Goal: Task Accomplishment & Management: Complete application form

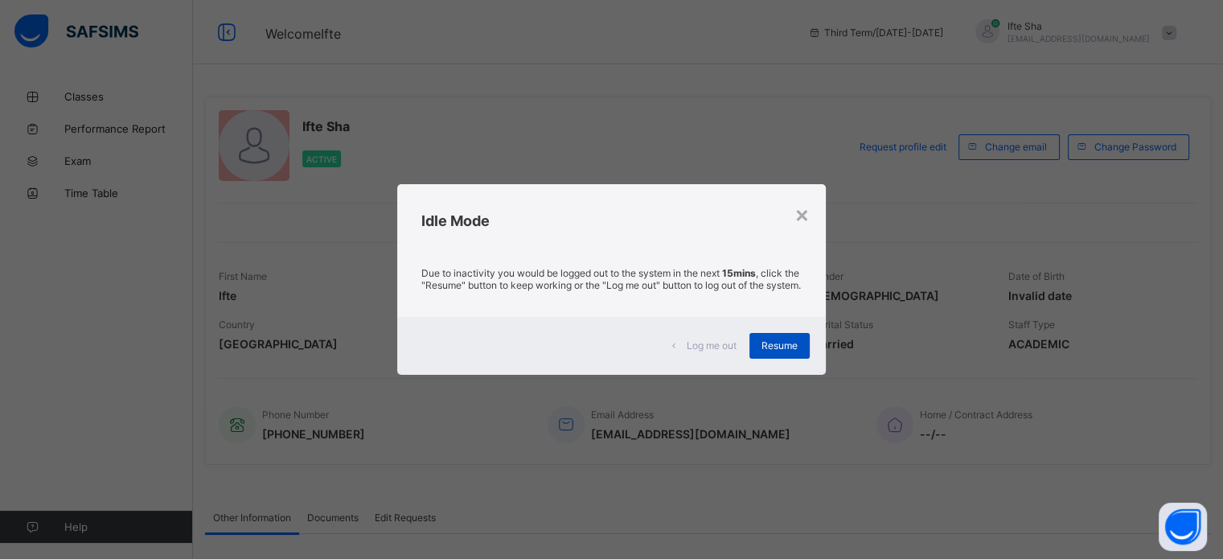
click at [769, 351] on span "Resume" at bounding box center [779, 345] width 36 height 12
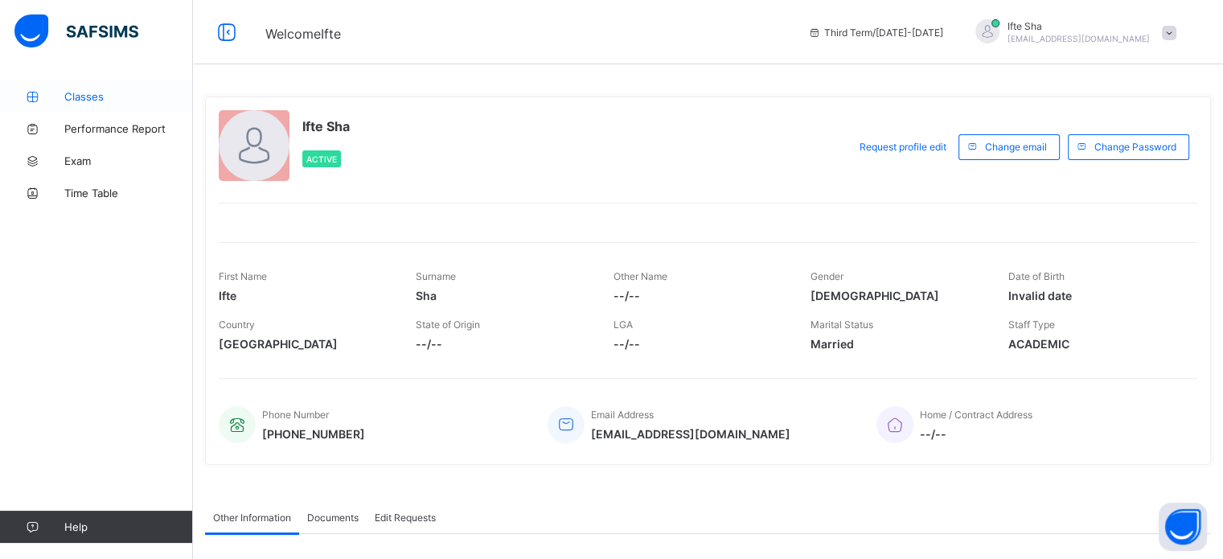
click at [113, 96] on span "Classes" at bounding box center [128, 96] width 129 height 13
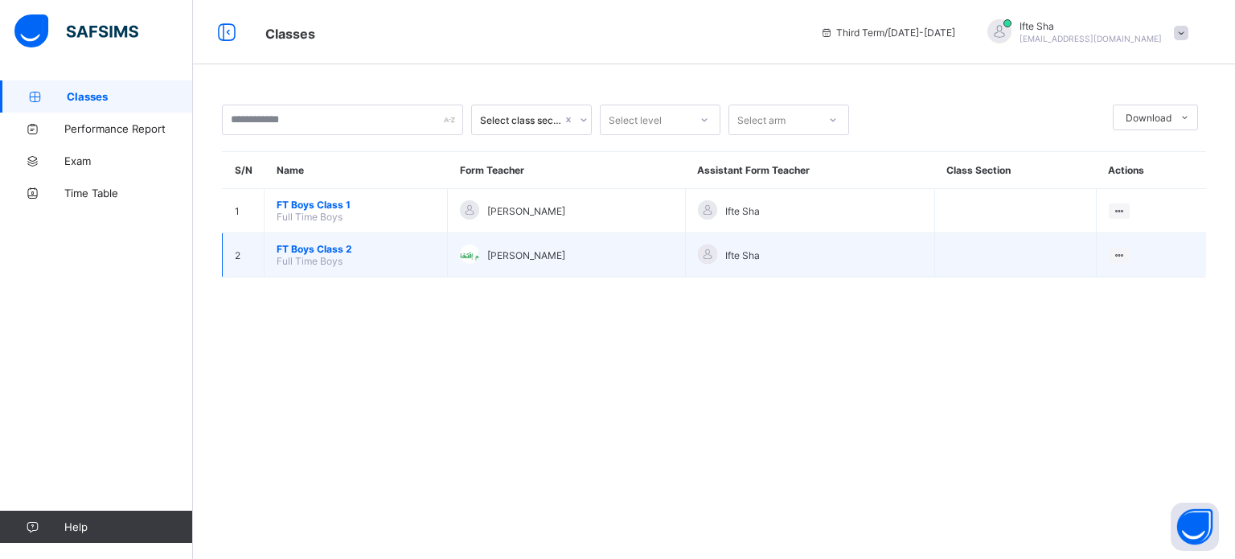
click at [317, 259] on span "Full Time Boys" at bounding box center [310, 261] width 66 height 12
click at [279, 258] on span "Full Time Boys" at bounding box center [310, 261] width 66 height 12
click at [320, 247] on span "FT Boys Class 2" at bounding box center [356, 249] width 158 height 12
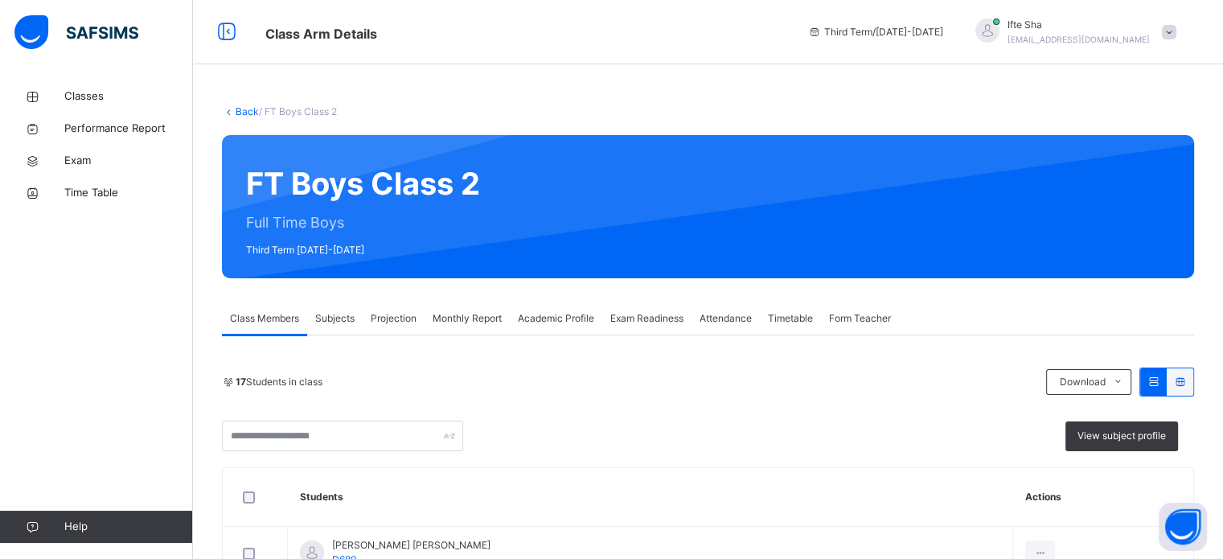
click at [399, 311] on span "Projection" at bounding box center [394, 318] width 46 height 14
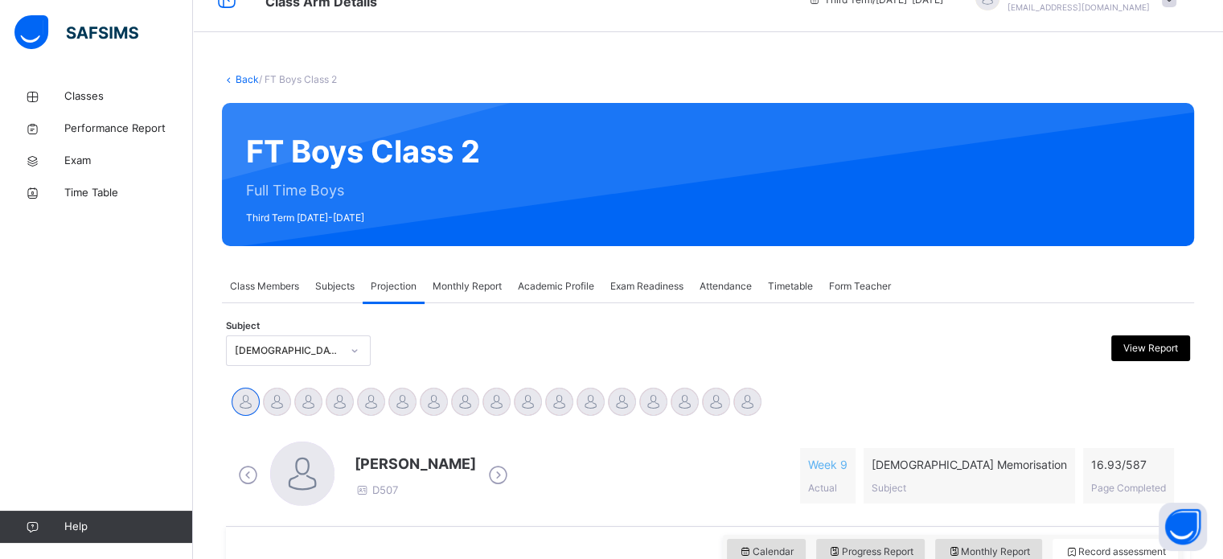
scroll to position [129, 0]
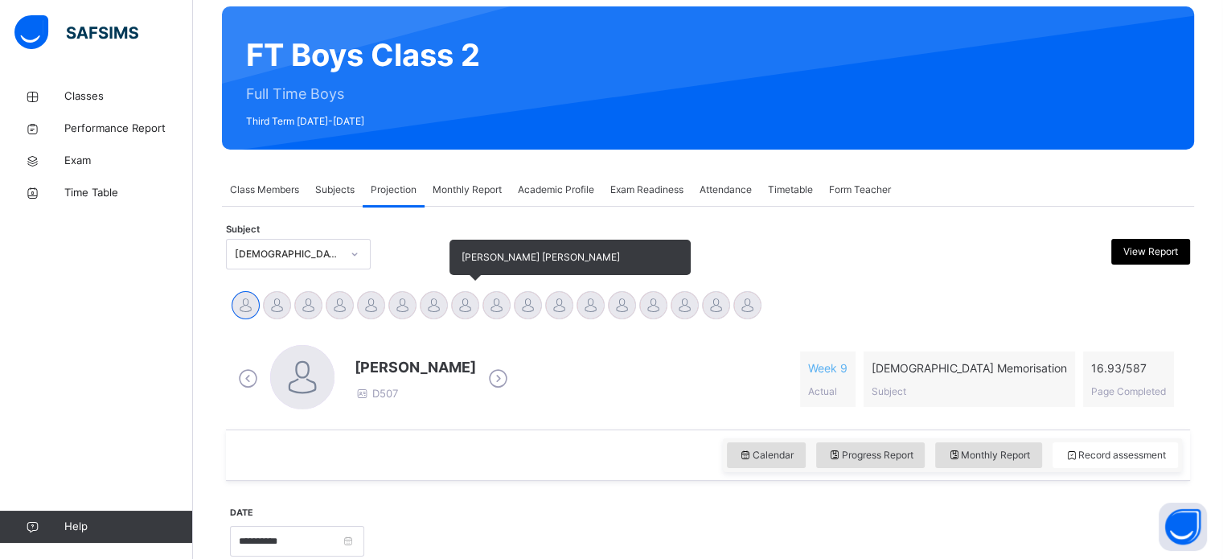
click at [470, 293] on div at bounding box center [465, 305] width 28 height 28
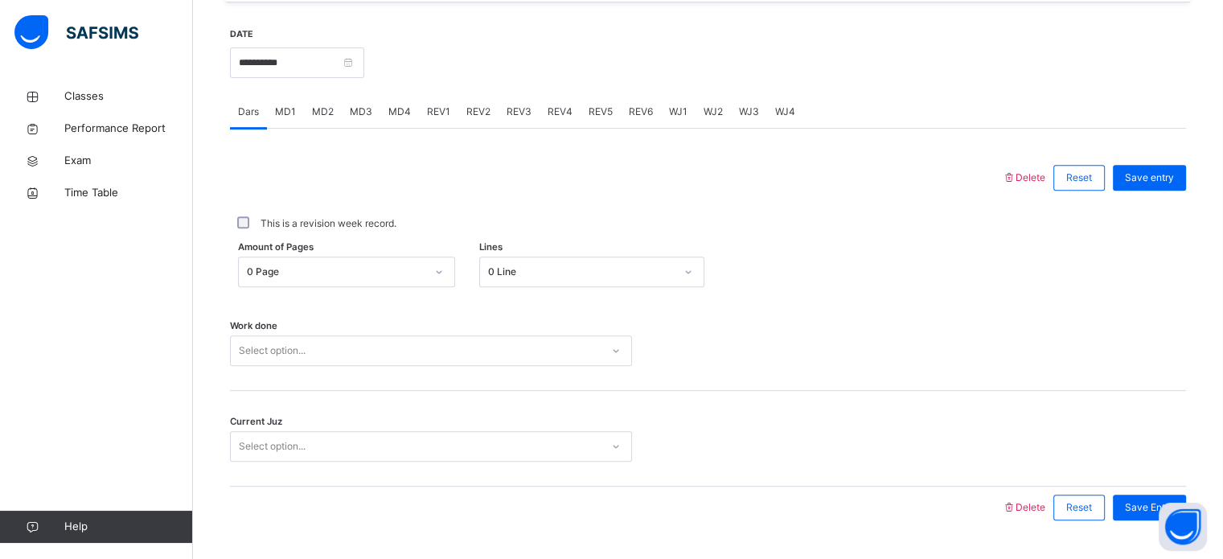
scroll to position [648, 0]
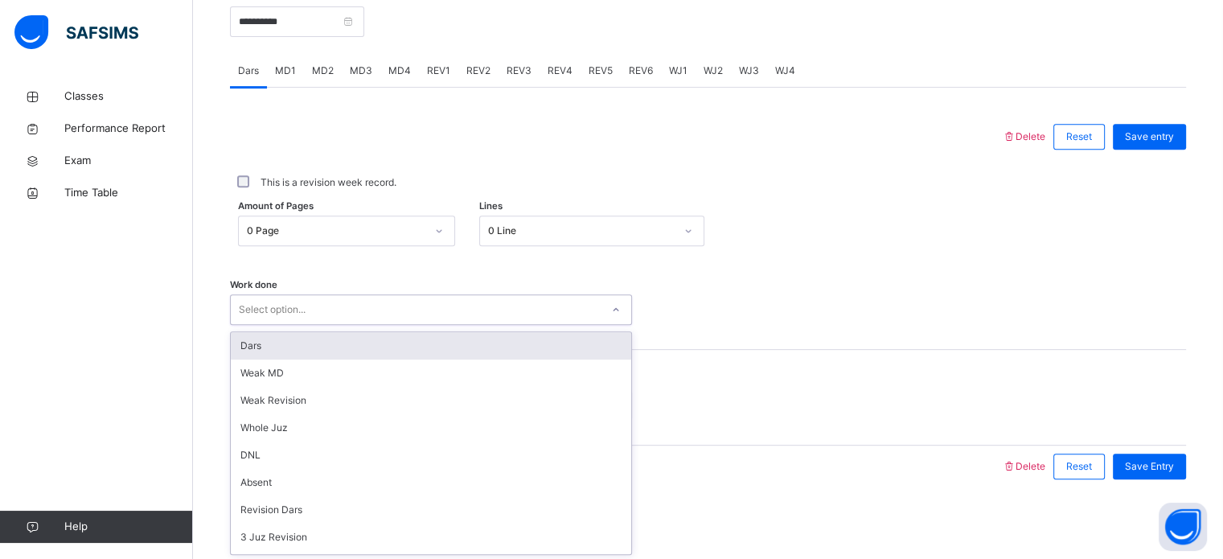
click at [470, 298] on div "Select option..." at bounding box center [416, 310] width 370 height 25
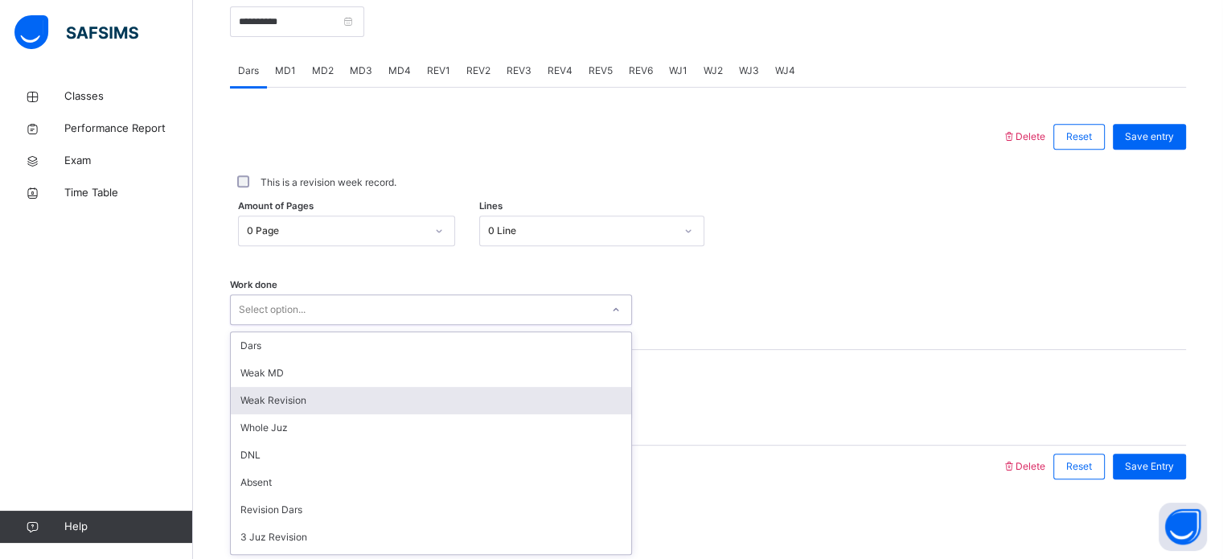
click at [339, 403] on div "Weak Revision" at bounding box center [431, 400] width 400 height 27
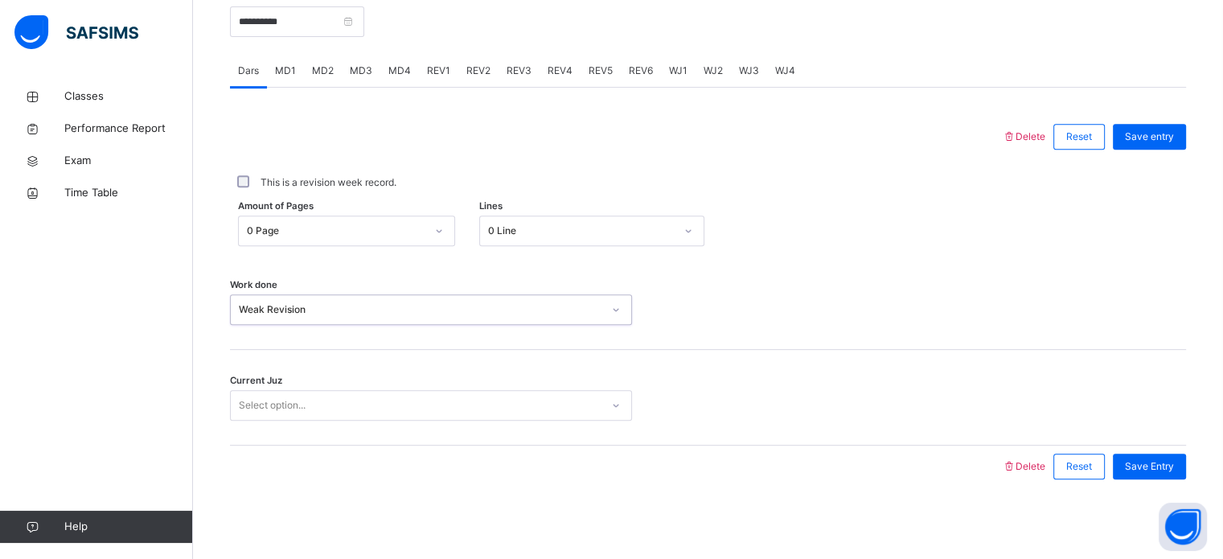
click at [339, 403] on div "Select option..." at bounding box center [416, 405] width 370 height 25
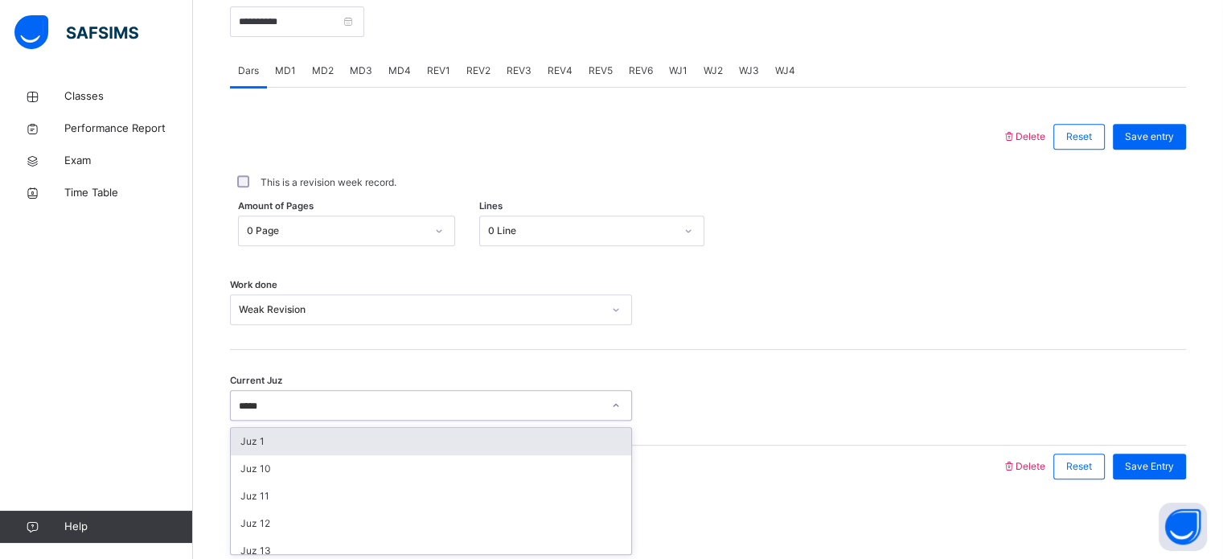
type input "******"
click at [318, 444] on div "Juz 10" at bounding box center [431, 441] width 400 height 27
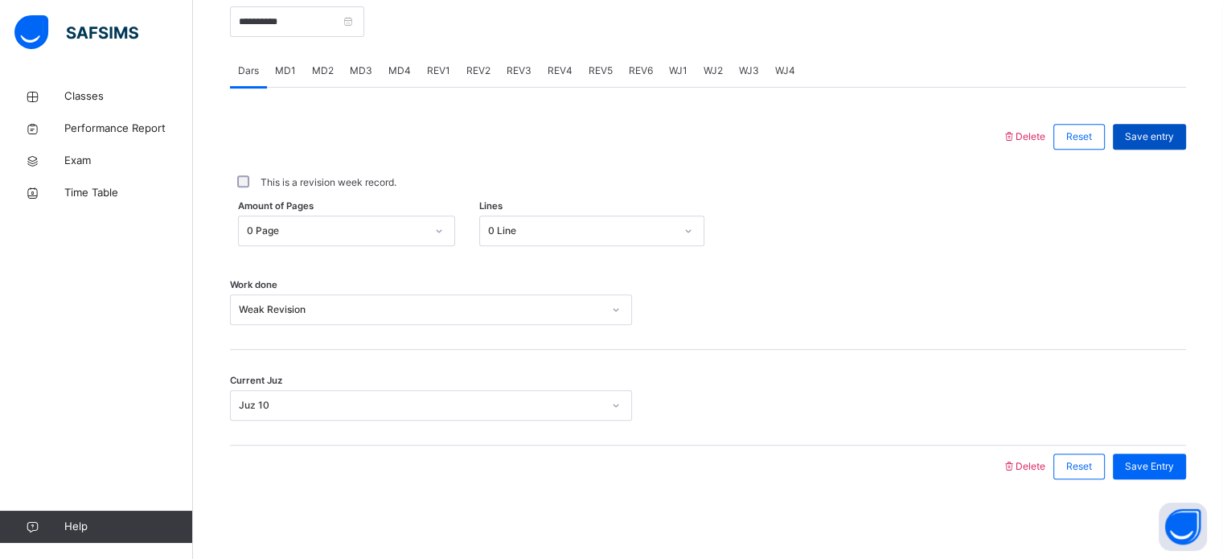
click at [1177, 125] on div "Save entry" at bounding box center [1149, 137] width 73 height 26
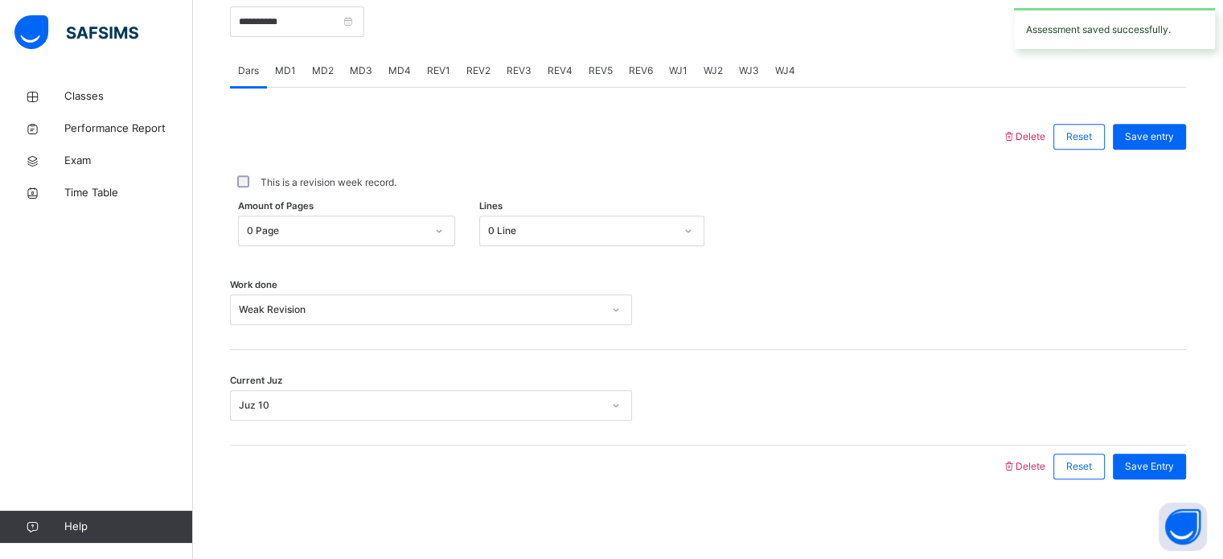
click at [283, 67] on span "MD1" at bounding box center [285, 71] width 21 height 14
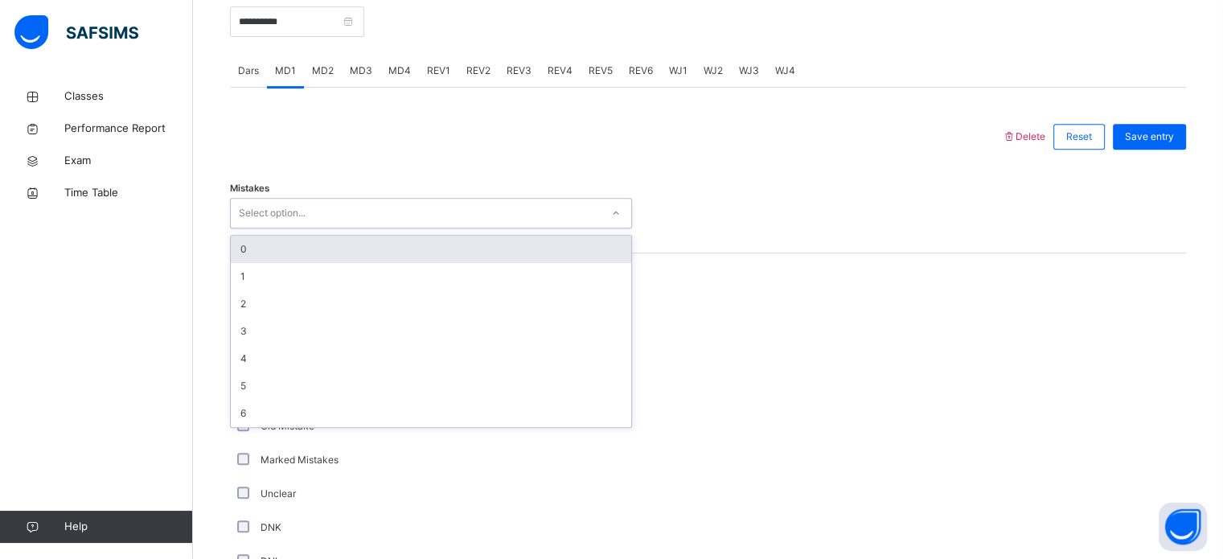
click at [265, 211] on div "Select option..." at bounding box center [272, 213] width 67 height 31
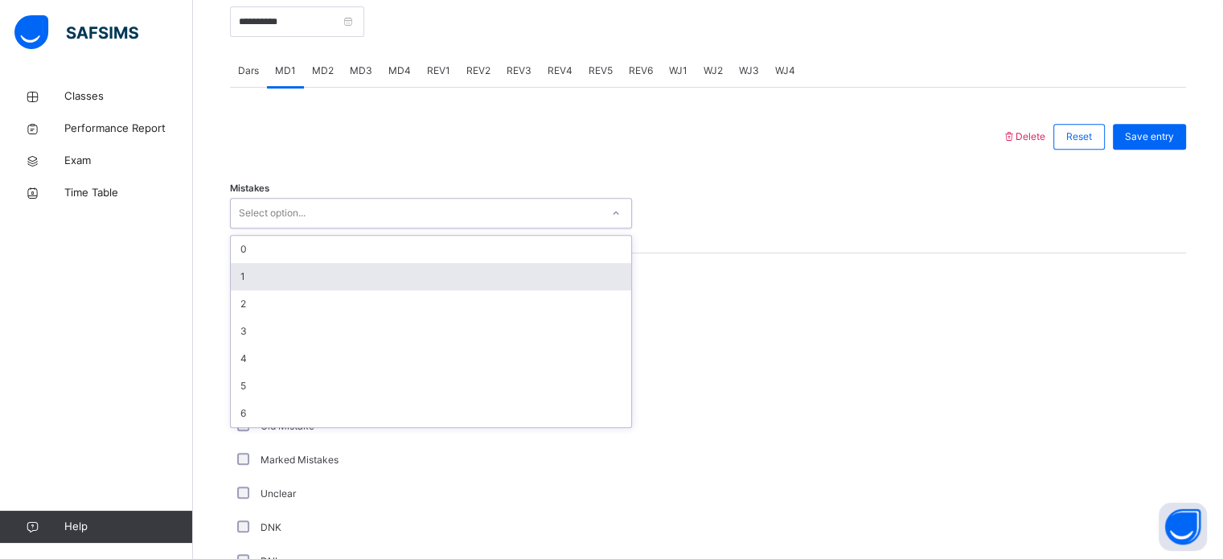
click at [246, 279] on div "1" at bounding box center [431, 276] width 400 height 27
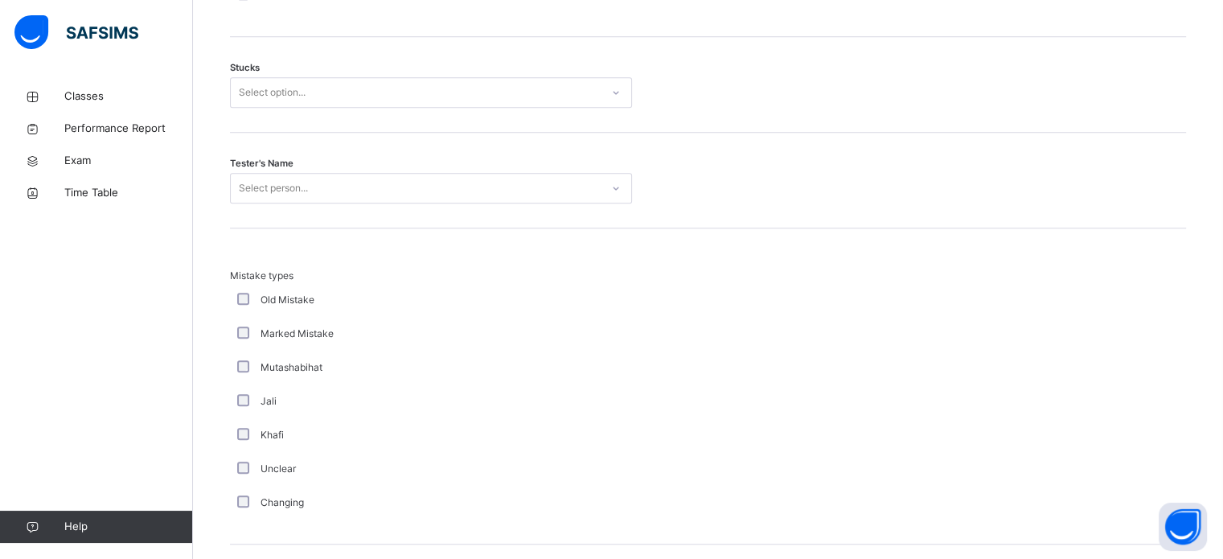
scroll to position [1388, 0]
click at [386, 83] on div "Select option..." at bounding box center [416, 88] width 370 height 25
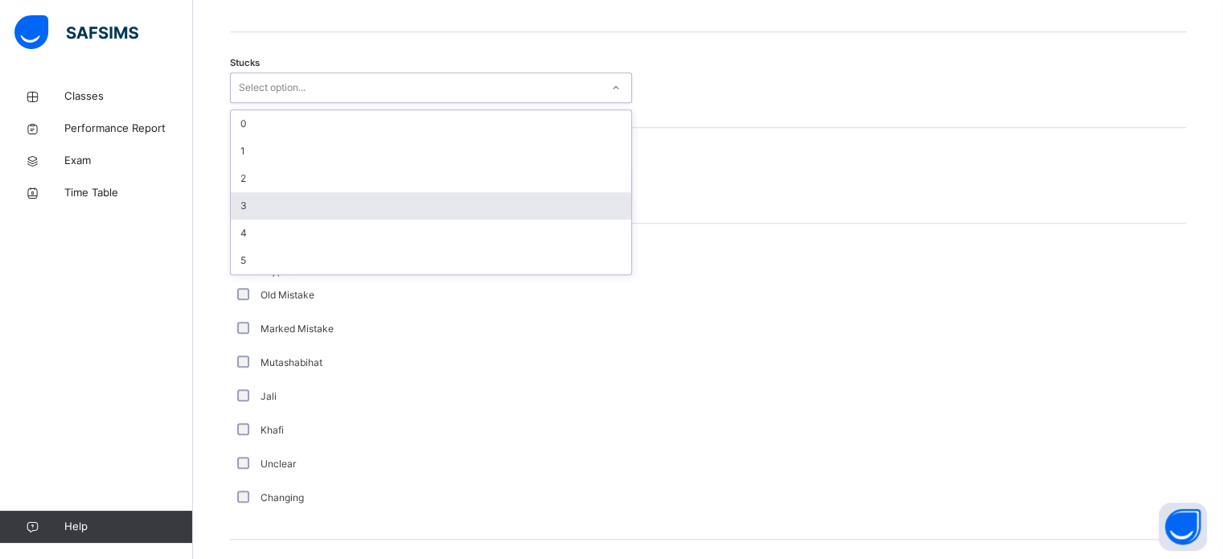
click at [290, 207] on div "3" at bounding box center [431, 205] width 400 height 27
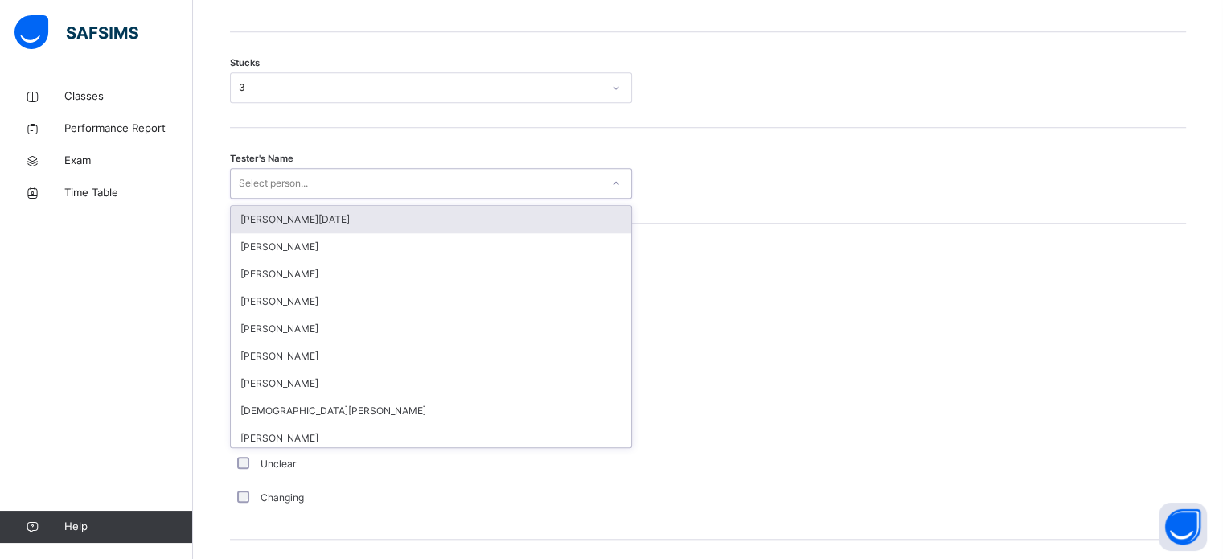
click at [290, 190] on div "Select person..." at bounding box center [273, 183] width 69 height 31
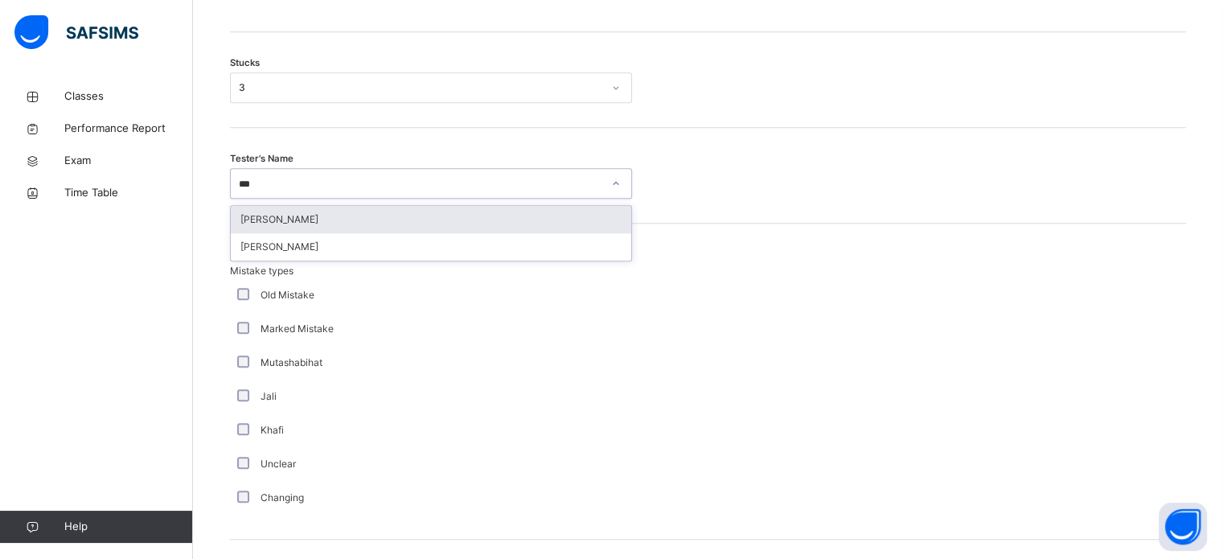
type input "****"
click at [272, 221] on div "[PERSON_NAME]" at bounding box center [431, 219] width 400 height 27
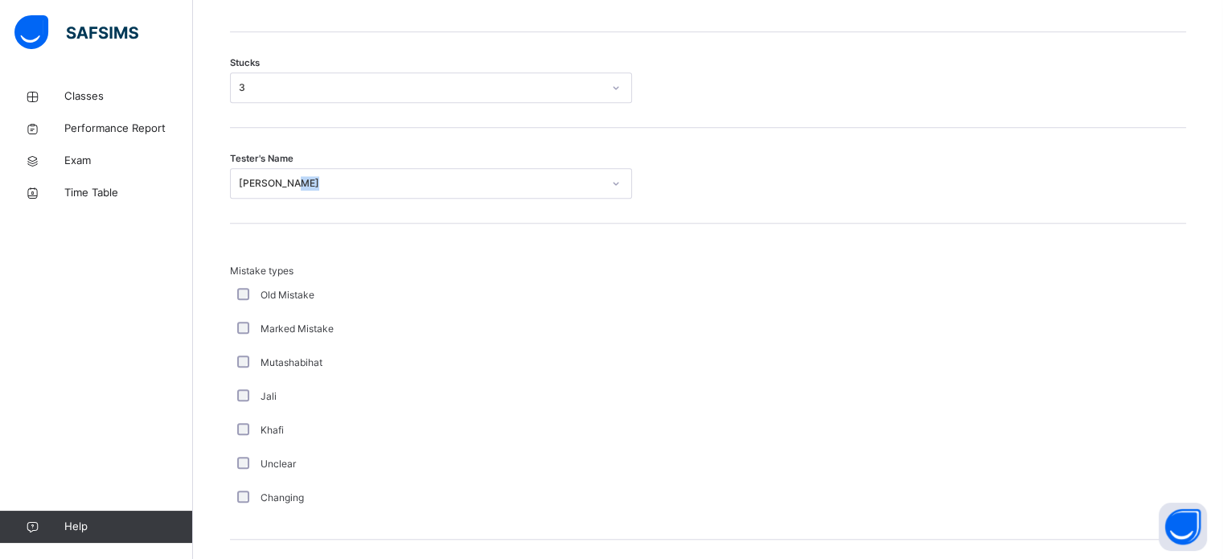
click at [272, 221] on div "Tester's Name [PERSON_NAME]" at bounding box center [708, 176] width 956 height 96
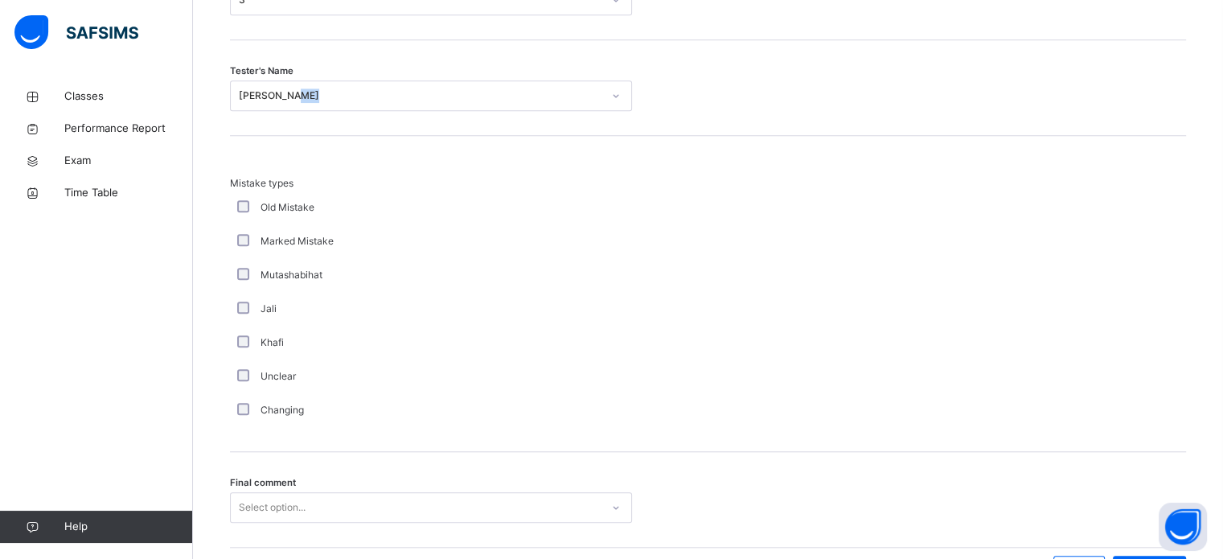
scroll to position [1577, 0]
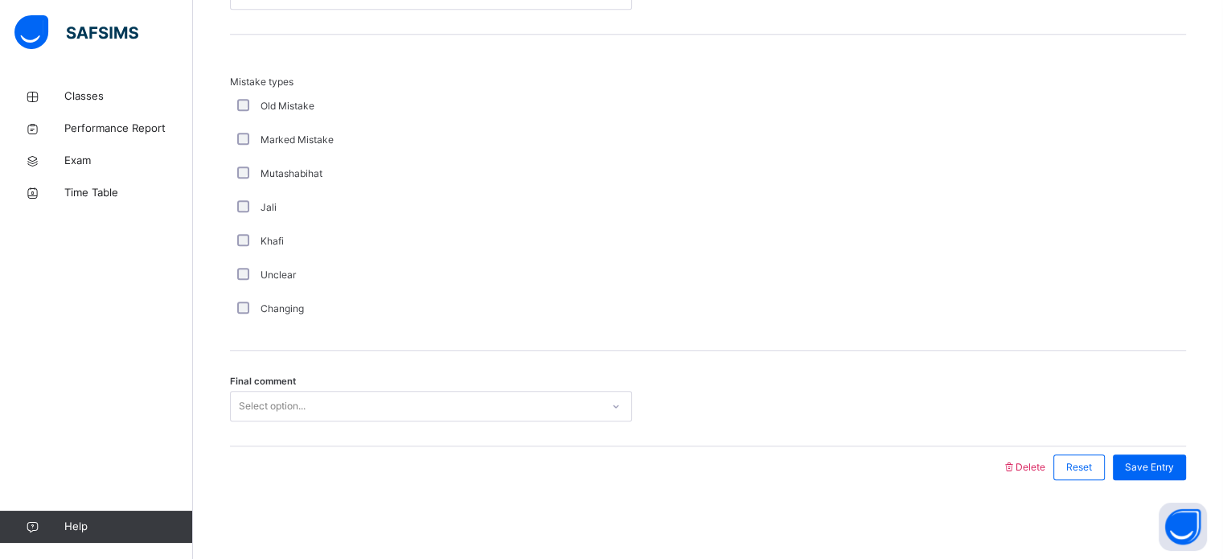
click at [270, 397] on div "Select option..." at bounding box center [272, 406] width 67 height 31
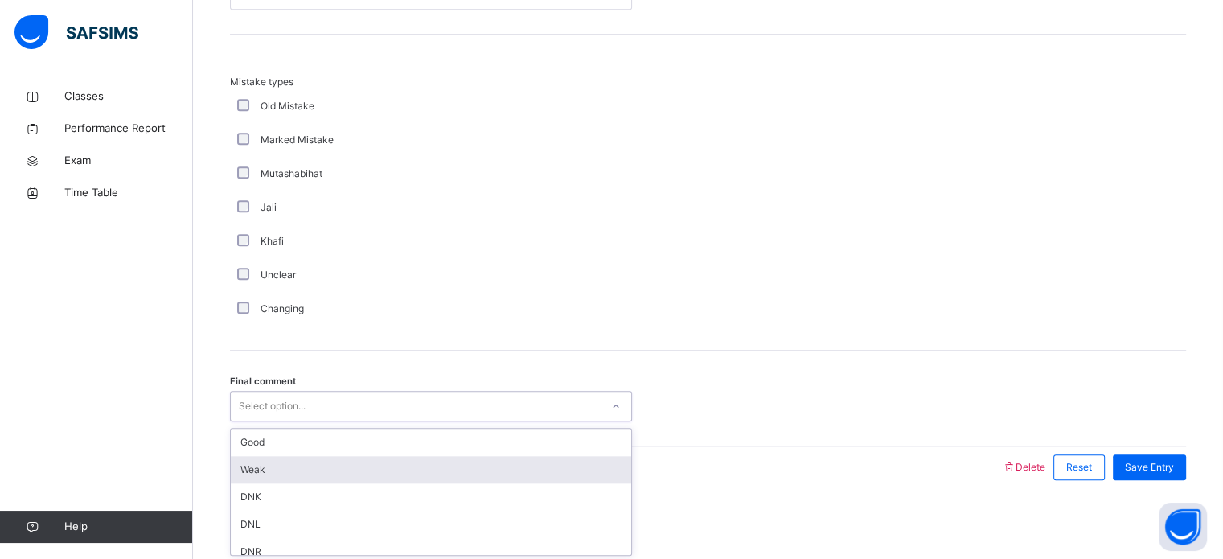
click at [256, 459] on div "Weak" at bounding box center [431, 469] width 400 height 27
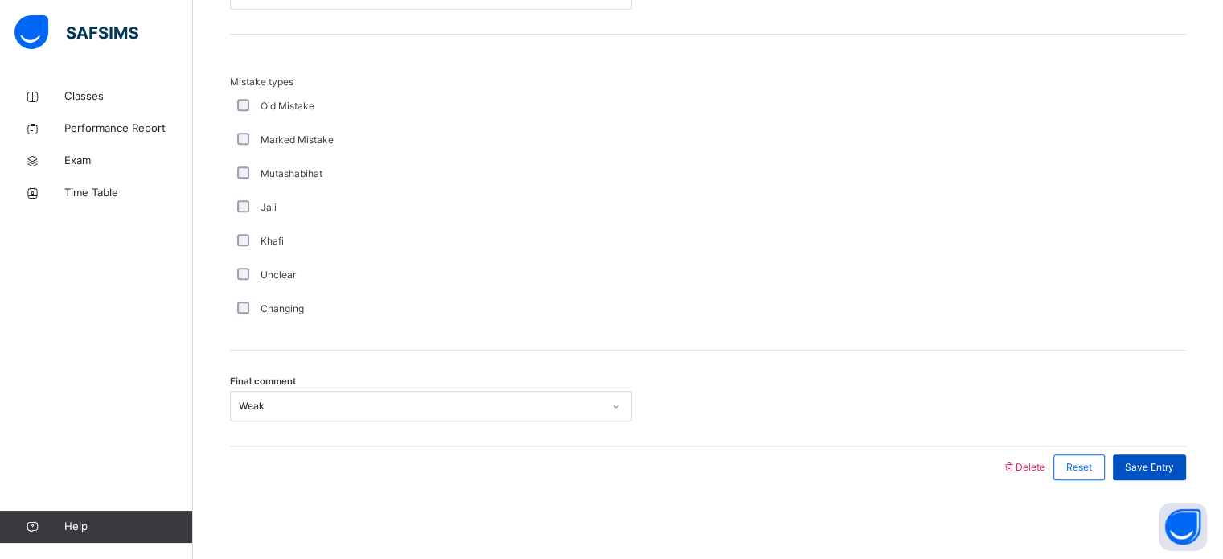
click at [1171, 474] on div "Save Entry" at bounding box center [1149, 467] width 73 height 26
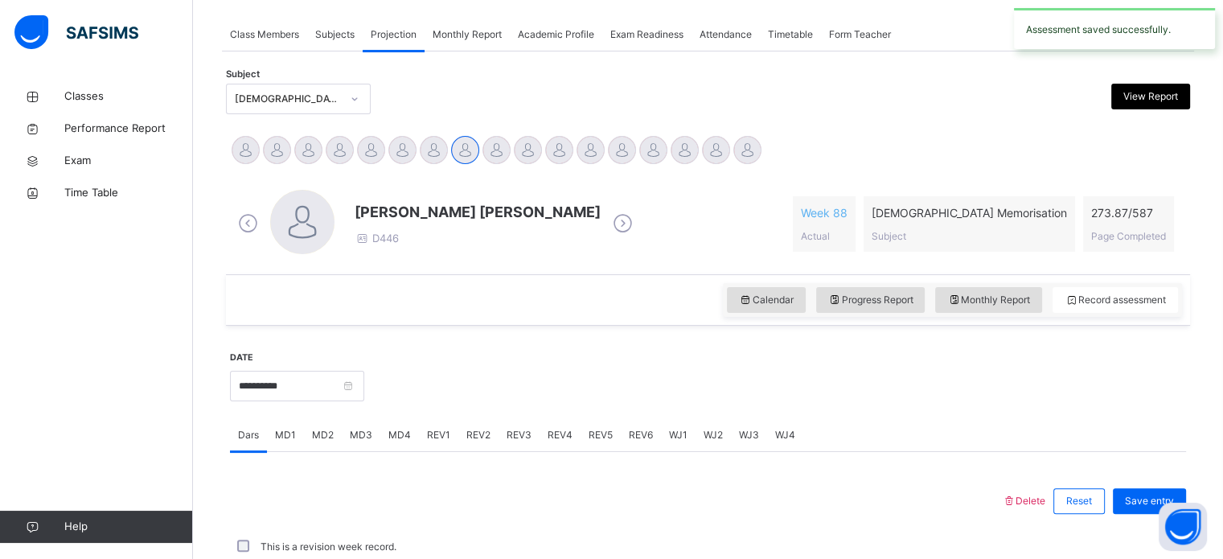
scroll to position [648, 0]
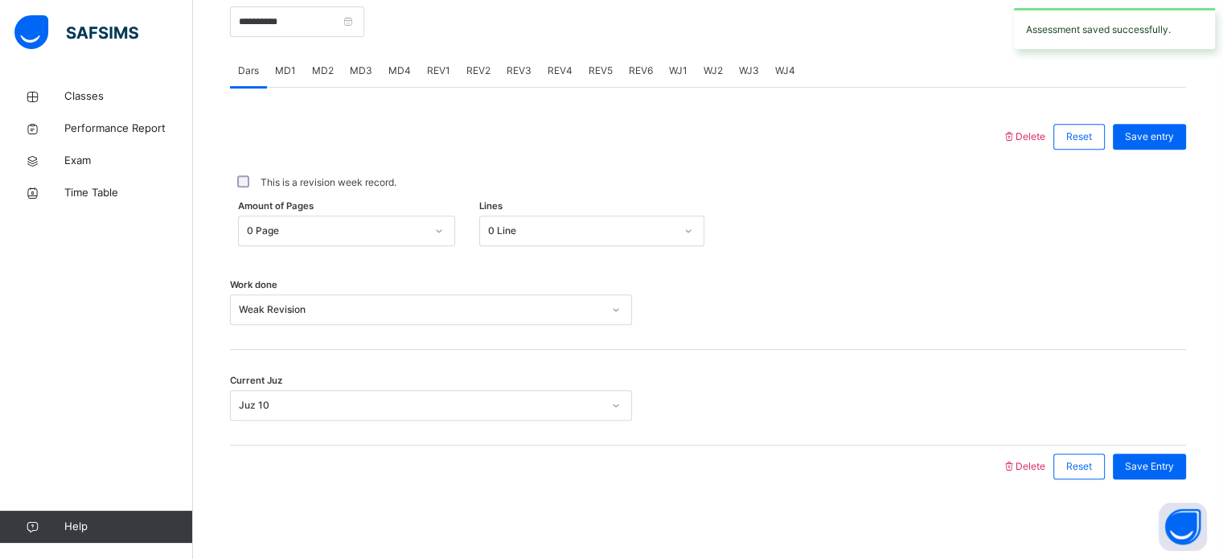
click at [400, 64] on span "MD4" at bounding box center [399, 71] width 23 height 14
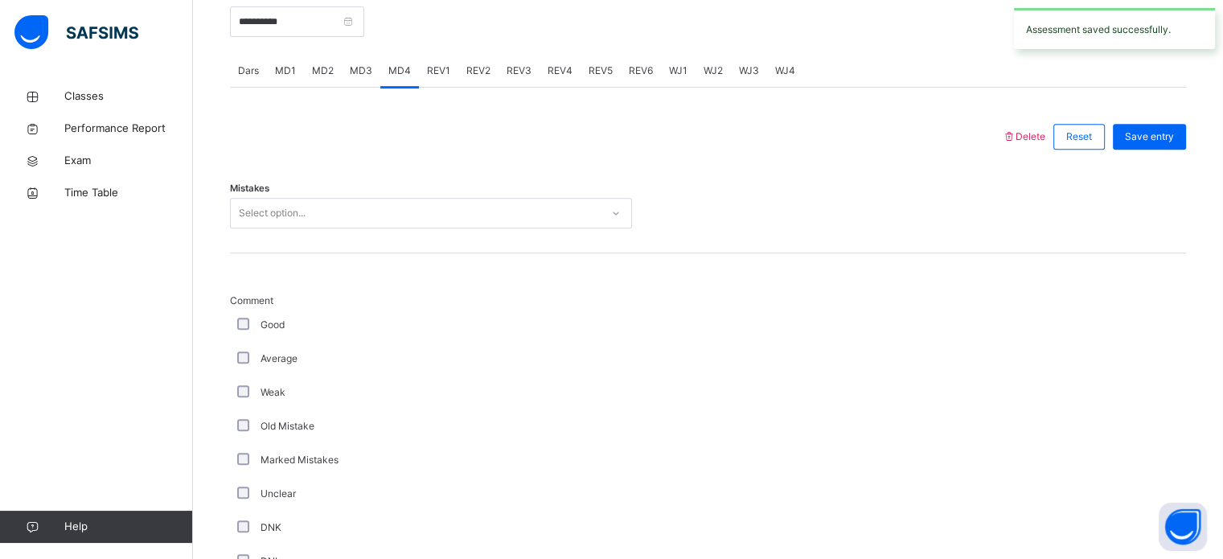
scroll to position [1577, 0]
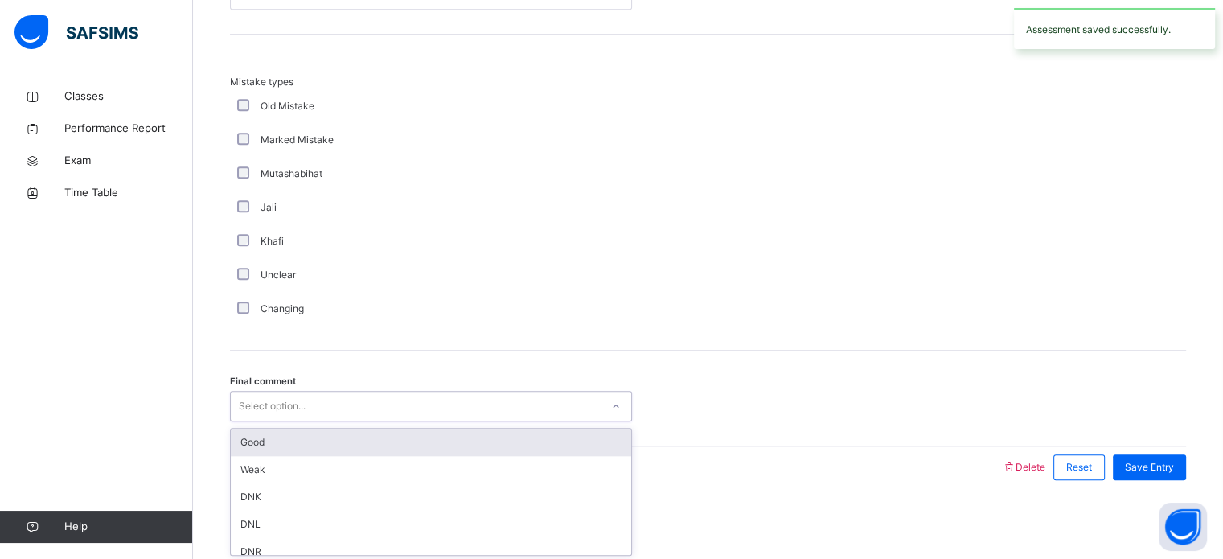
click at [280, 409] on div "Select option..." at bounding box center [272, 406] width 67 height 31
click at [289, 445] on div "Good" at bounding box center [431, 442] width 400 height 27
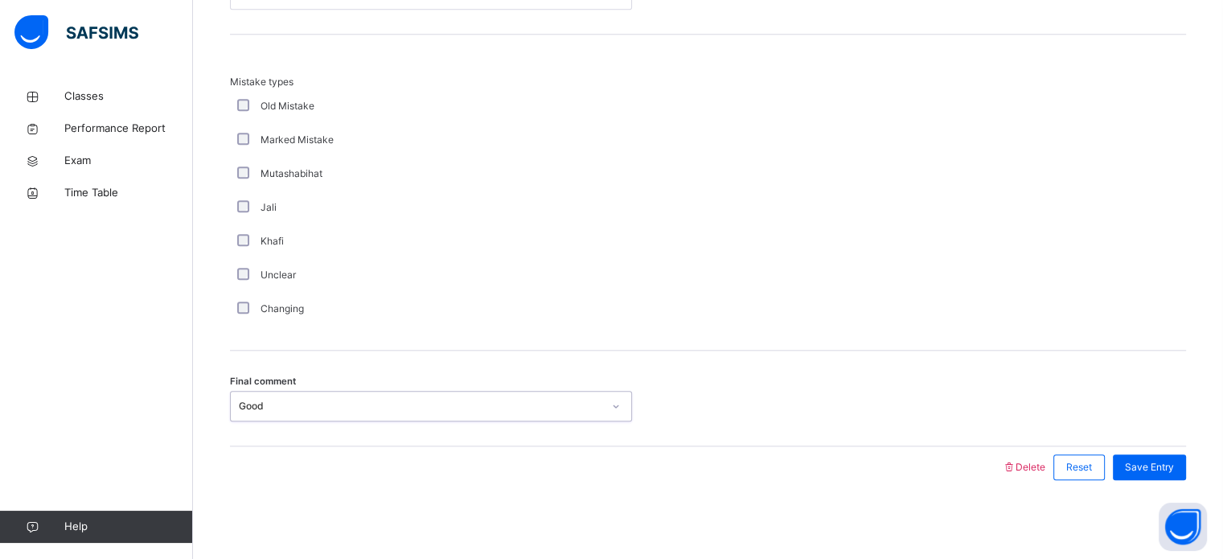
click at [509, 234] on div "Khafi" at bounding box center [431, 241] width 394 height 14
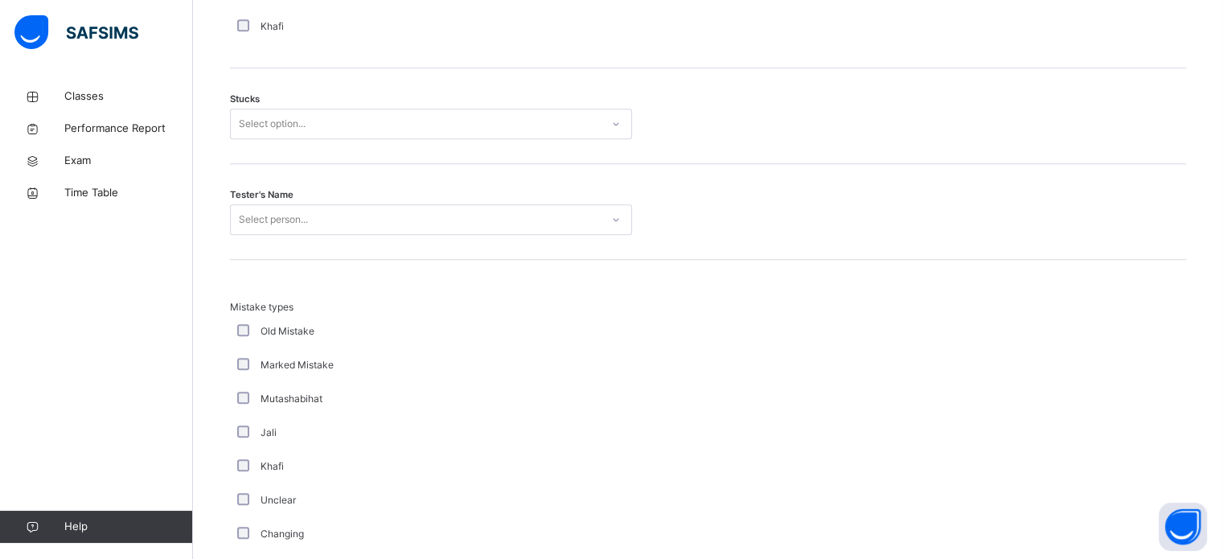
scroll to position [1319, 0]
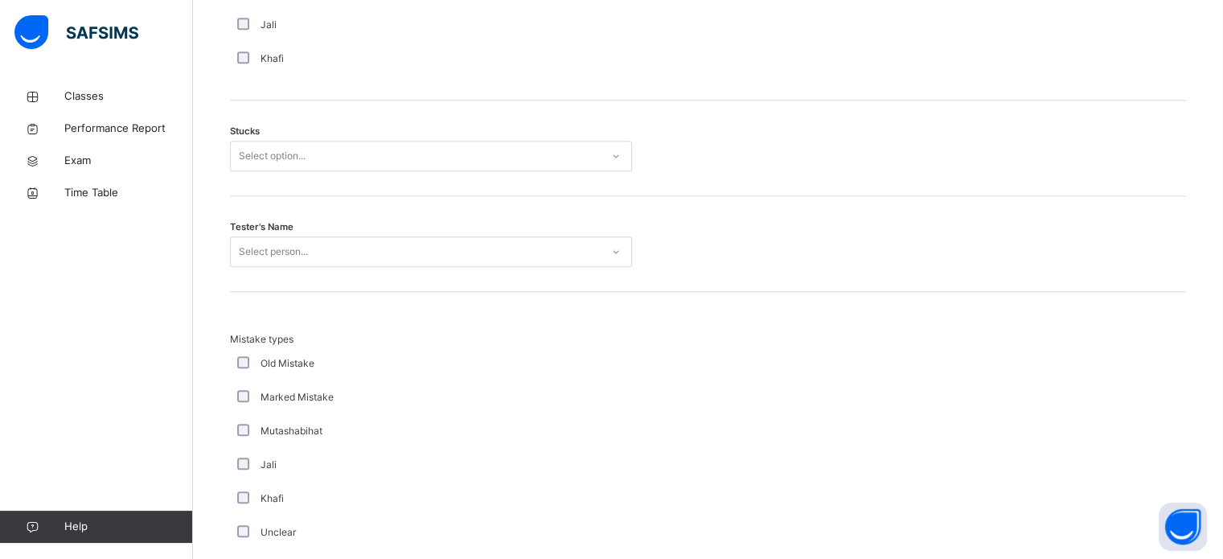
click at [509, 232] on div "Tester's Name Select person..." at bounding box center [708, 244] width 956 height 96
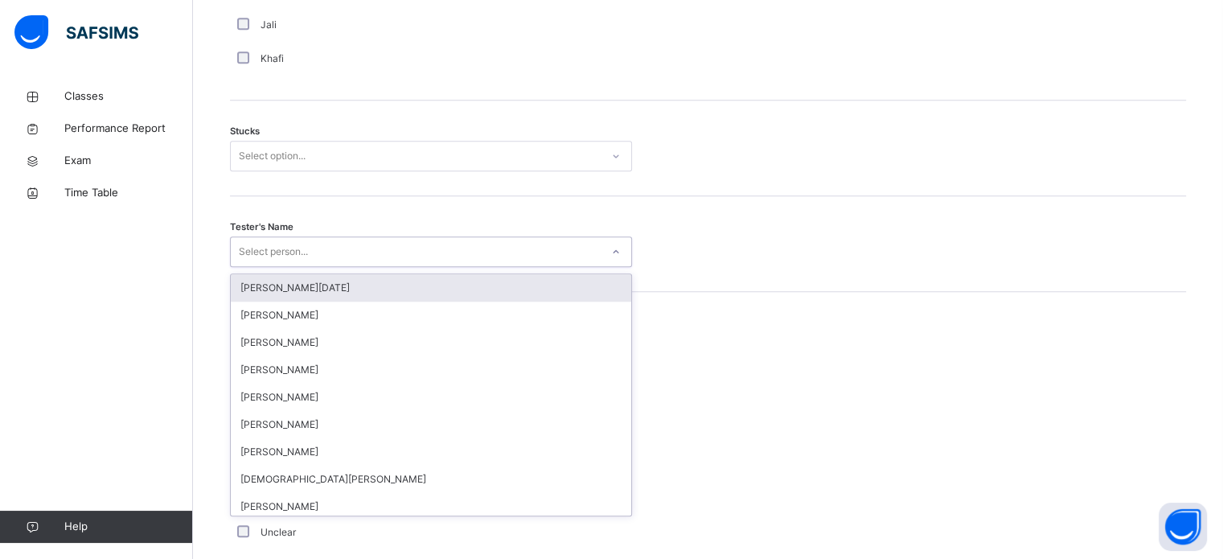
click at [505, 240] on div "Select person..." at bounding box center [416, 252] width 370 height 25
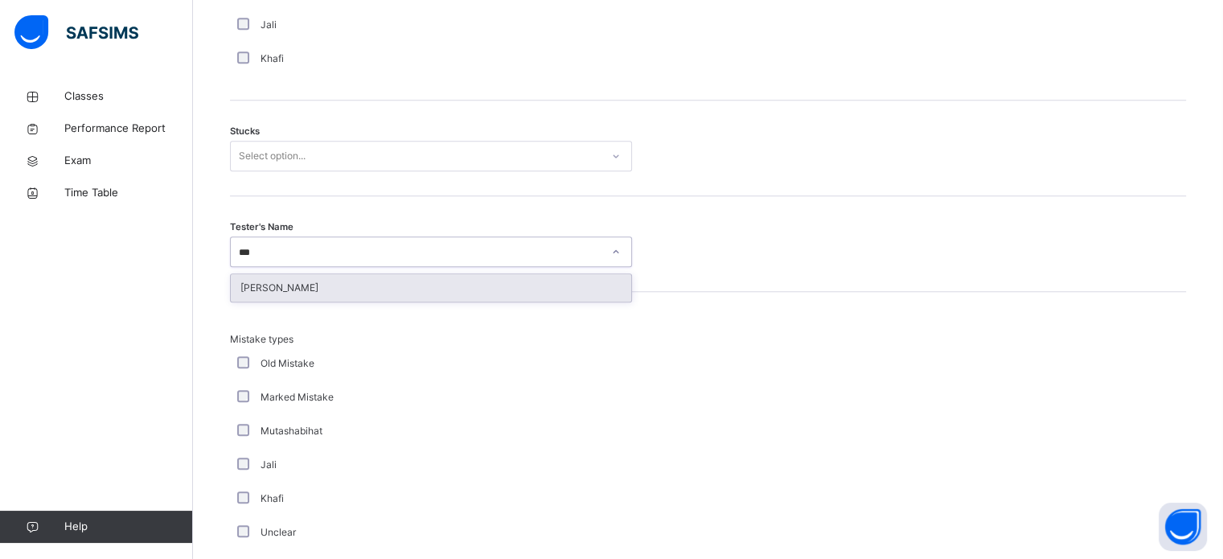
type input "****"
click at [403, 291] on div "[PERSON_NAME]" at bounding box center [431, 287] width 400 height 27
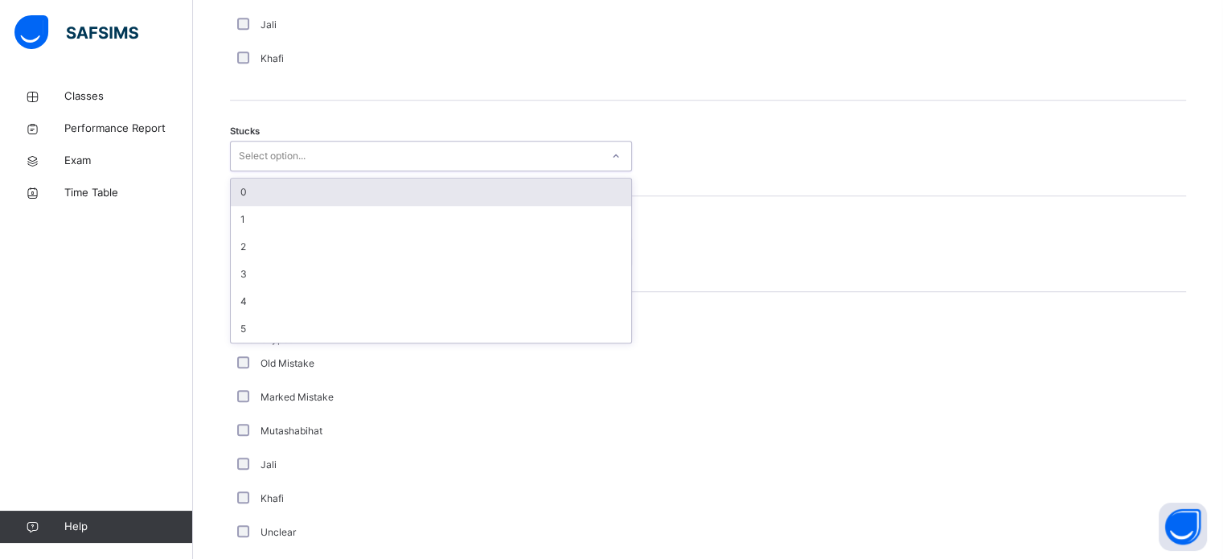
click at [389, 147] on div "Select option..." at bounding box center [416, 156] width 370 height 25
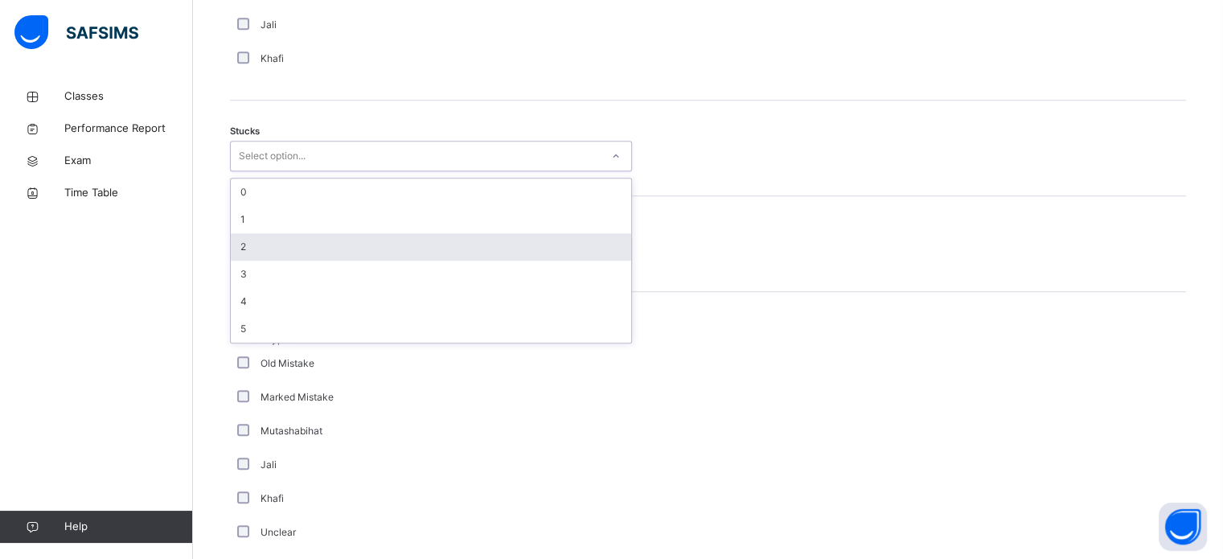
click at [319, 239] on div "2" at bounding box center [431, 246] width 400 height 27
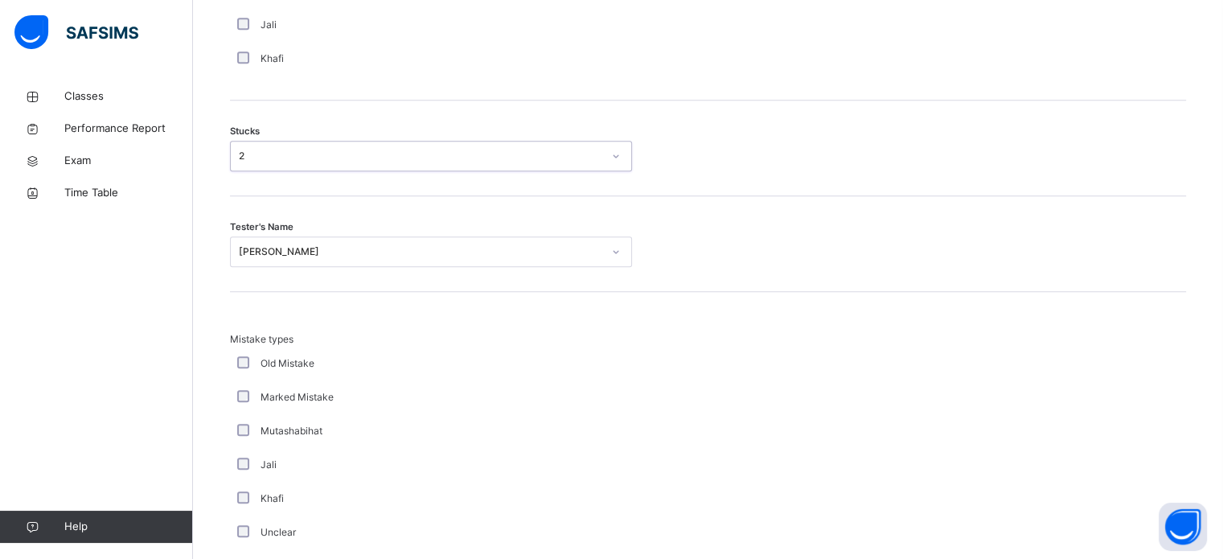
click at [837, 156] on div "Stucks option 2, selected. 0 results available. Select is focused ,type to refi…" at bounding box center [708, 156] width 956 height 31
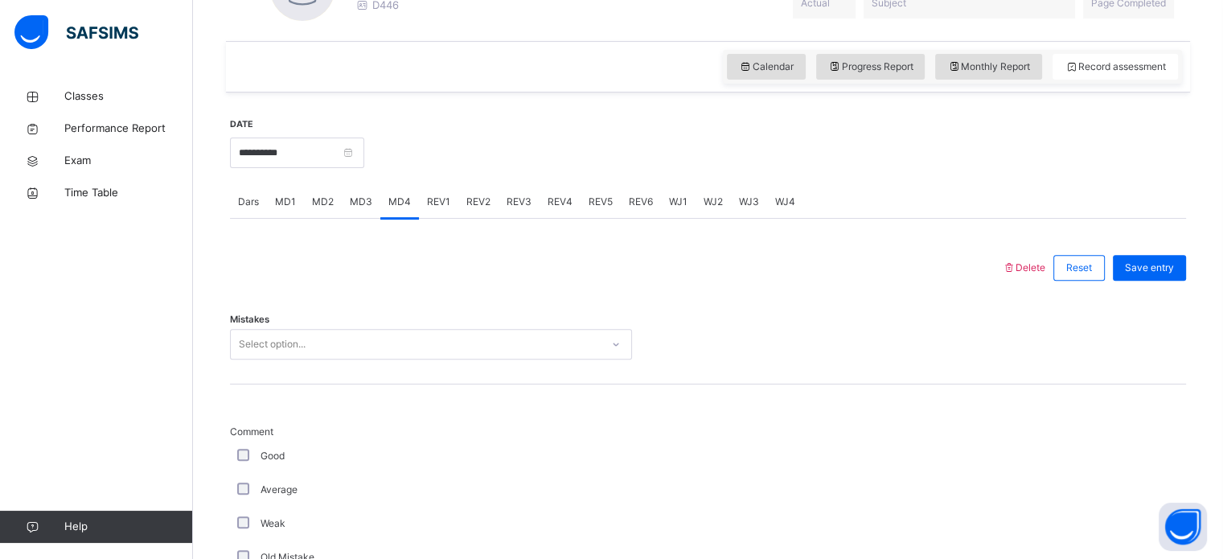
scroll to position [515, 0]
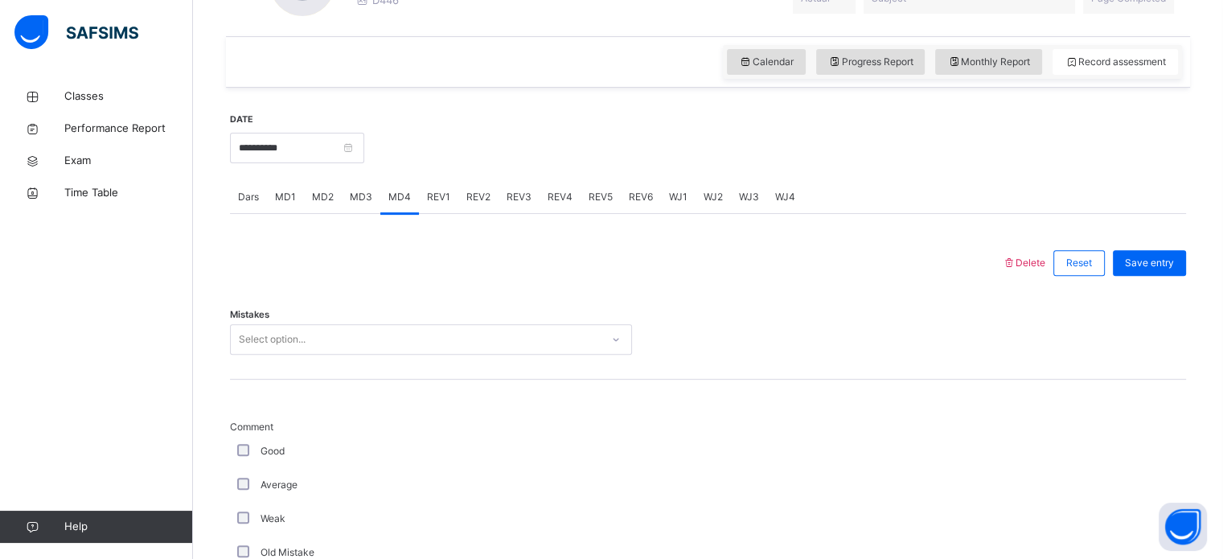
click at [357, 350] on div "Select option..." at bounding box center [416, 339] width 370 height 25
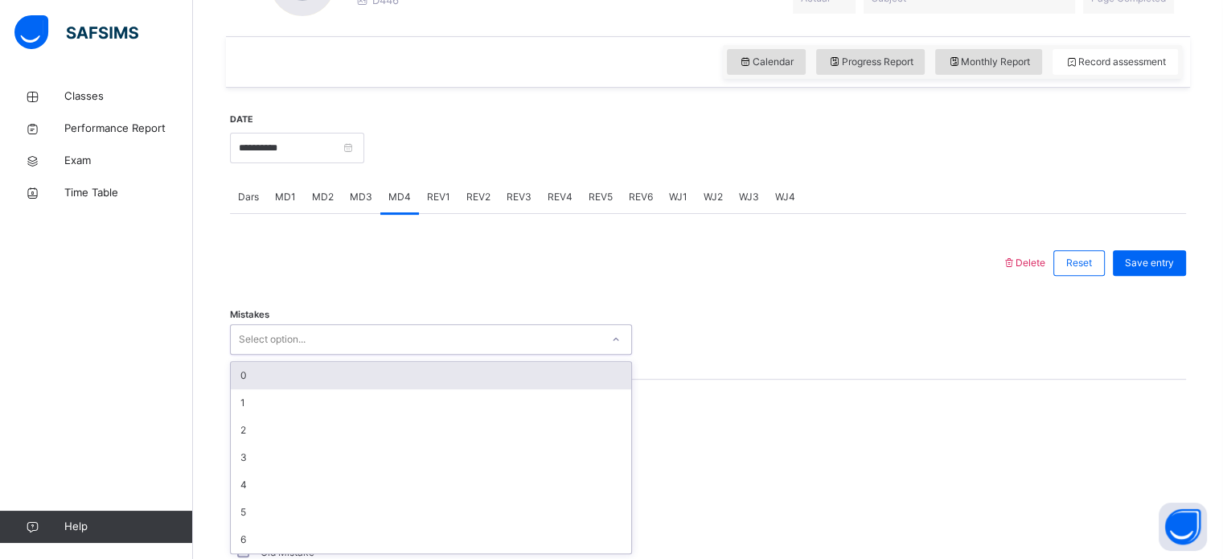
scroll to position [523, 0]
click at [302, 367] on div "0" at bounding box center [431, 374] width 400 height 27
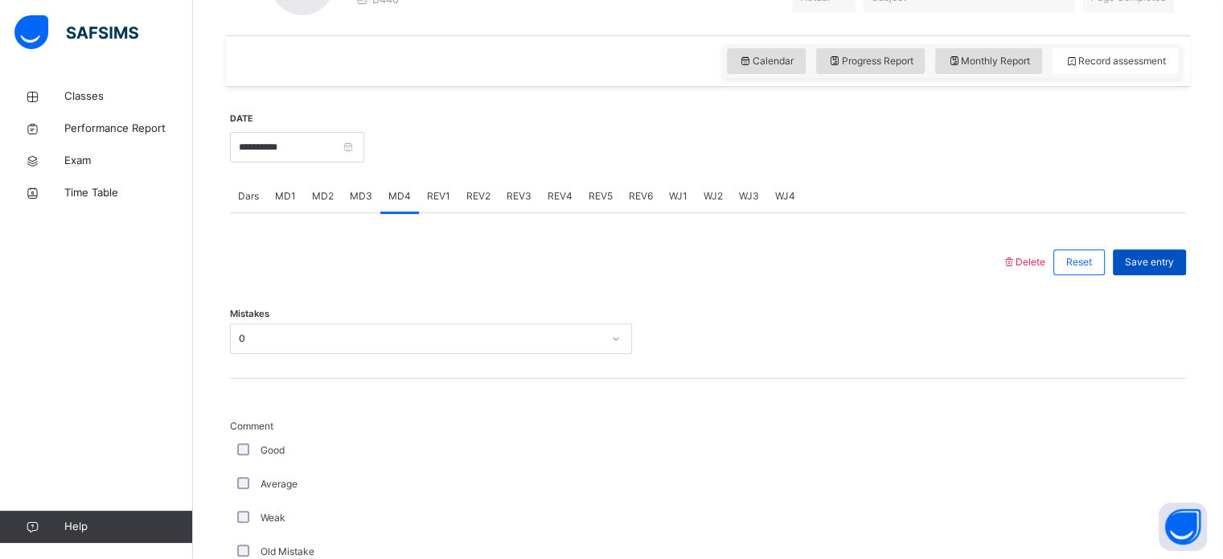
click at [1165, 267] on span "Save entry" at bounding box center [1149, 262] width 49 height 14
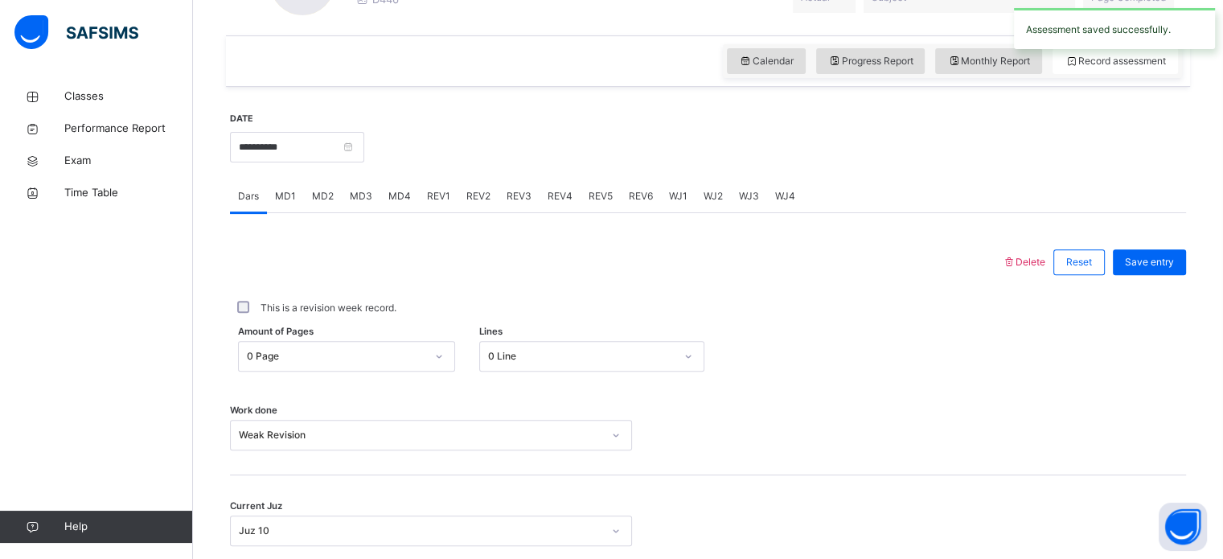
click at [435, 197] on span "REV1" at bounding box center [438, 196] width 23 height 14
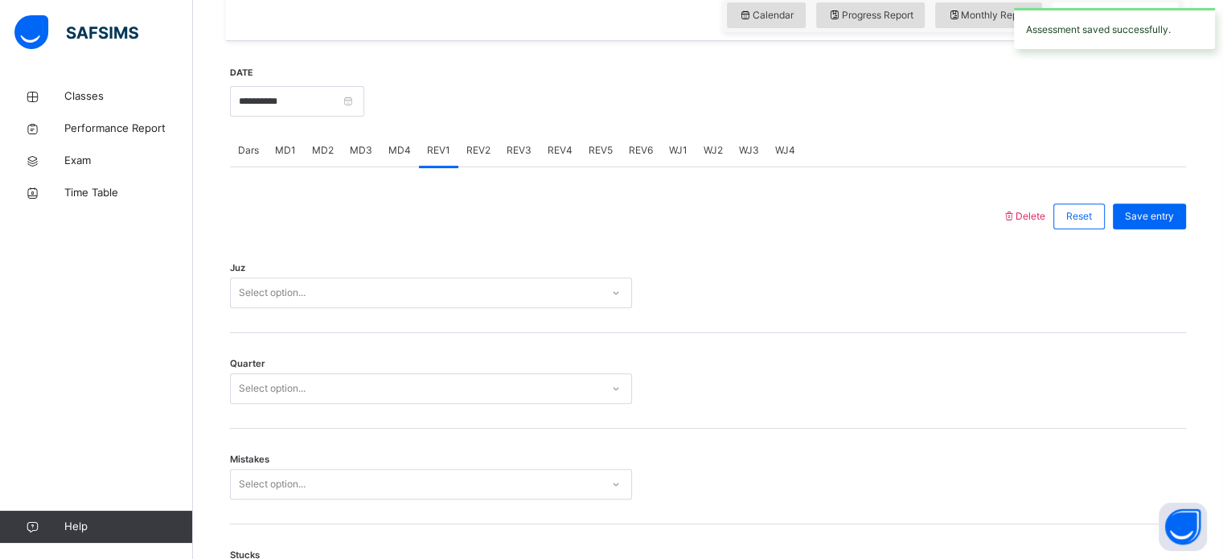
click at [307, 308] on div "Select option..." at bounding box center [431, 292] width 402 height 31
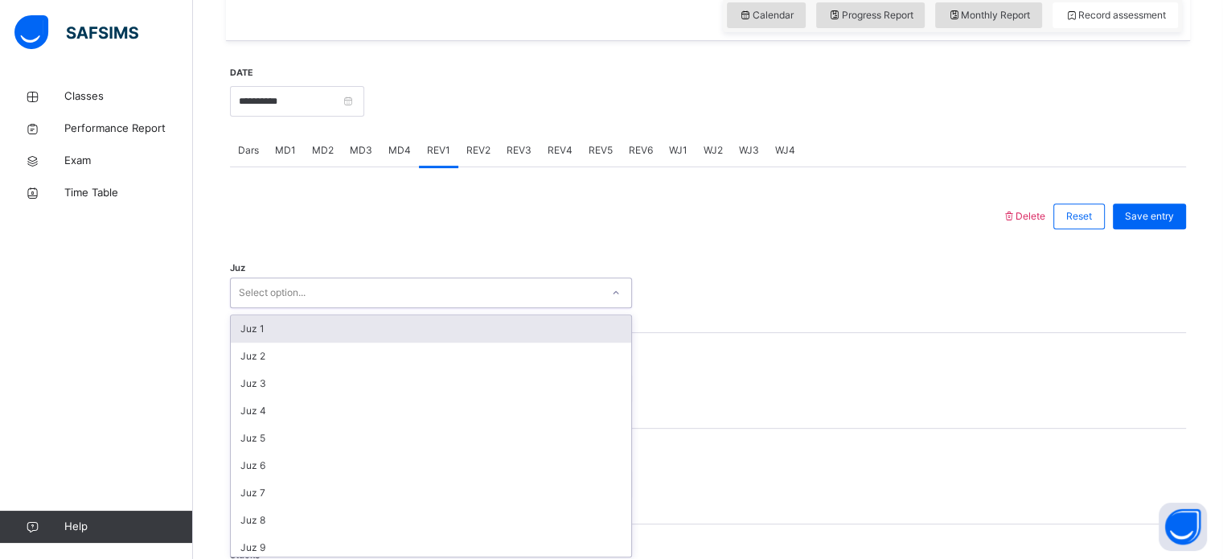
scroll to position [572, 0]
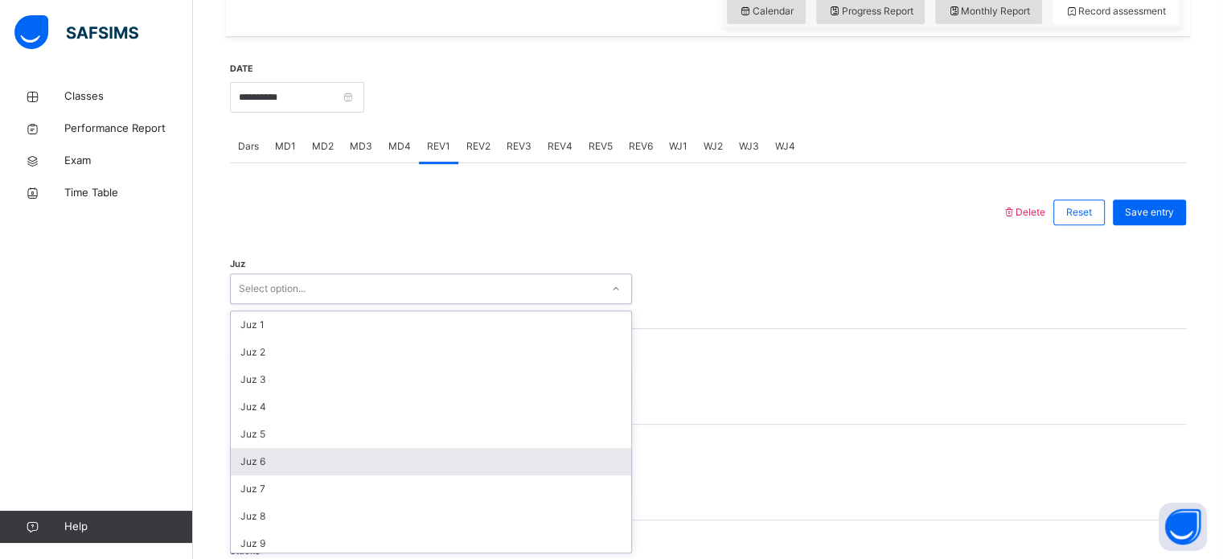
click at [265, 451] on div "Juz 6" at bounding box center [431, 461] width 400 height 27
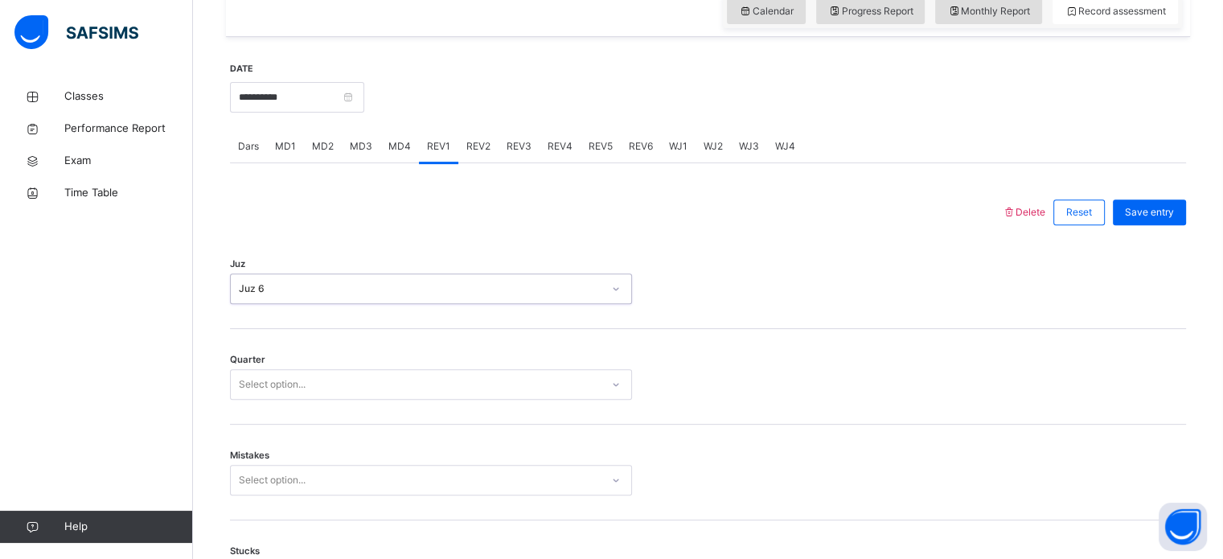
click at [278, 398] on div "Select option..." at bounding box center [431, 384] width 402 height 31
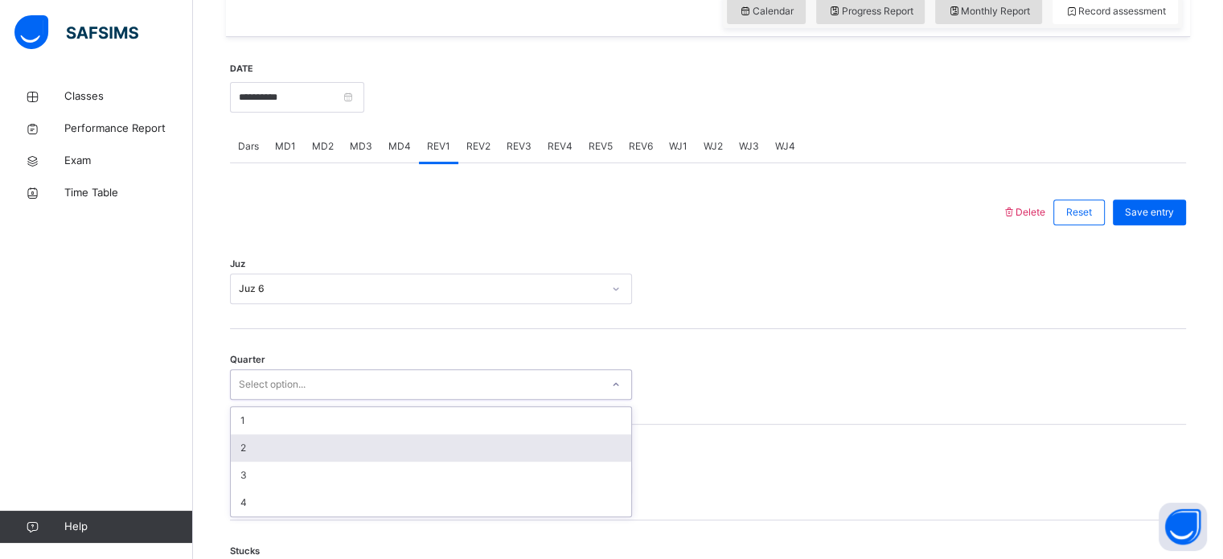
click at [264, 445] on div "2" at bounding box center [431, 447] width 400 height 27
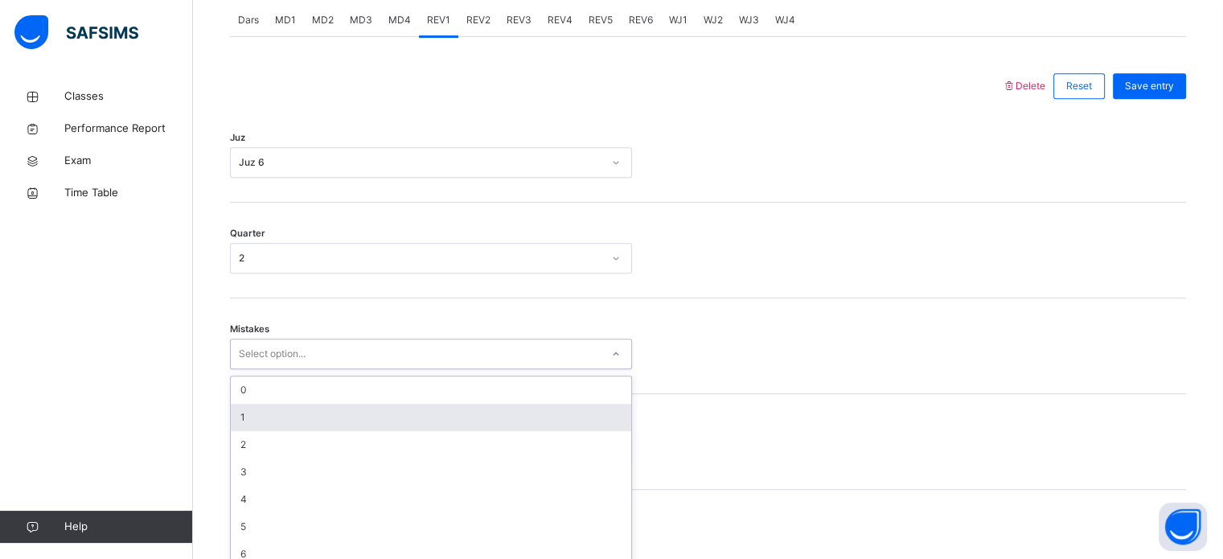
click at [265, 369] on div "option 1 focused, 2 of 7. 7 results available. Use Up and Down to choose option…" at bounding box center [431, 354] width 402 height 31
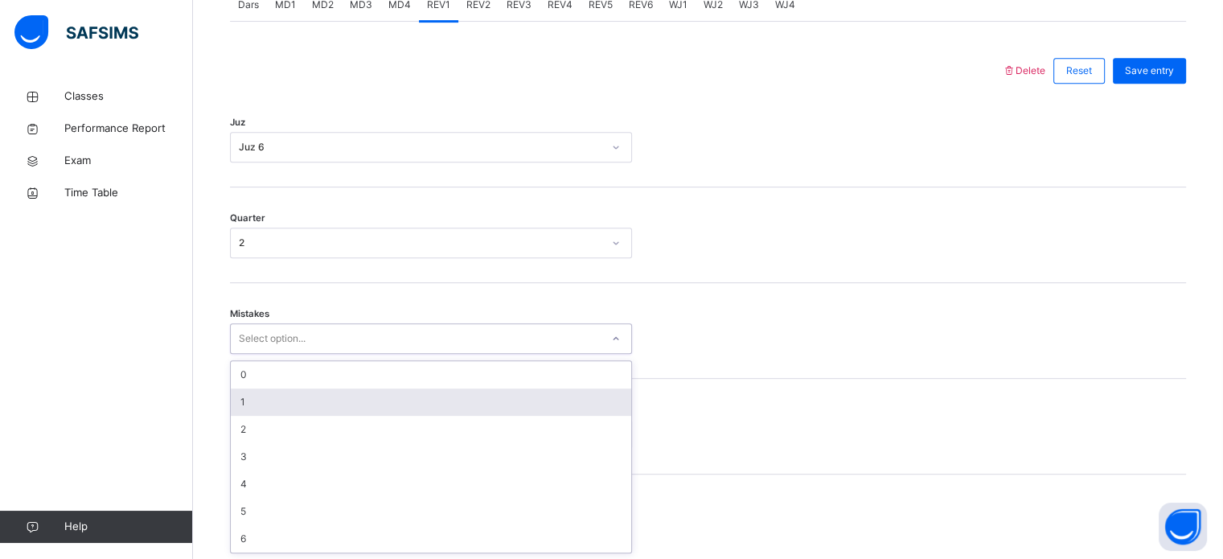
click at [305, 395] on div "1" at bounding box center [431, 401] width 400 height 27
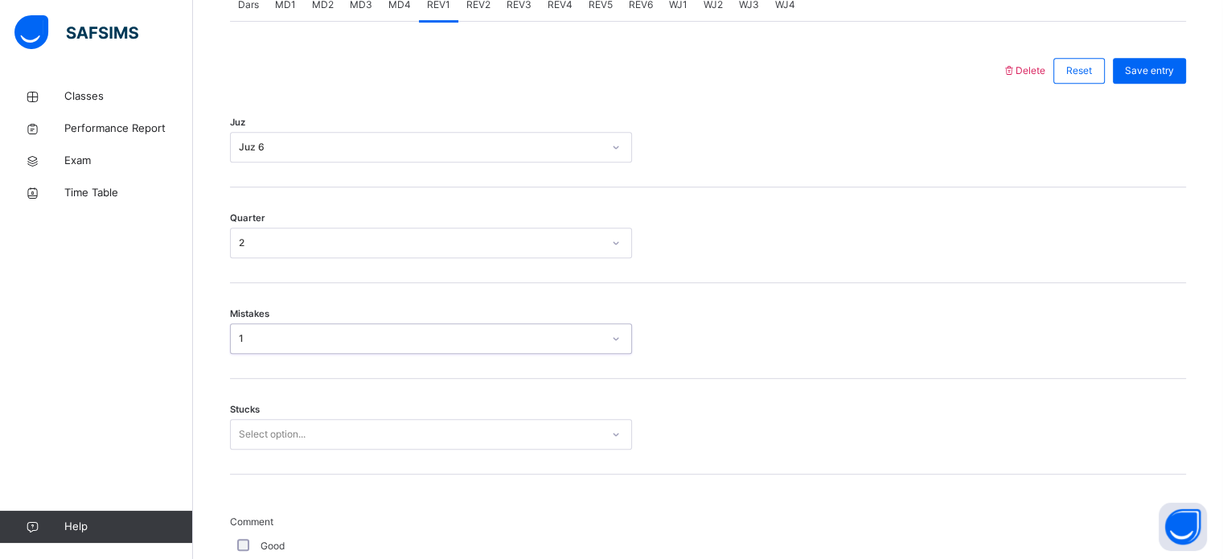
click at [248, 426] on div "Select option..." at bounding box center [431, 434] width 402 height 31
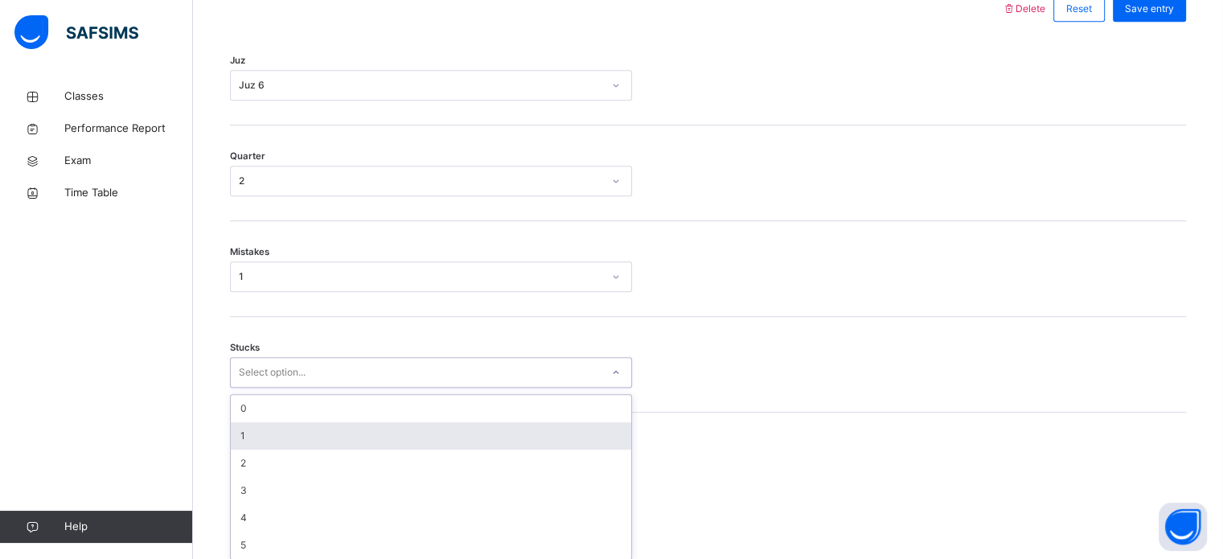
scroll to position [782, 0]
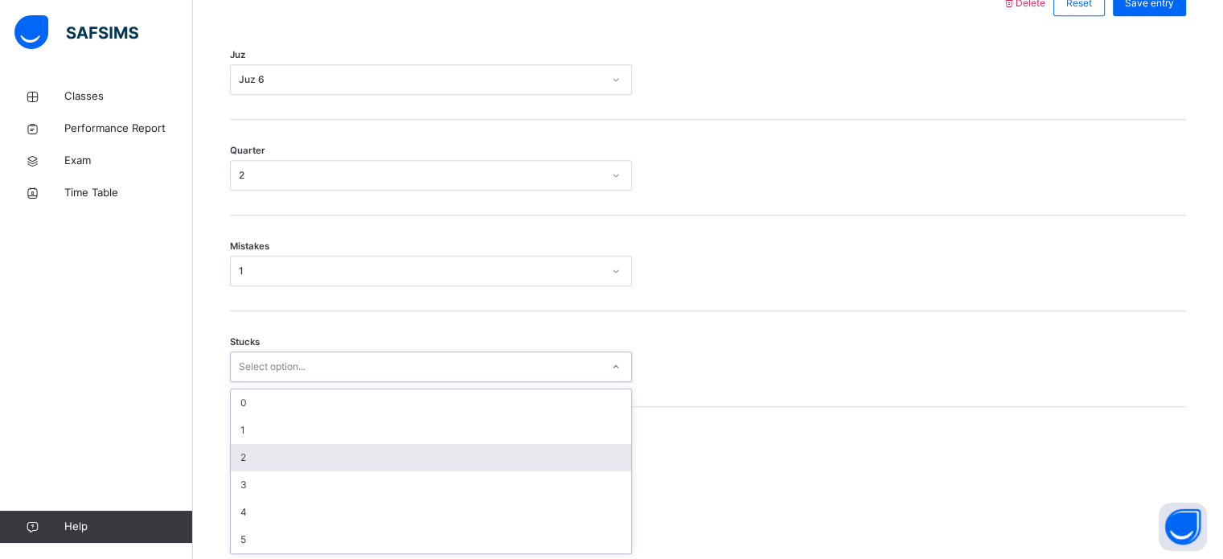
click at [254, 458] on div "2" at bounding box center [431, 457] width 400 height 27
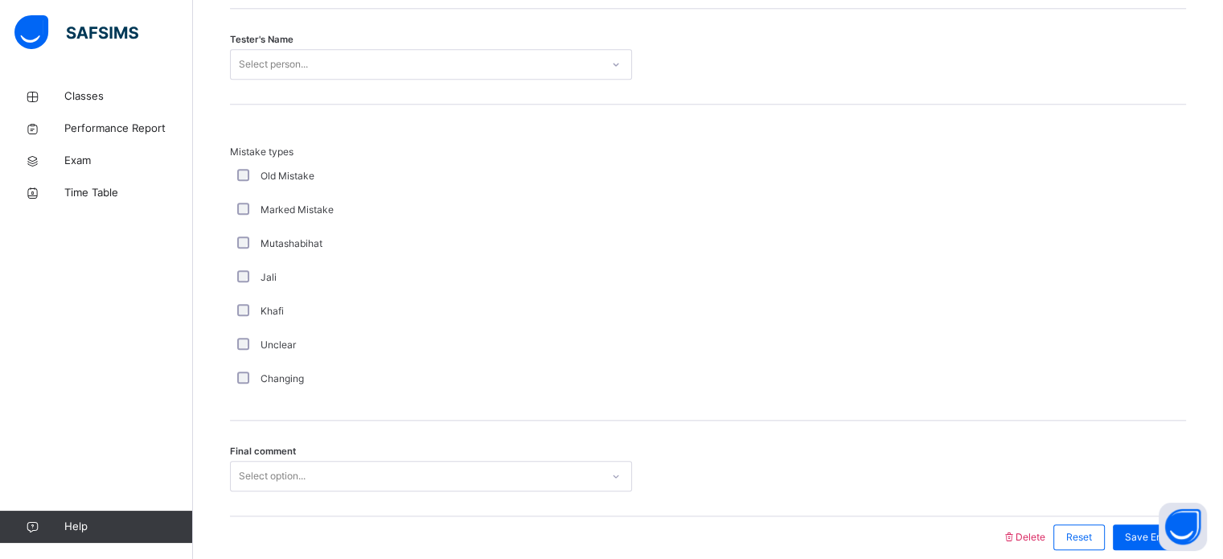
scroll to position [1746, 0]
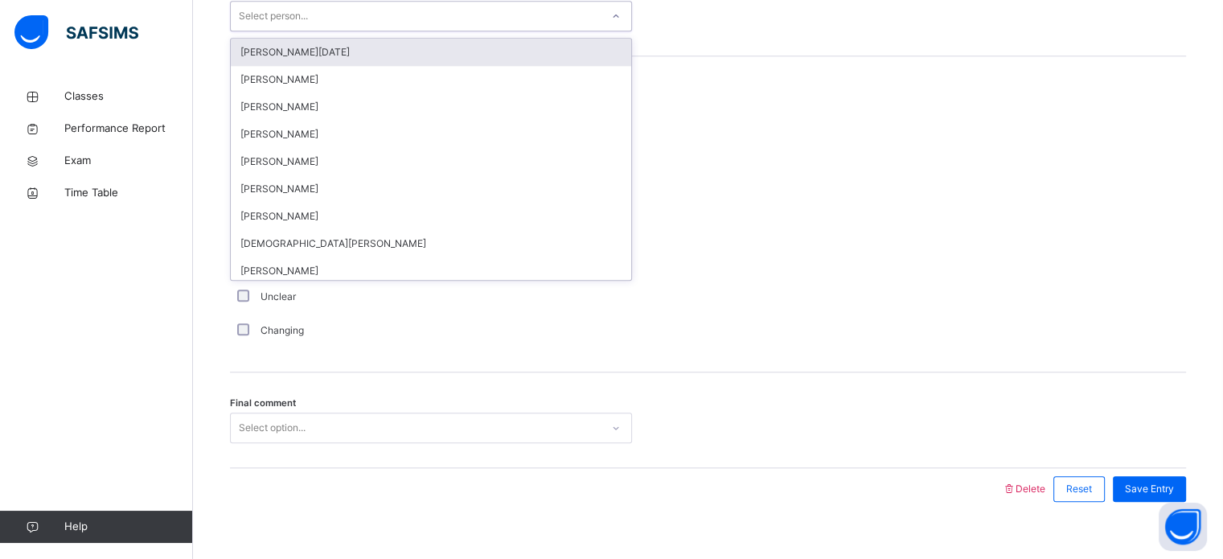
click at [348, 25] on div "Select person..." at bounding box center [416, 16] width 370 height 25
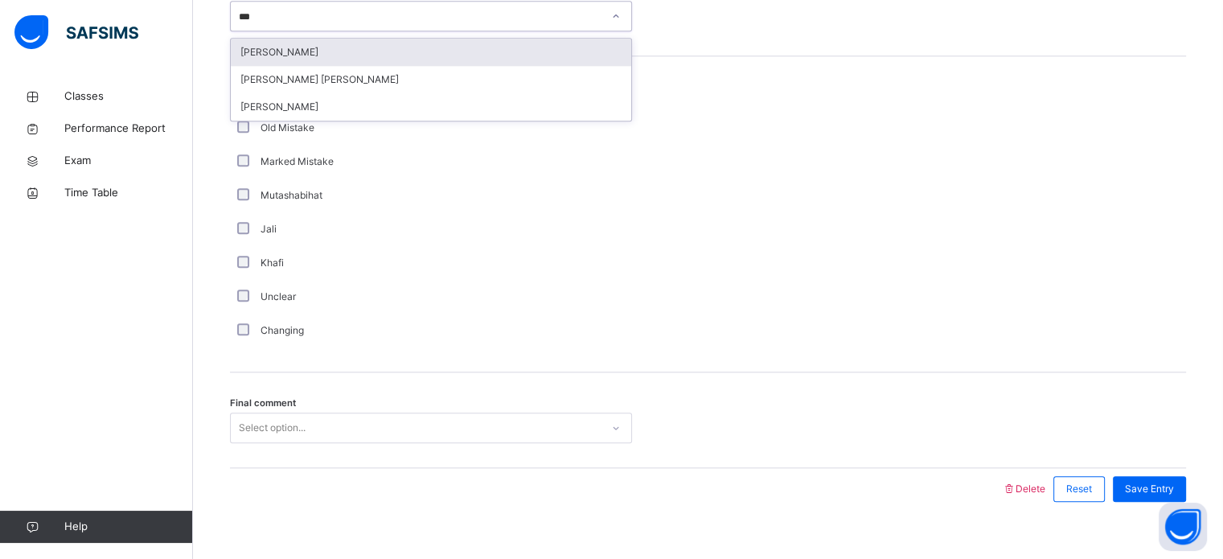
type input "****"
click at [344, 54] on div "[PERSON_NAME]" at bounding box center [431, 52] width 400 height 27
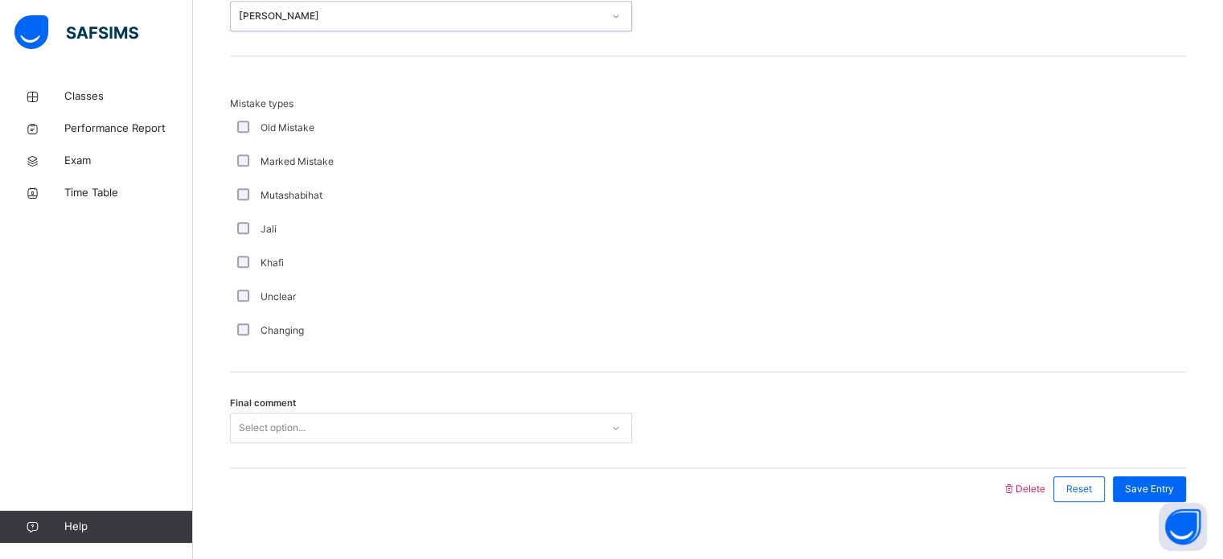
scroll to position [1768, 0]
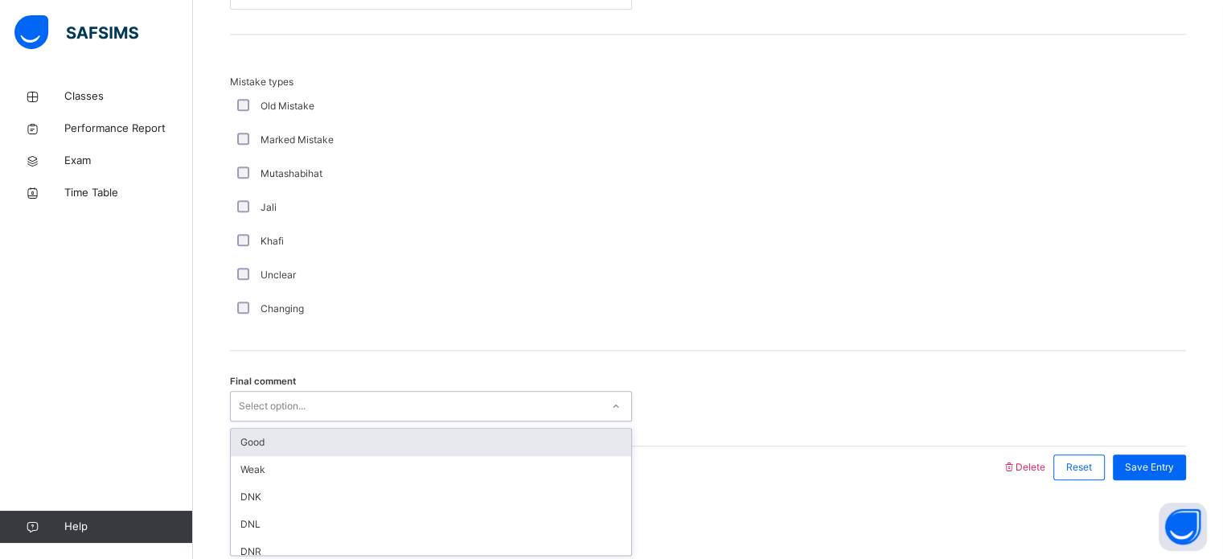
click at [278, 421] on div "option Good focused, 1 of 6. 6 results available. Use Up and Down to choose opt…" at bounding box center [431, 406] width 402 height 31
click at [278, 432] on div "Good" at bounding box center [431, 442] width 400 height 27
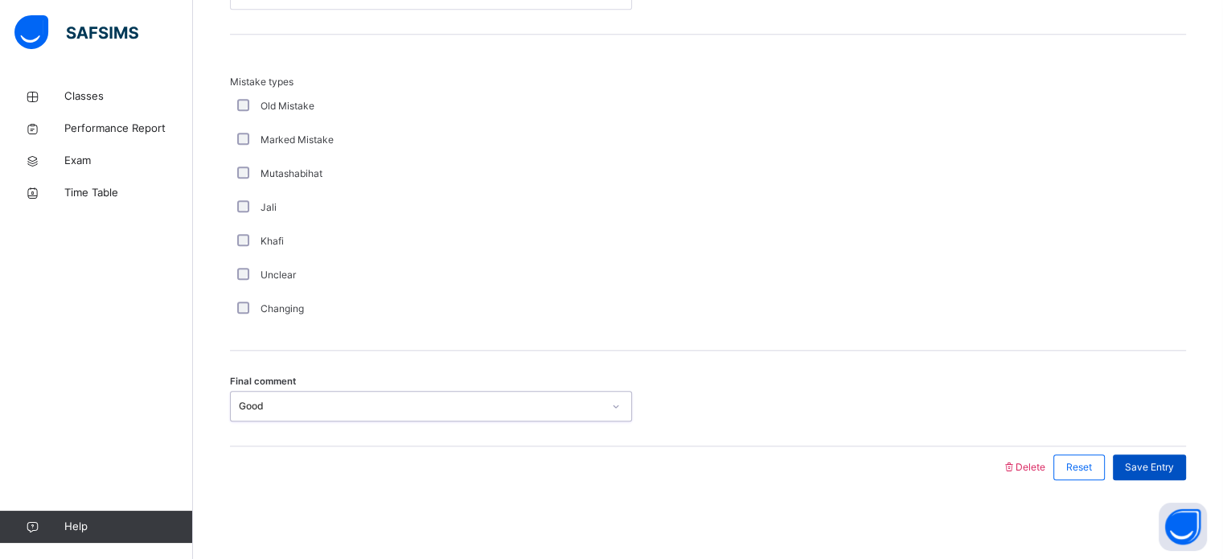
click at [1167, 460] on span "Save Entry" at bounding box center [1149, 467] width 49 height 14
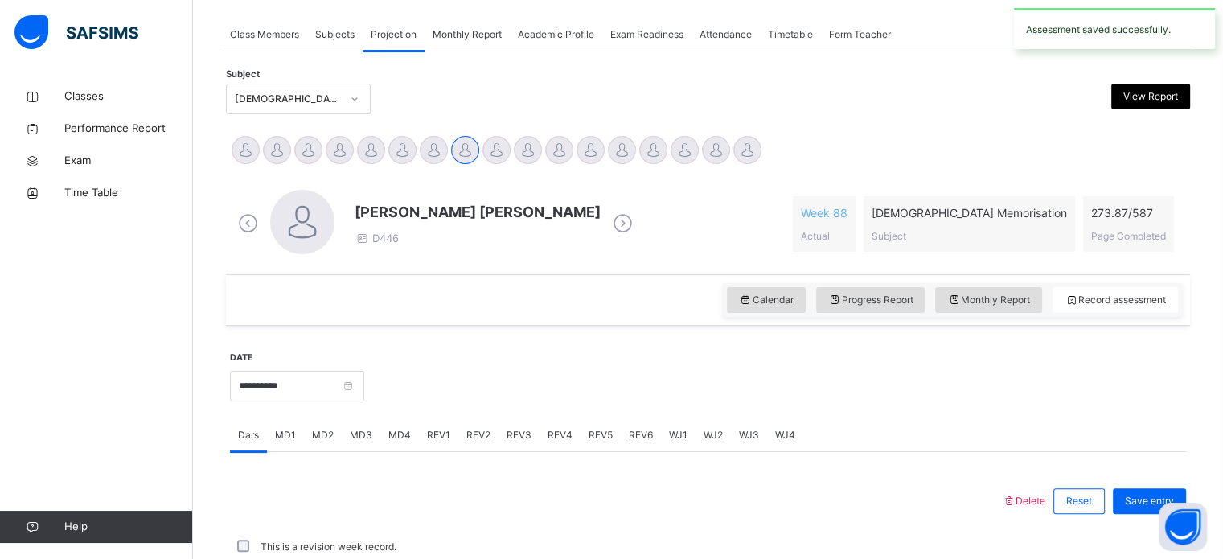
scroll to position [648, 0]
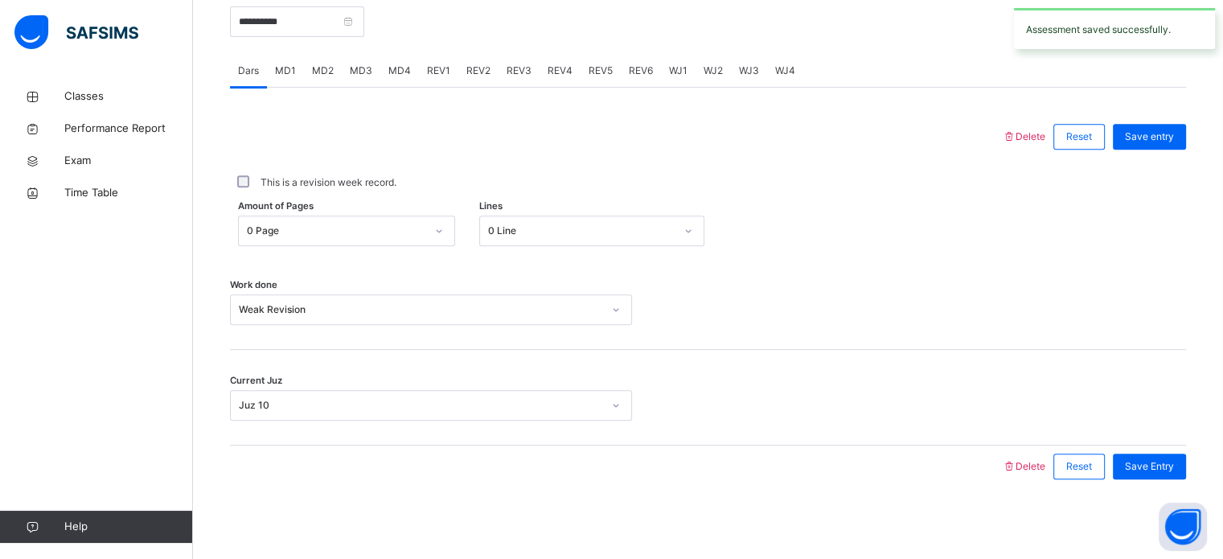
click at [466, 59] on div "REV2" at bounding box center [478, 71] width 40 height 32
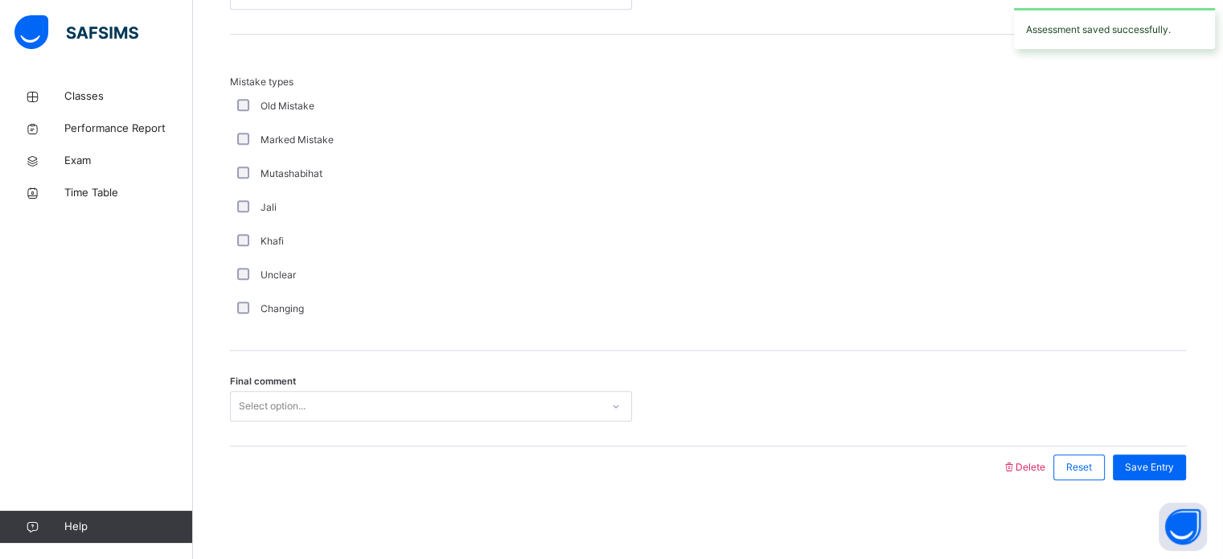
click at [335, 388] on div "Final comment Select option..." at bounding box center [708, 399] width 956 height 96
click at [329, 402] on div "Select option..." at bounding box center [416, 406] width 370 height 25
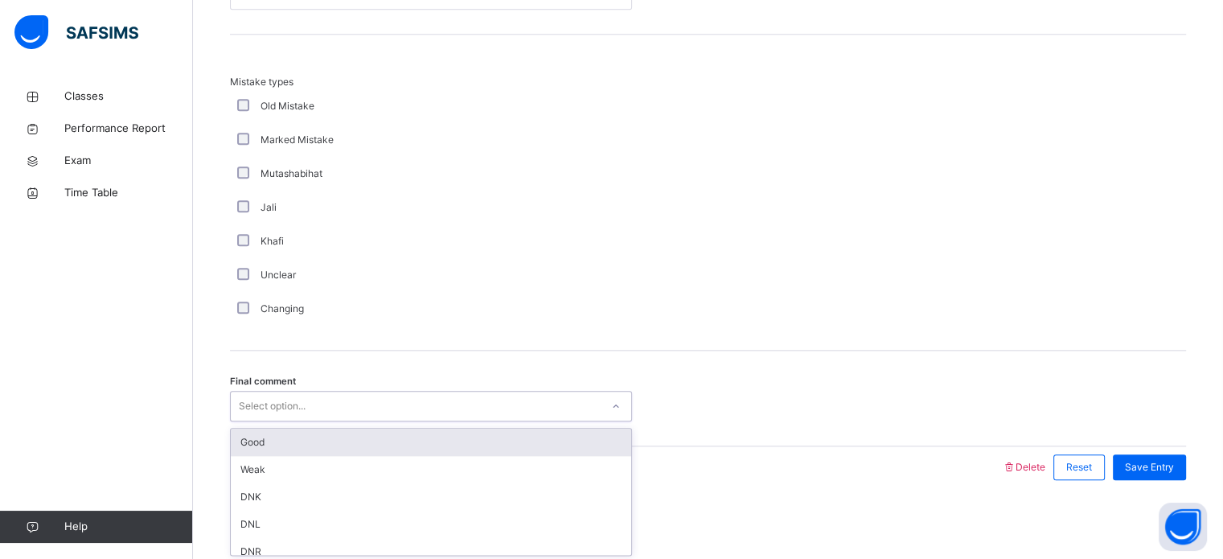
click at [256, 435] on div "Good" at bounding box center [431, 442] width 400 height 27
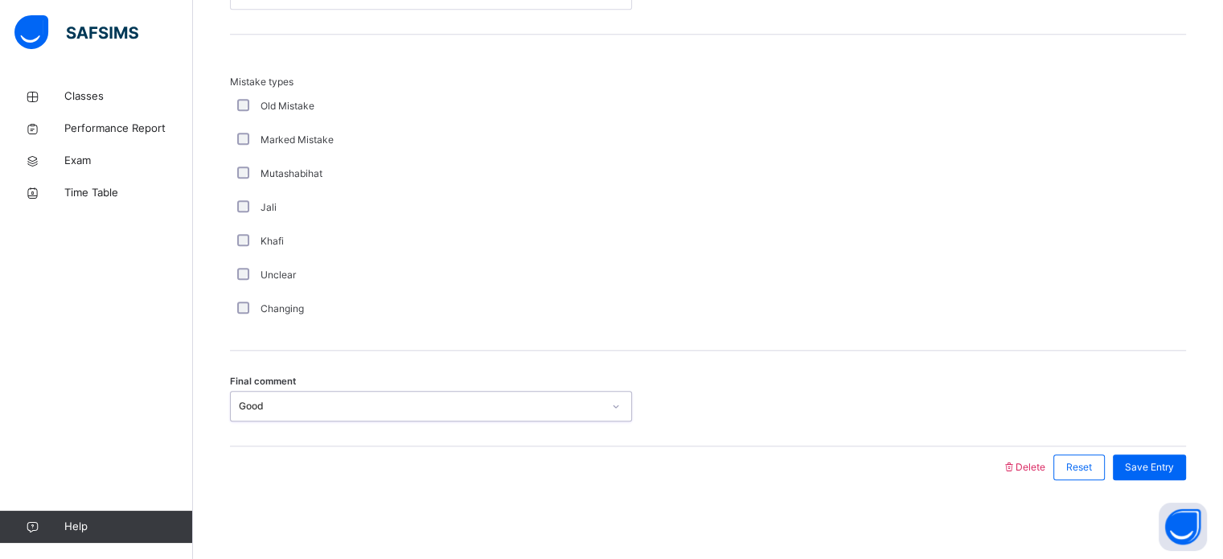
click at [547, 215] on div "Jali" at bounding box center [431, 208] width 402 height 34
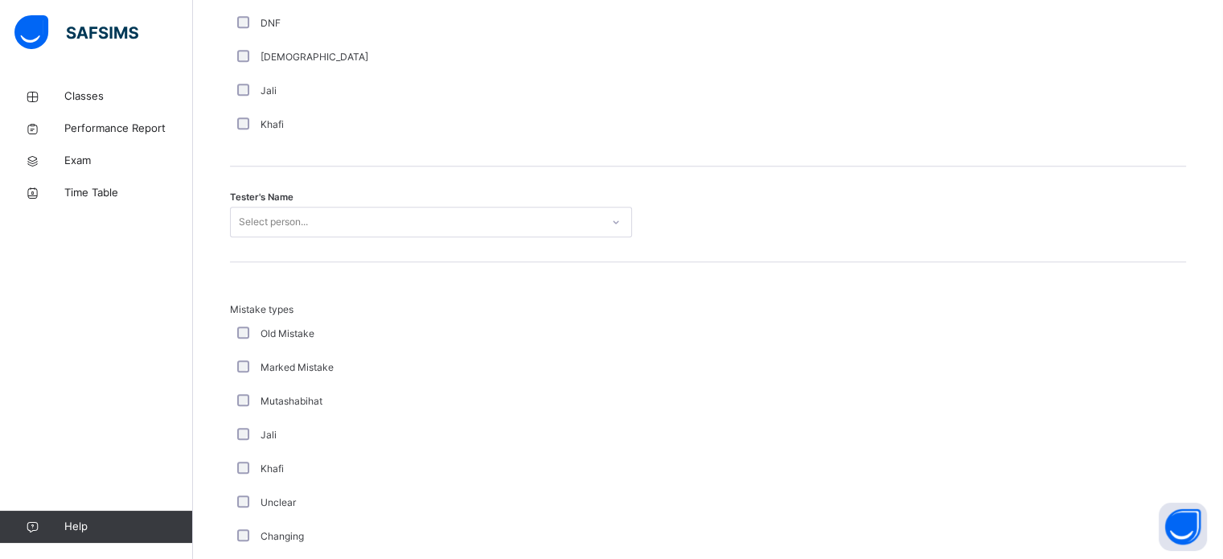
scroll to position [1543, 0]
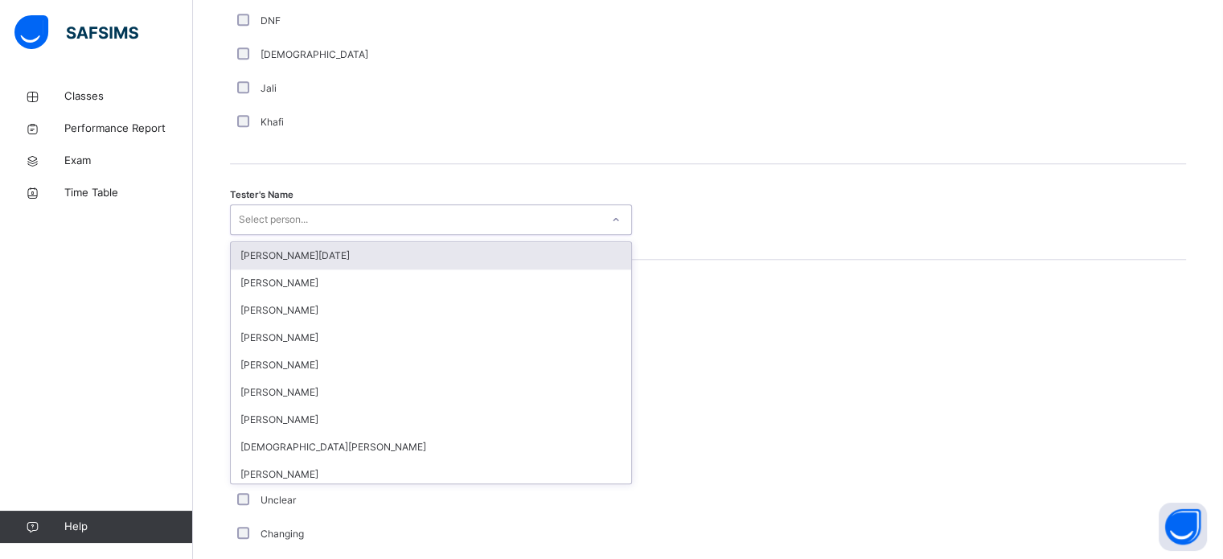
click at [547, 215] on div "Select person..." at bounding box center [416, 219] width 370 height 25
type input "****"
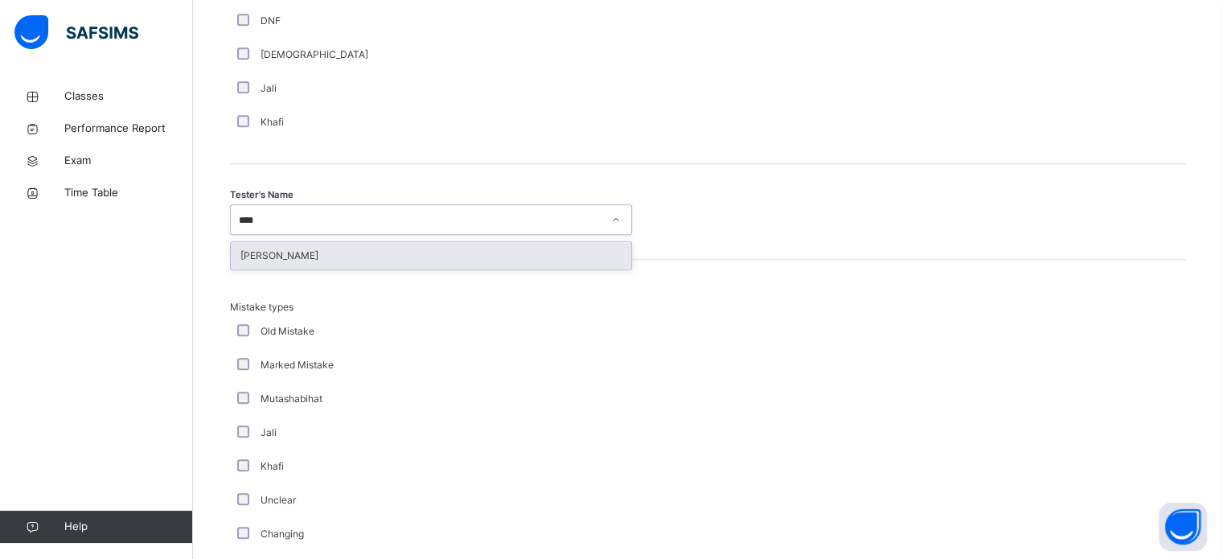
click at [486, 253] on div "[PERSON_NAME]" at bounding box center [431, 255] width 400 height 27
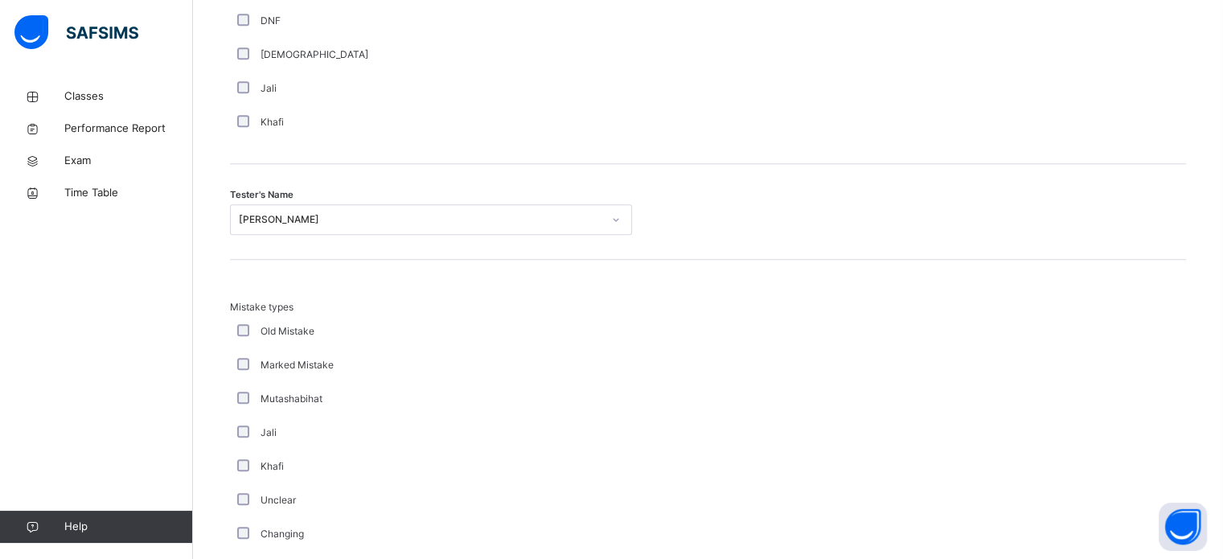
click at [536, 81] on div "Jali" at bounding box center [431, 88] width 394 height 14
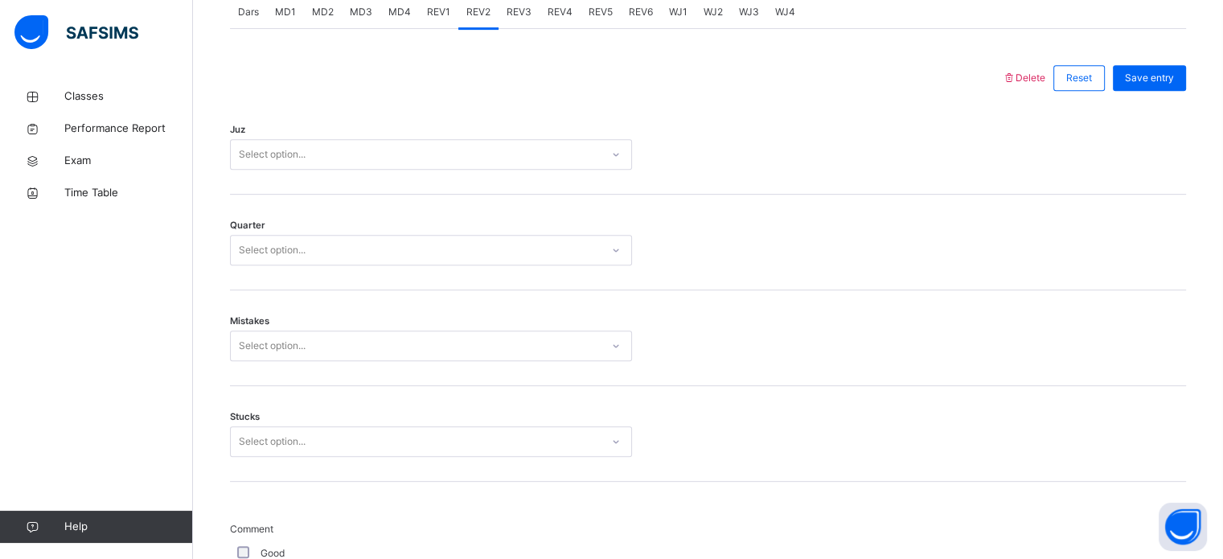
scroll to position [739, 0]
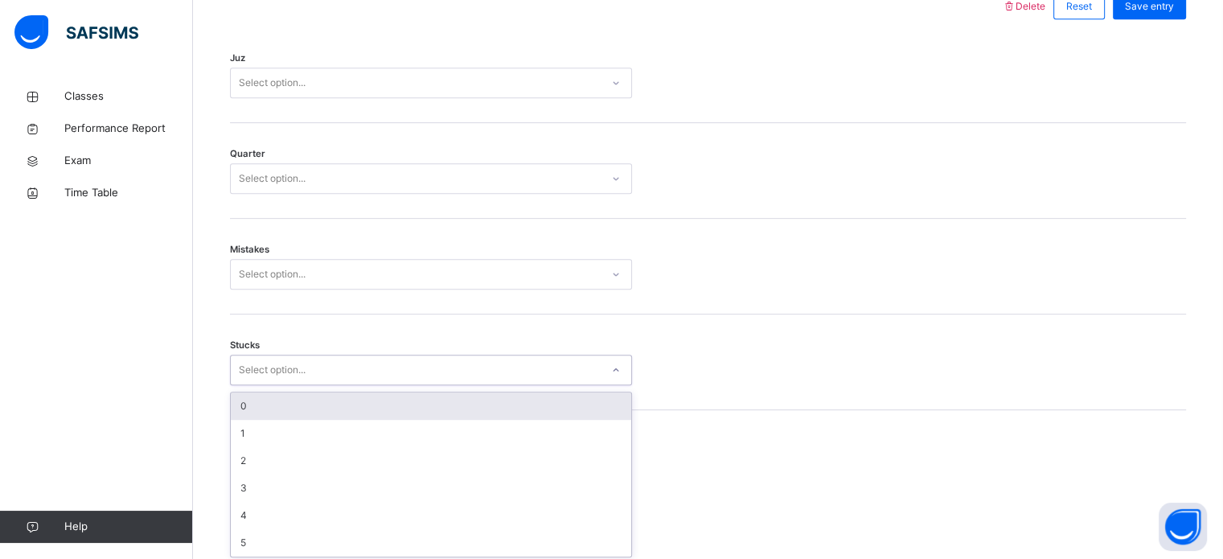
click at [306, 385] on div "option 0 focused, 1 of 6. 6 results available. Use Up and Down to choose option…" at bounding box center [431, 370] width 402 height 31
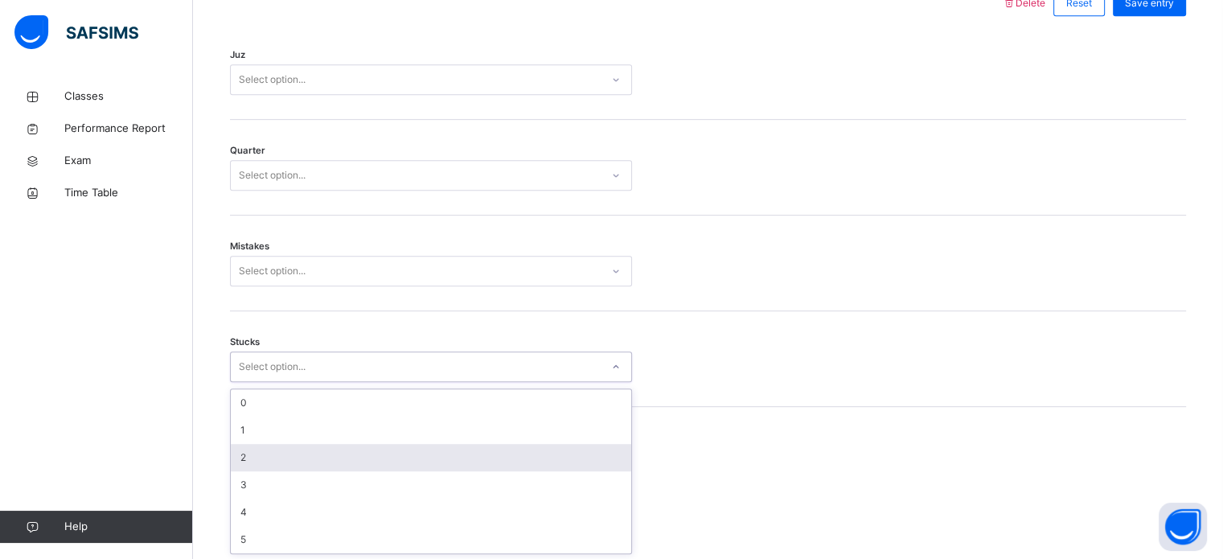
click at [257, 446] on div "2" at bounding box center [431, 457] width 400 height 27
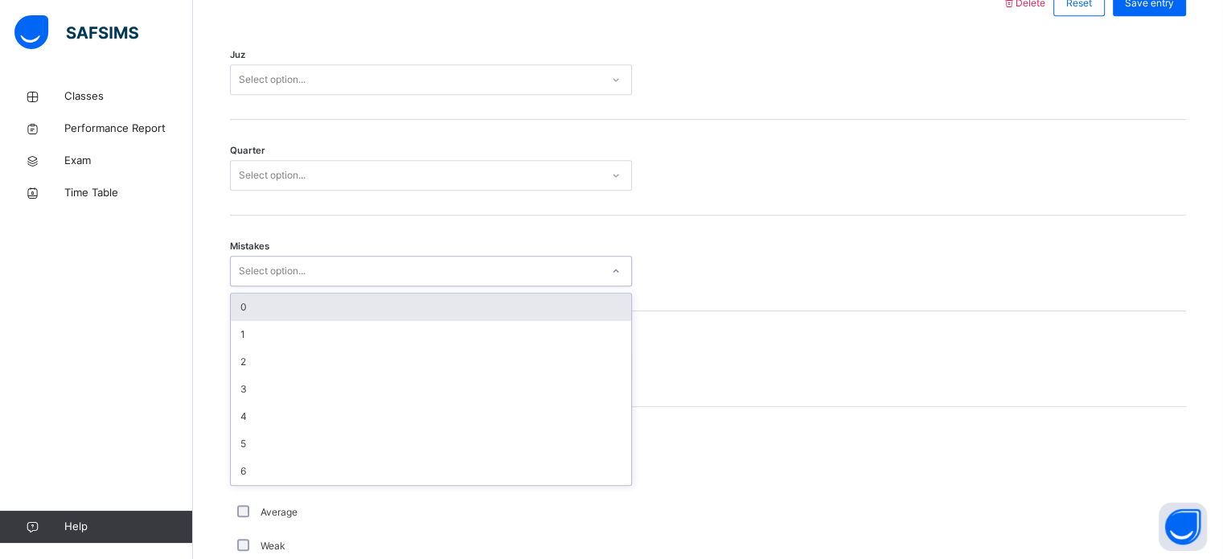
click at [343, 271] on div "Select option..." at bounding box center [416, 271] width 370 height 25
click at [331, 293] on div "0 1 2 3 4 5 6" at bounding box center [431, 389] width 402 height 193
click at [293, 295] on div "0" at bounding box center [431, 306] width 400 height 27
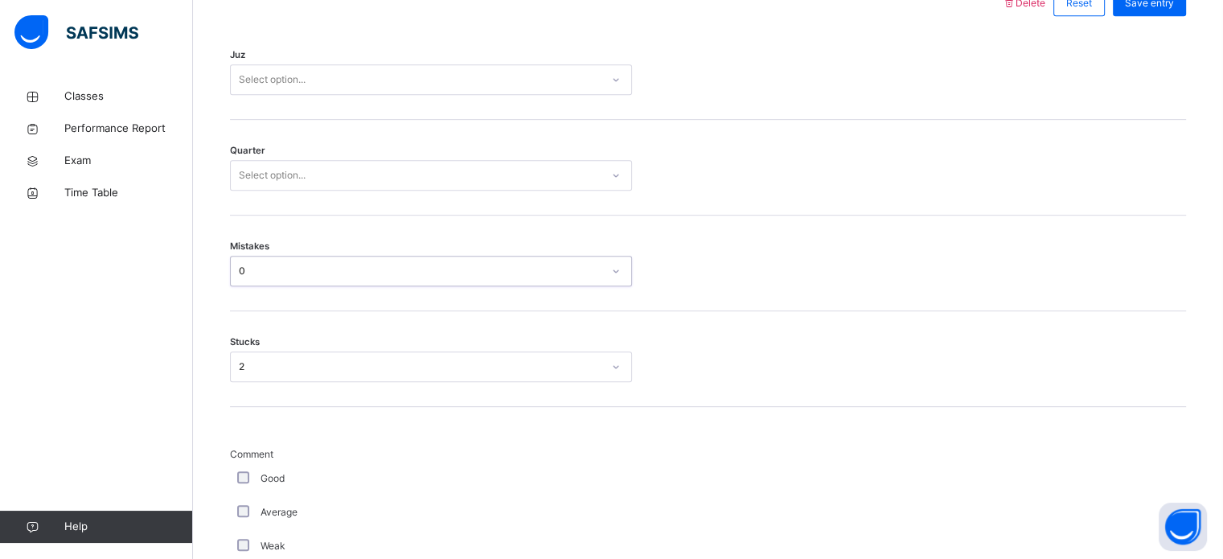
click at [328, 168] on div "Select option..." at bounding box center [416, 175] width 370 height 25
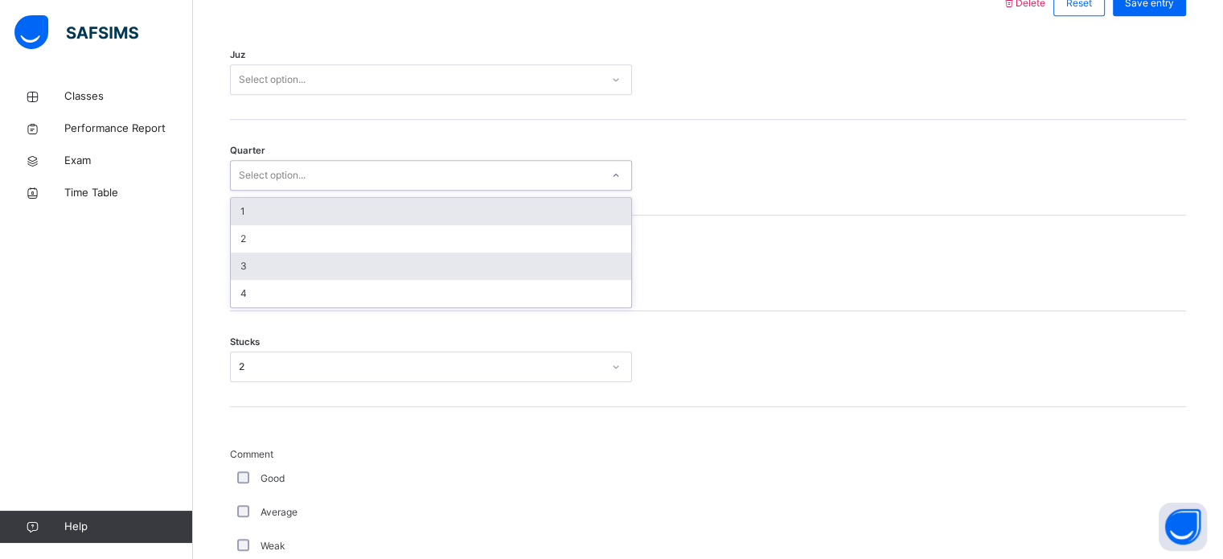
click at [300, 255] on div "3" at bounding box center [431, 265] width 400 height 27
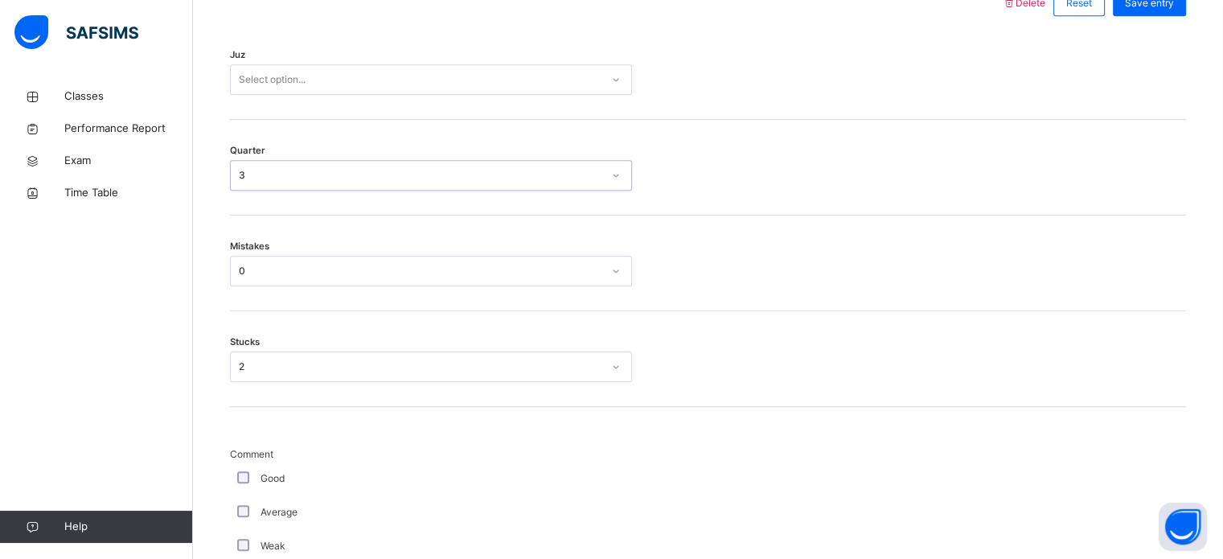
click at [305, 76] on div "Select option..." at bounding box center [272, 79] width 67 height 31
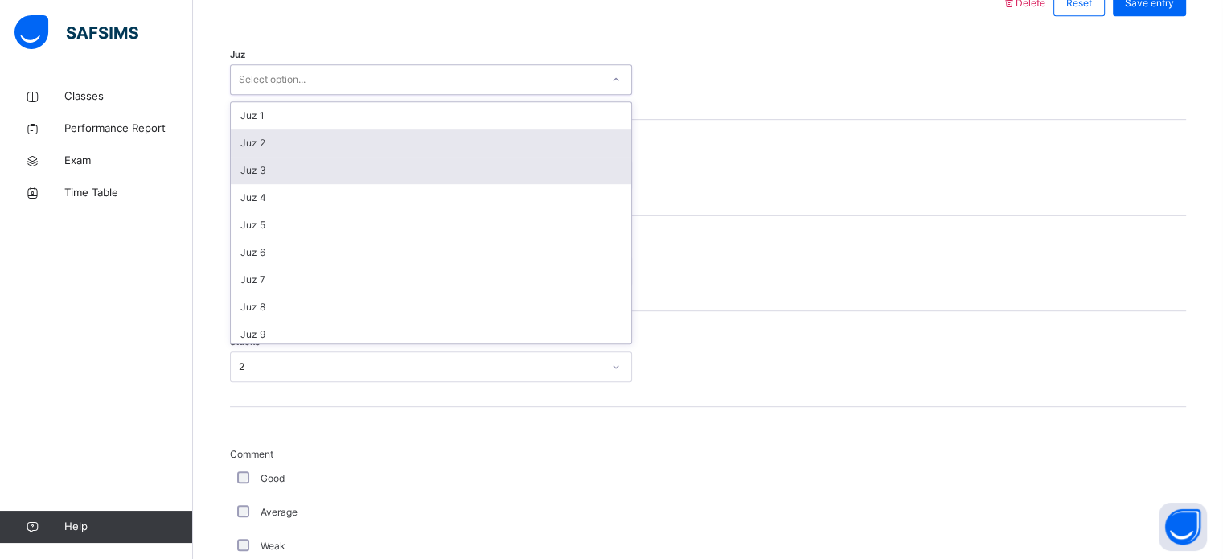
click at [316, 175] on div "Juz 3" at bounding box center [431, 170] width 400 height 27
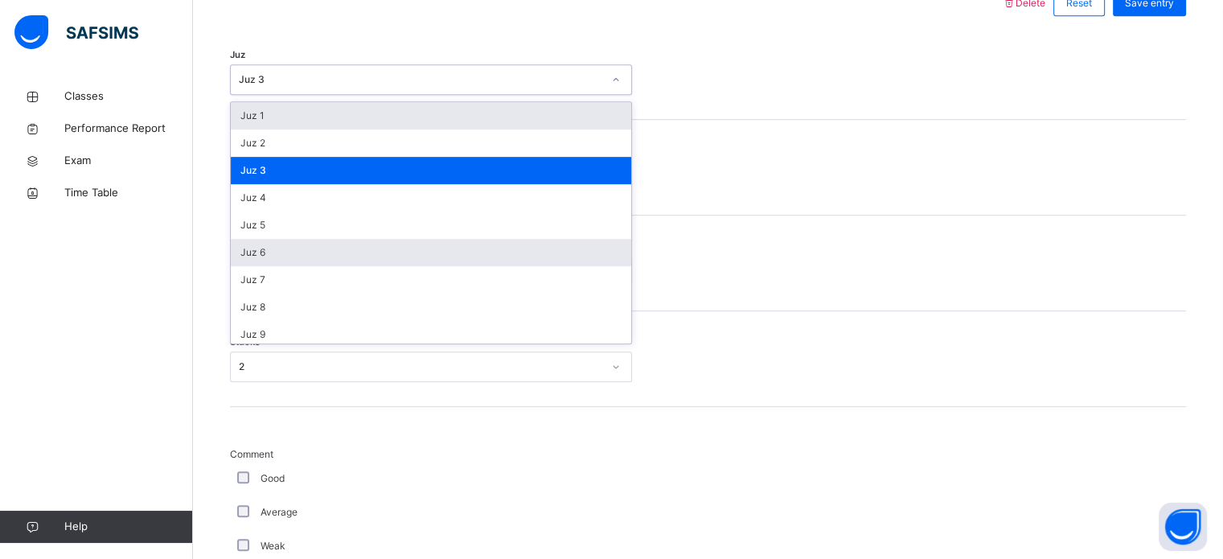
click at [247, 241] on div "Juz 6" at bounding box center [431, 252] width 400 height 27
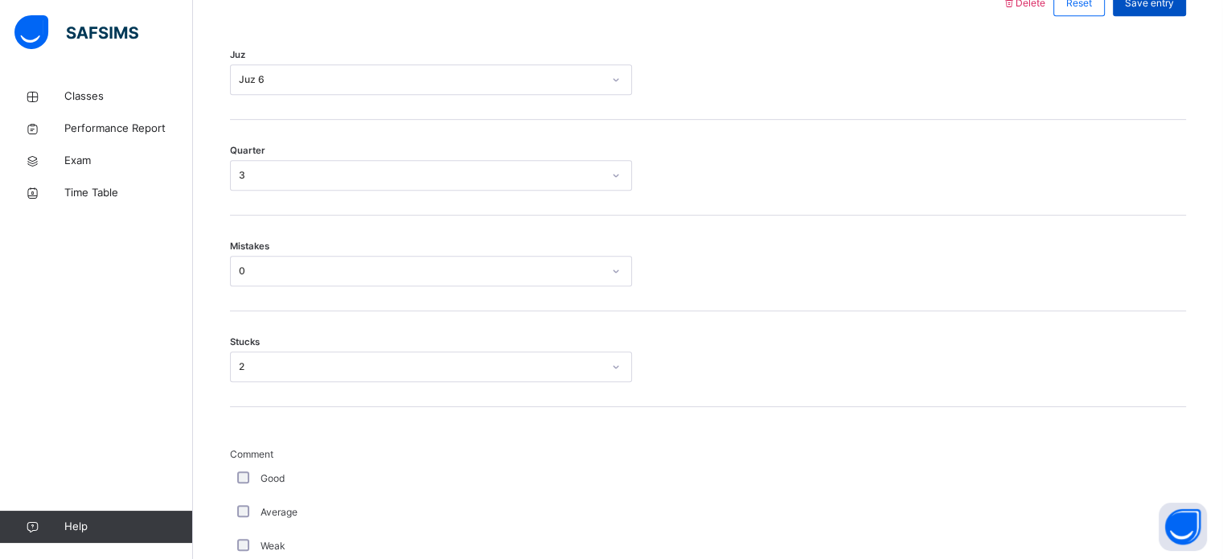
click at [1158, 6] on span "Save entry" at bounding box center [1149, 3] width 49 height 14
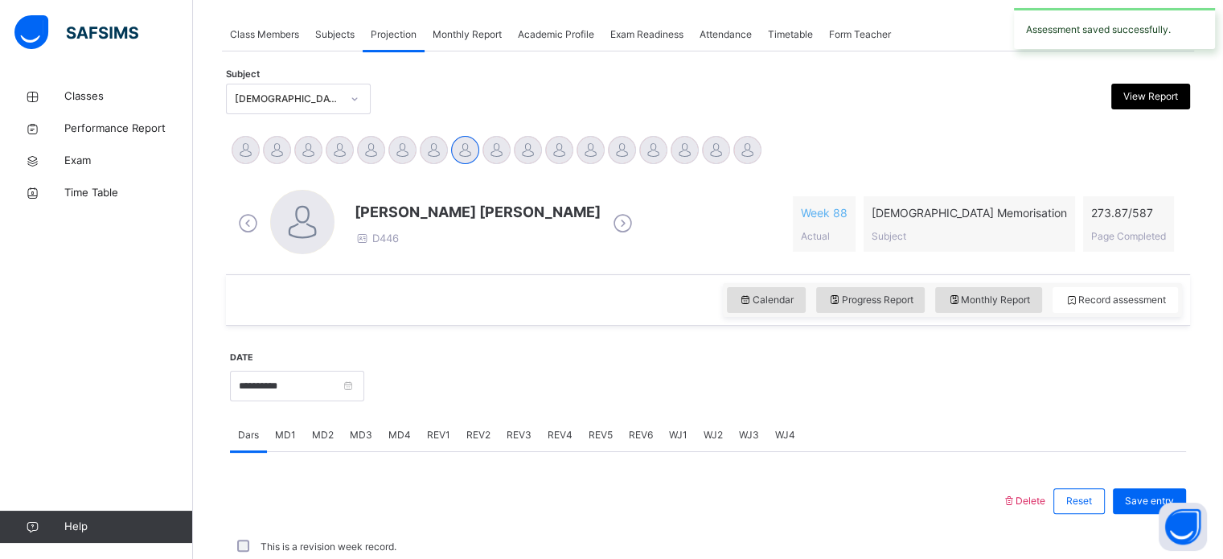
scroll to position [648, 0]
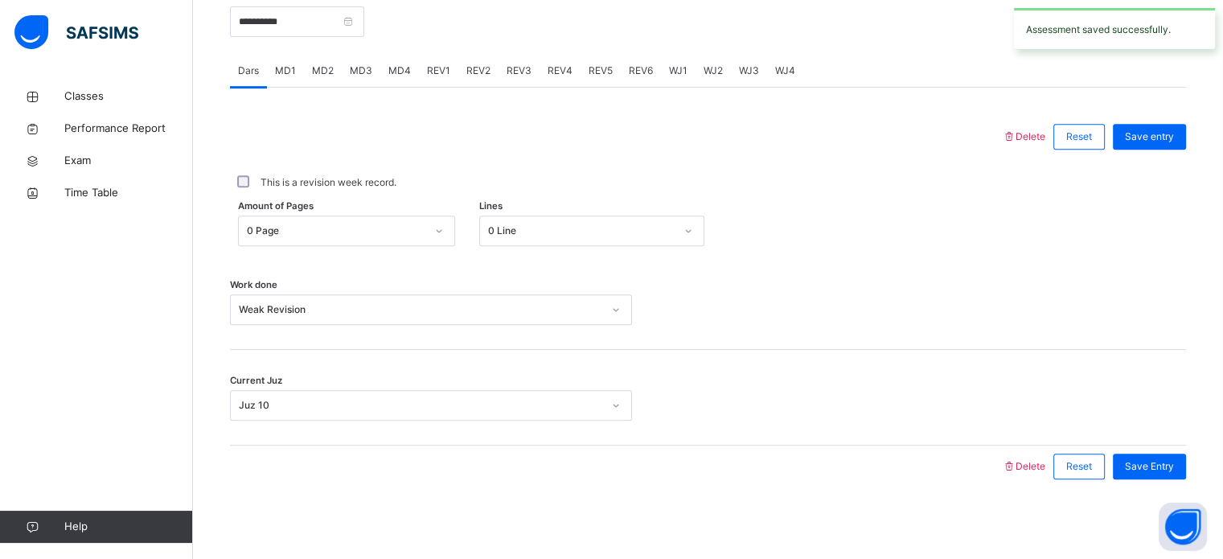
click at [289, 69] on span "MD1" at bounding box center [285, 71] width 21 height 14
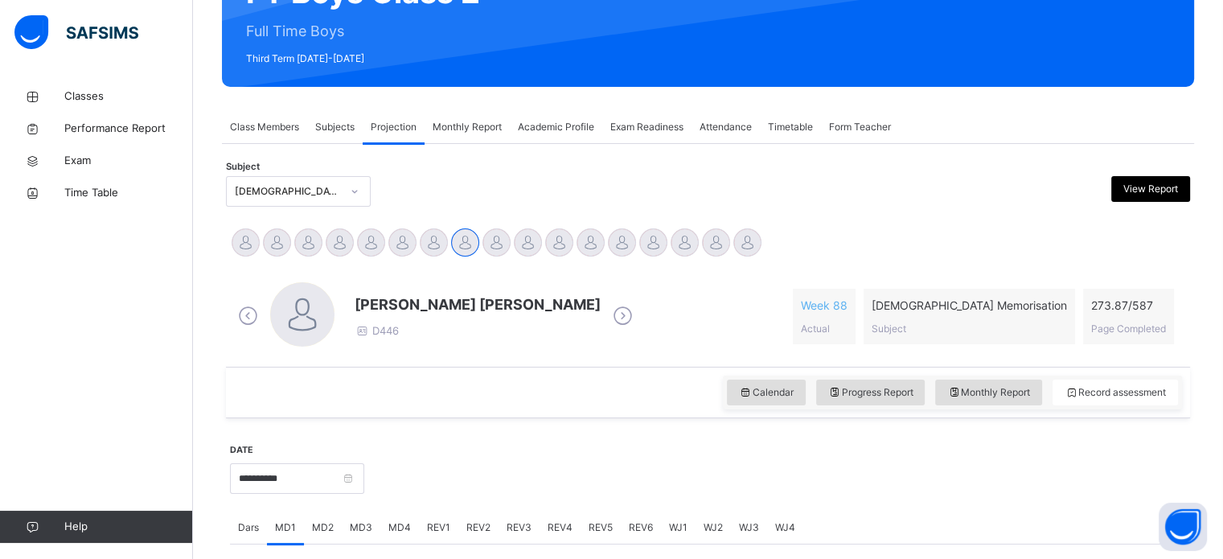
scroll to position [257, 0]
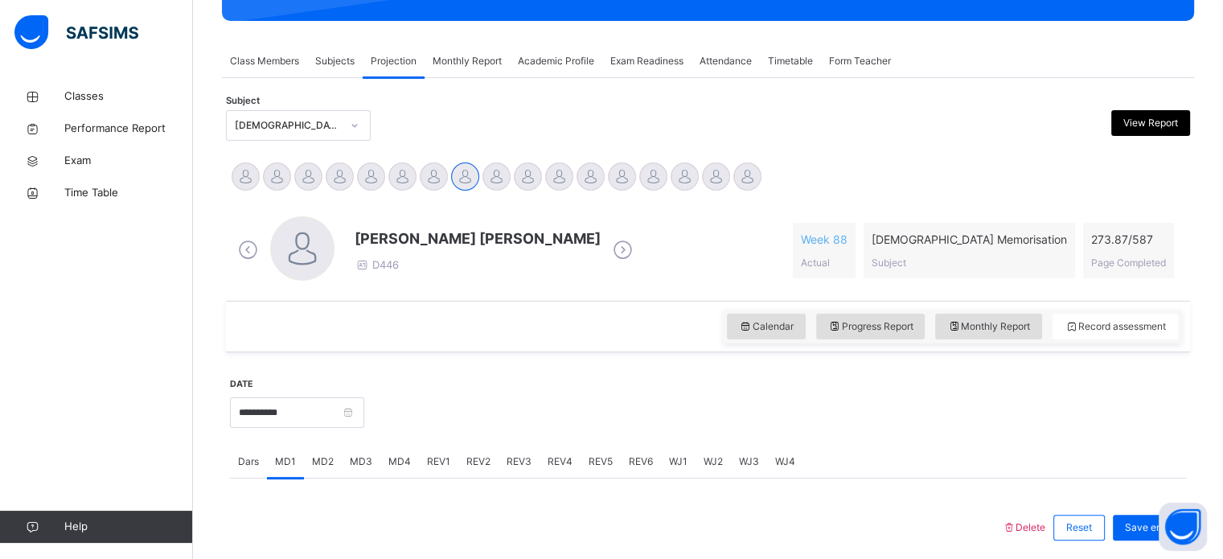
click at [240, 448] on div "Dars" at bounding box center [248, 461] width 37 height 32
click at [342, 418] on input "**********" at bounding box center [297, 412] width 134 height 31
click at [545, 425] on div at bounding box center [775, 410] width 806 height 69
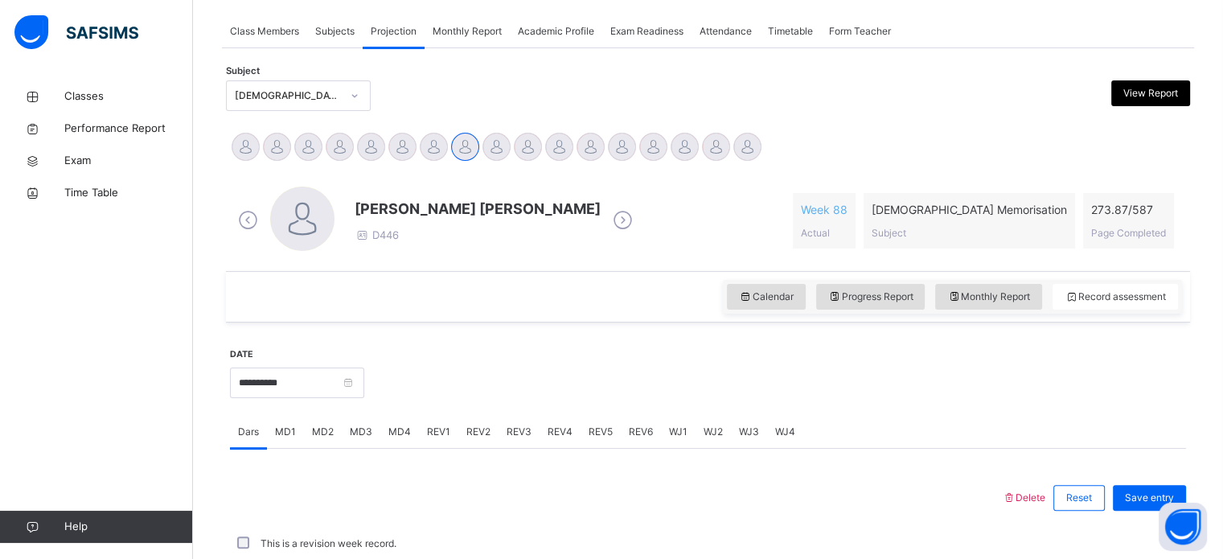
scroll to position [289, 0]
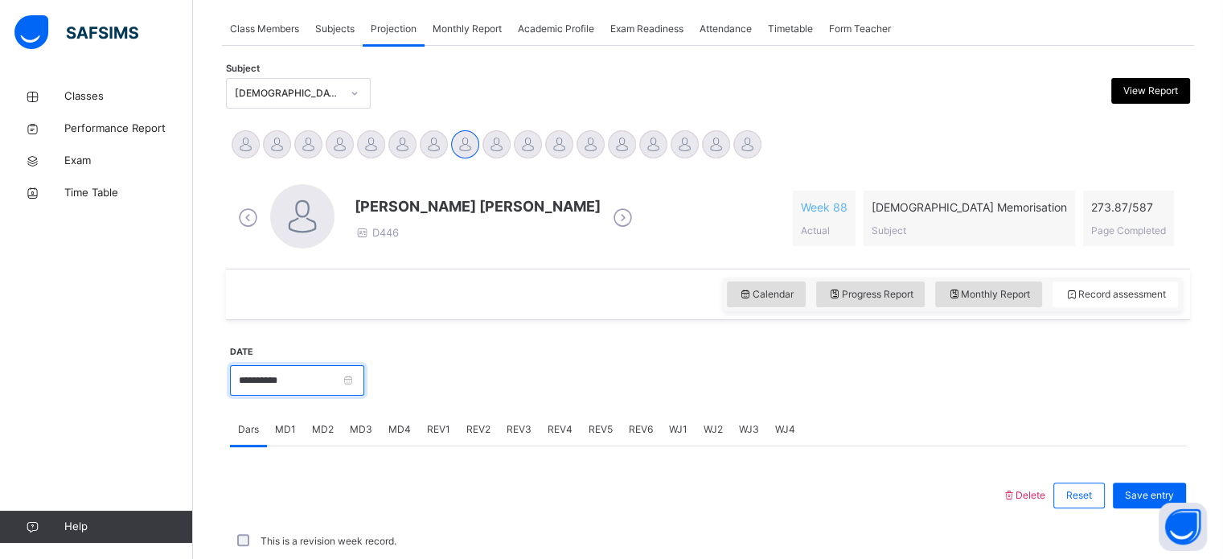
click at [319, 365] on input "**********" at bounding box center [297, 380] width 134 height 31
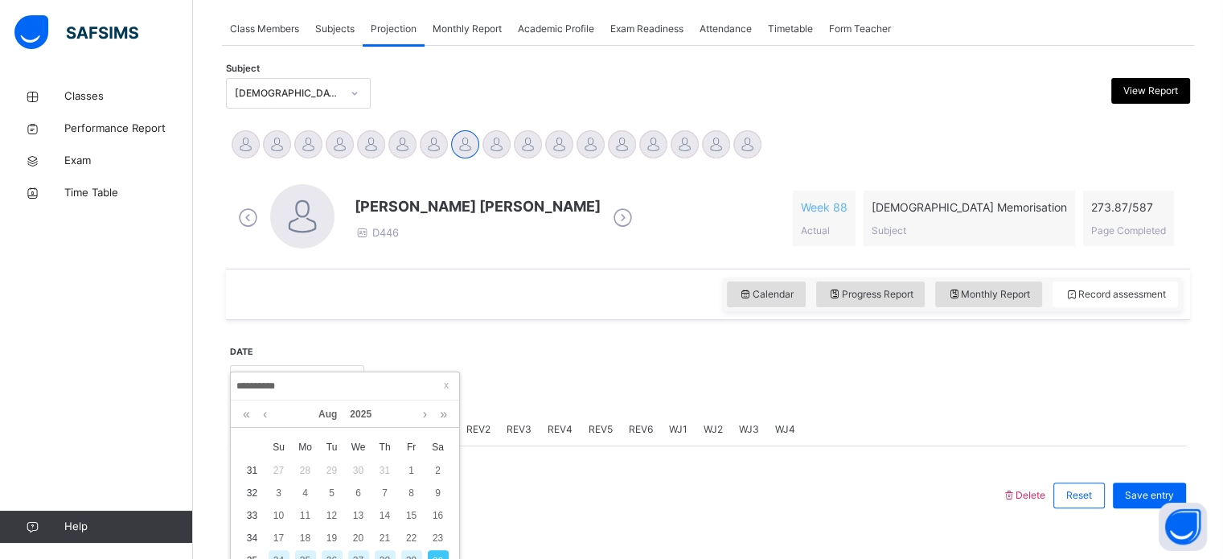
click at [408, 553] on div "29" at bounding box center [411, 560] width 21 height 21
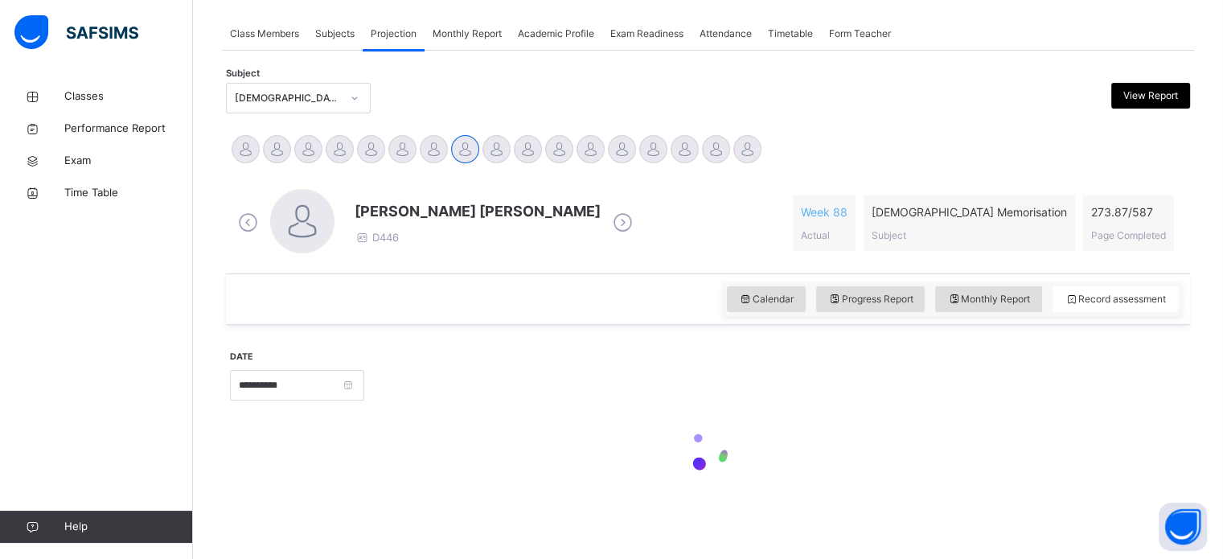
scroll to position [284, 0]
click at [527, 289] on div "Calendar Progress Report Monthly Report Record assessment" at bounding box center [708, 299] width 964 height 51
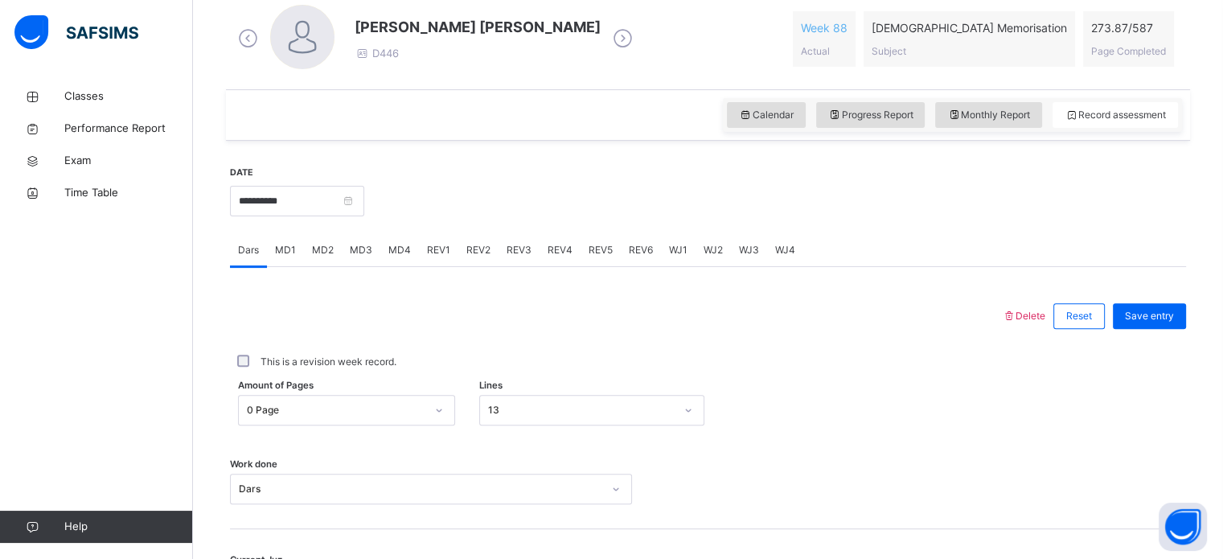
scroll to position [648, 0]
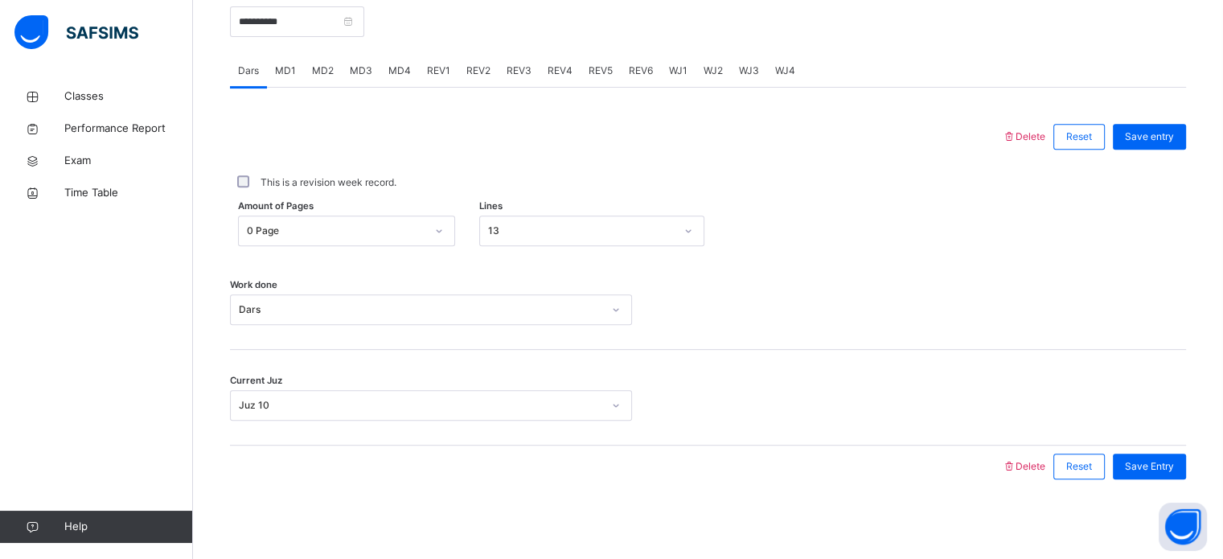
click at [427, 76] on span "REV1" at bounding box center [438, 71] width 23 height 14
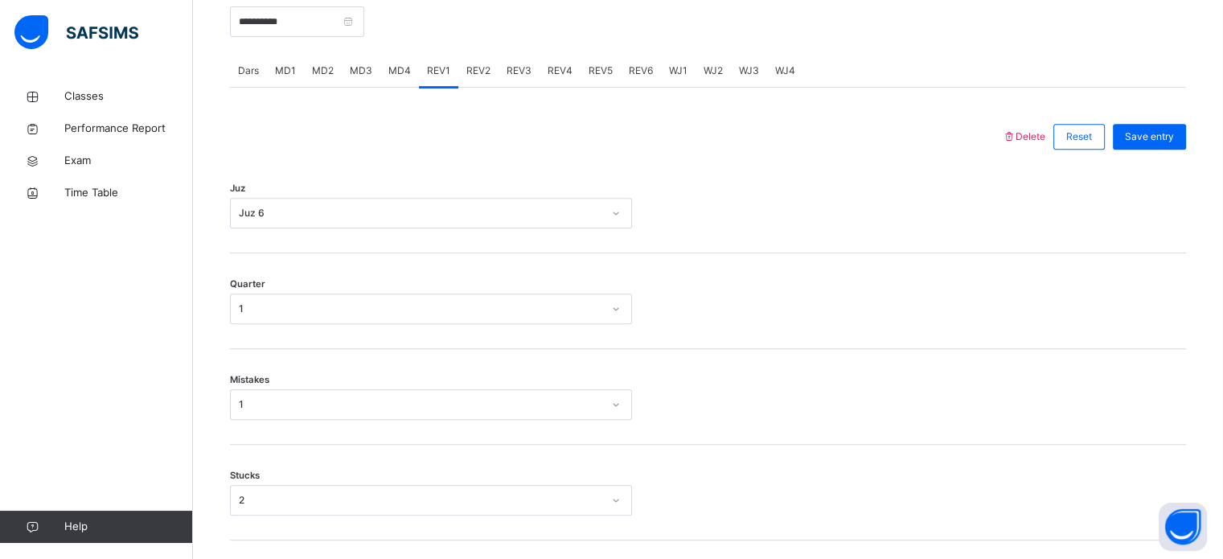
click at [458, 73] on div "REV2" at bounding box center [478, 71] width 40 height 32
click at [515, 66] on span "REV3" at bounding box center [519, 71] width 25 height 14
click at [476, 66] on span "REV2" at bounding box center [478, 71] width 24 height 14
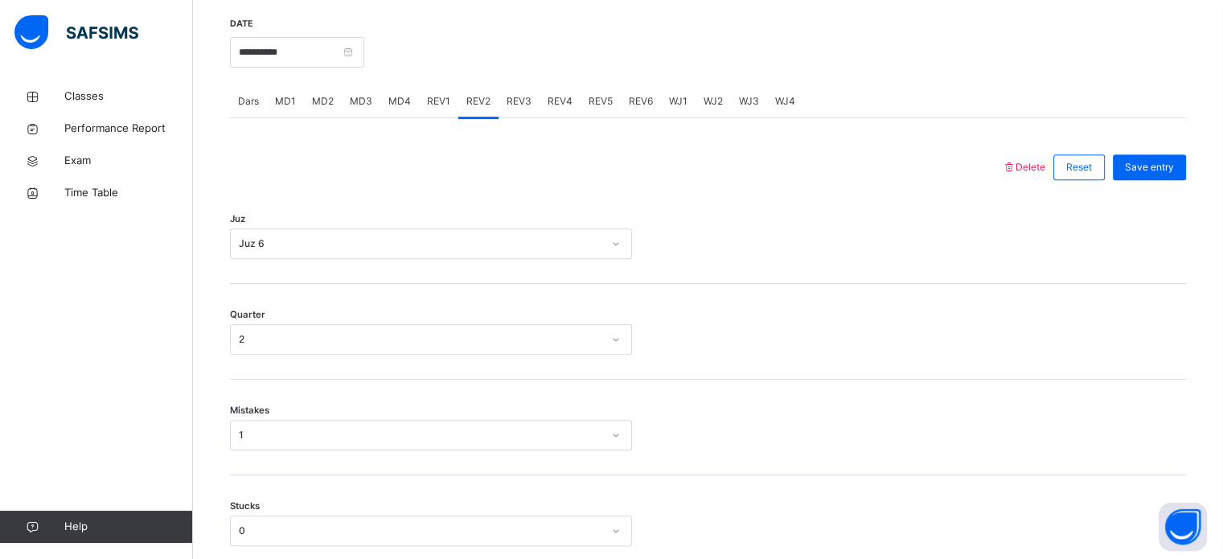
scroll to position [616, 0]
click at [499, 102] on div "REV3" at bounding box center [519, 103] width 41 height 32
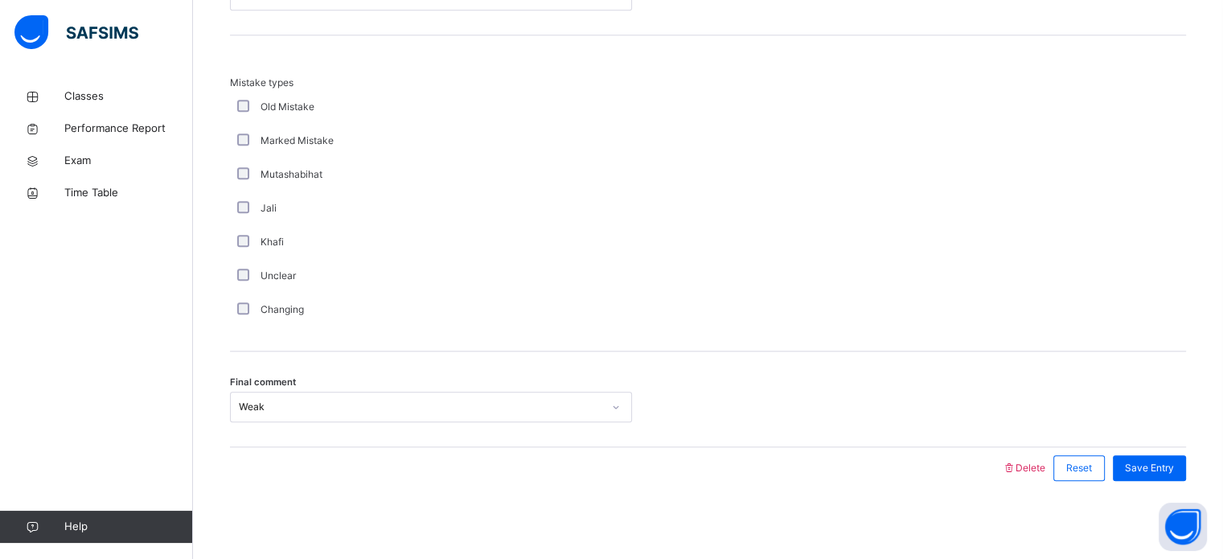
scroll to position [1768, 0]
click at [495, 102] on div "Old Mistake" at bounding box center [431, 106] width 394 height 14
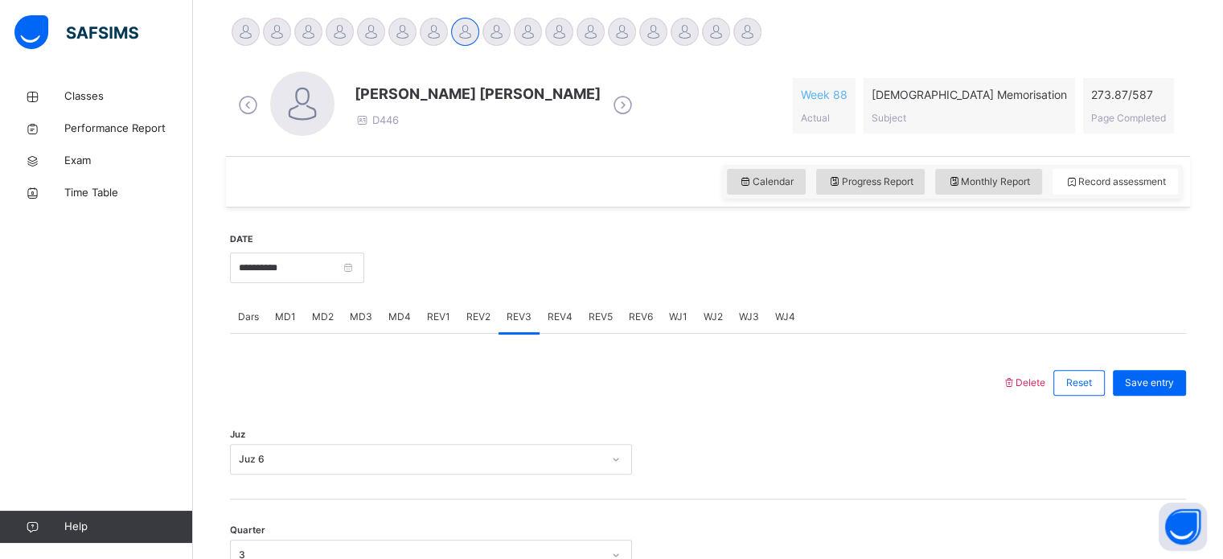
scroll to position [417, 0]
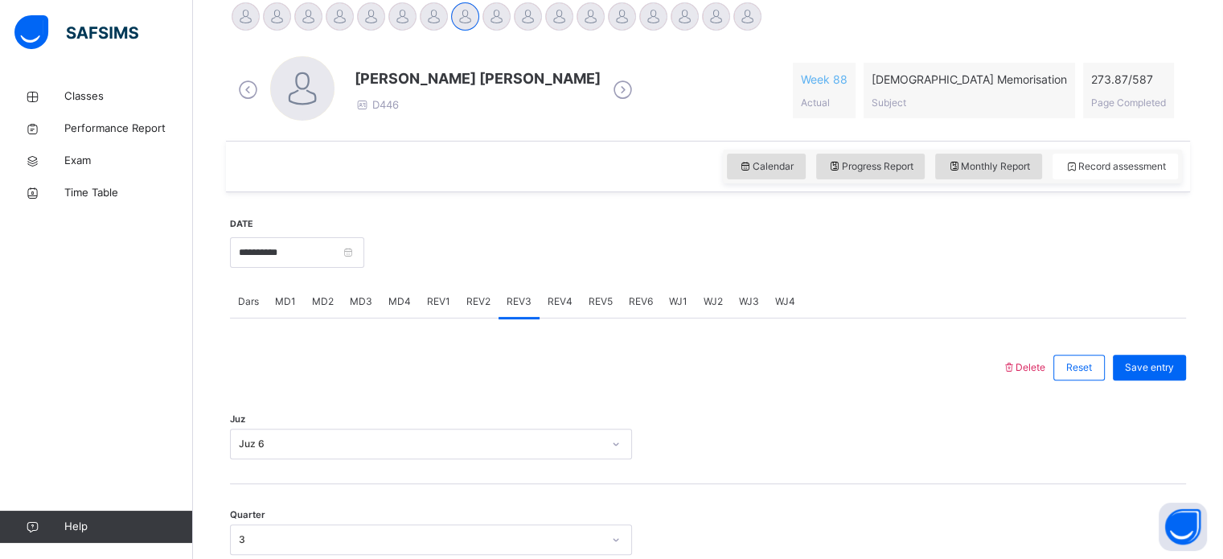
click at [244, 302] on span "Dars" at bounding box center [248, 301] width 21 height 14
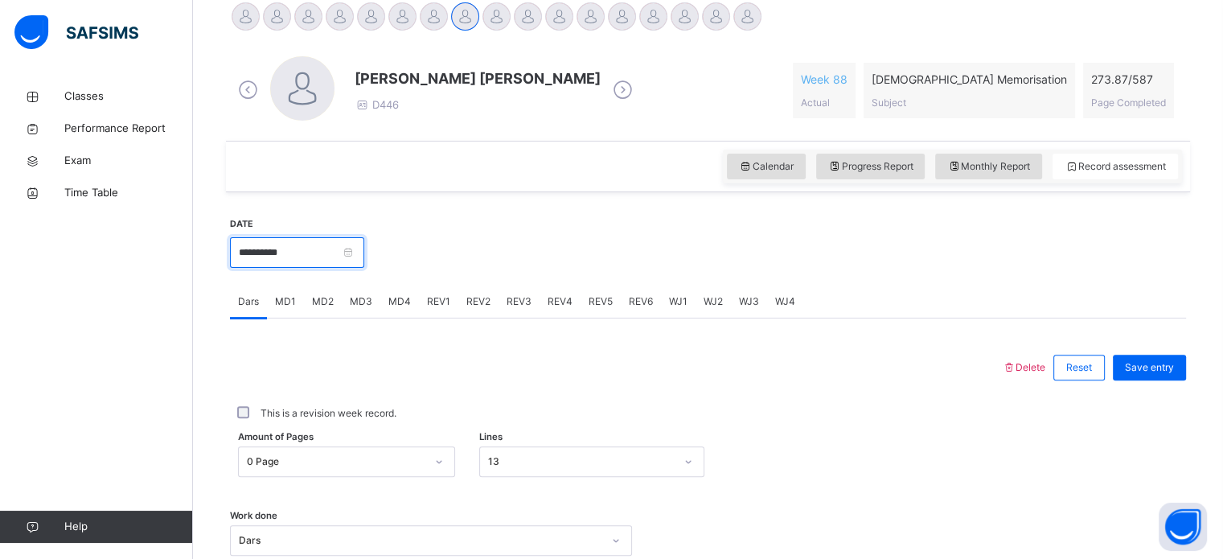
click at [293, 260] on input "**********" at bounding box center [297, 252] width 134 height 31
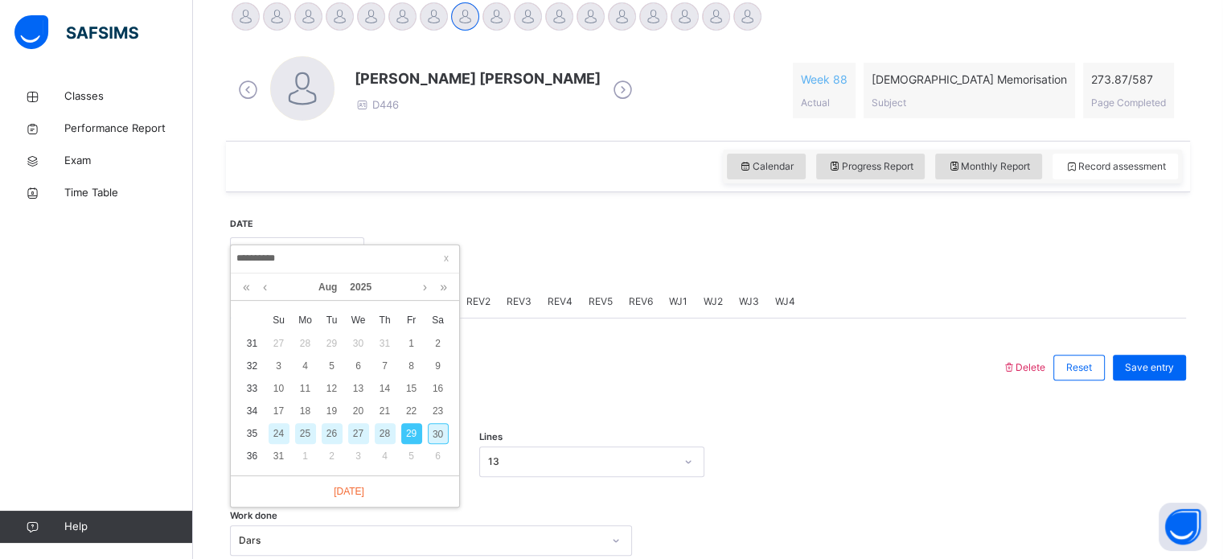
click at [437, 431] on div "30" at bounding box center [438, 433] width 21 height 21
type input "**********"
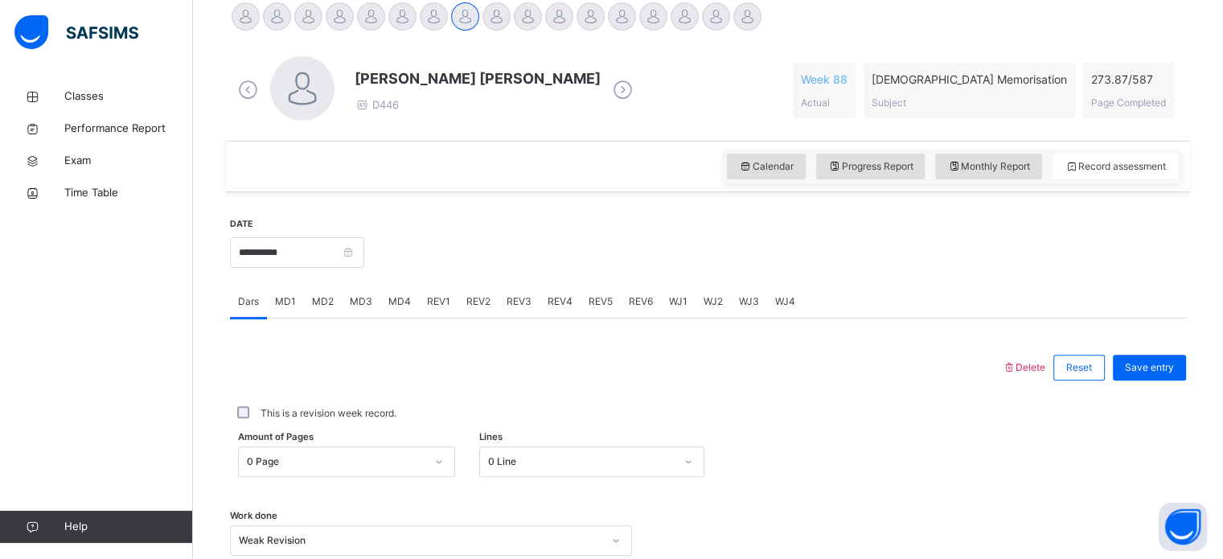
click at [618, 192] on div "**********" at bounding box center [708, 467] width 964 height 550
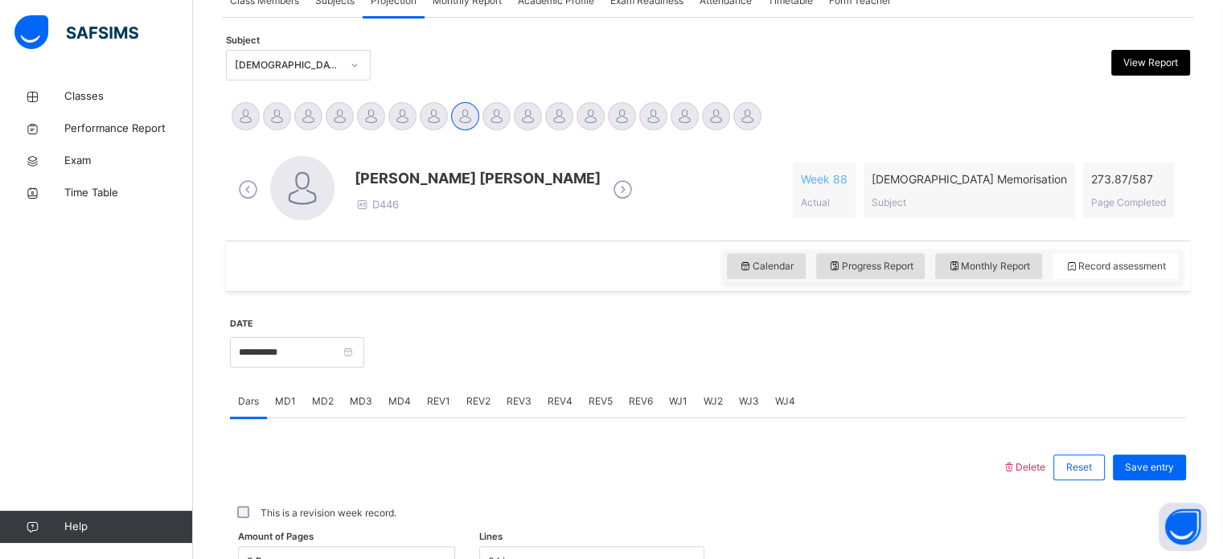
scroll to position [385, 0]
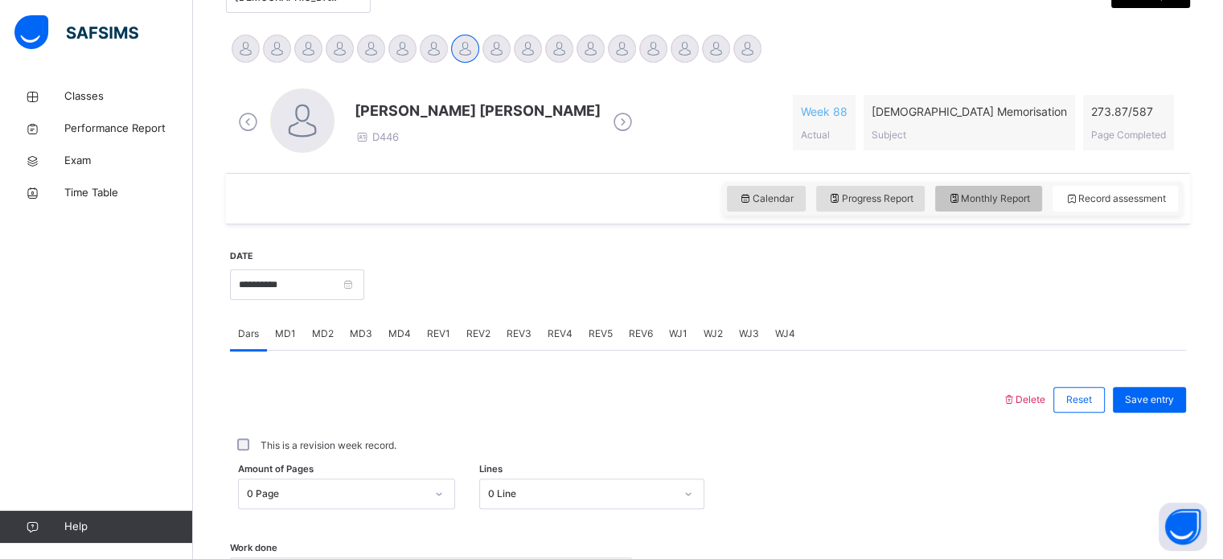
click at [981, 206] on div "Monthly Report" at bounding box center [988, 199] width 107 height 26
select select "****"
select select "*"
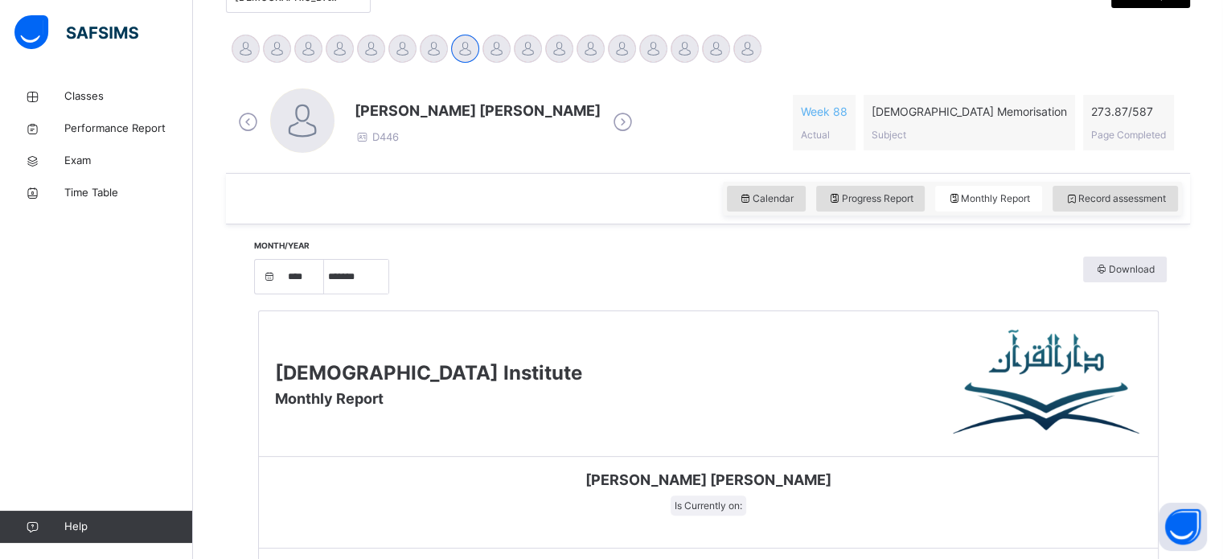
click at [680, 385] on div "Darul Quran Institute Monthly Report" at bounding box center [708, 384] width 899 height 146
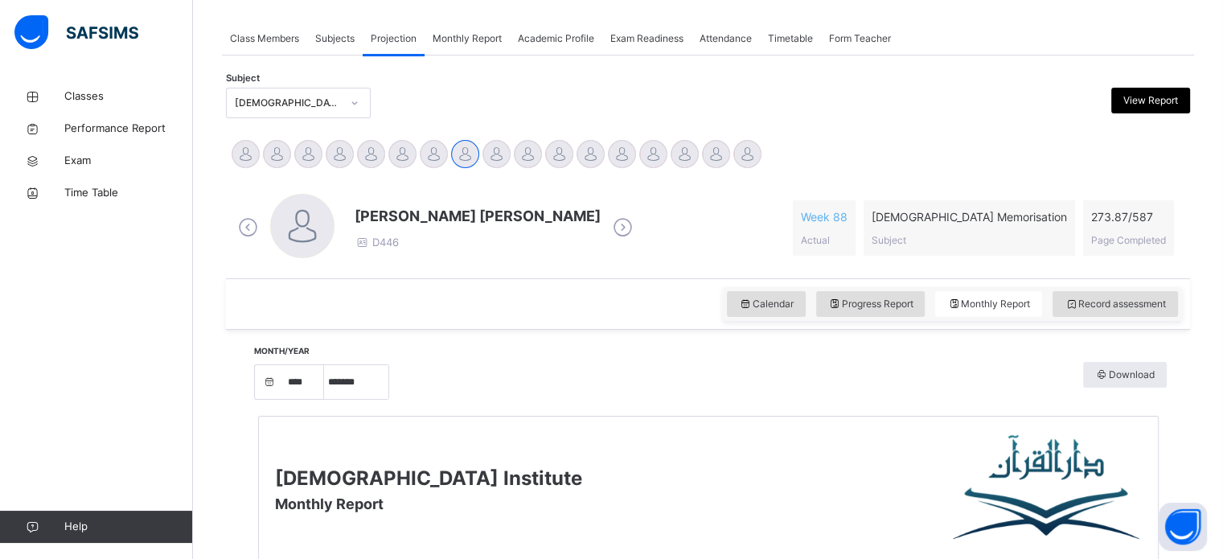
scroll to position [256, 0]
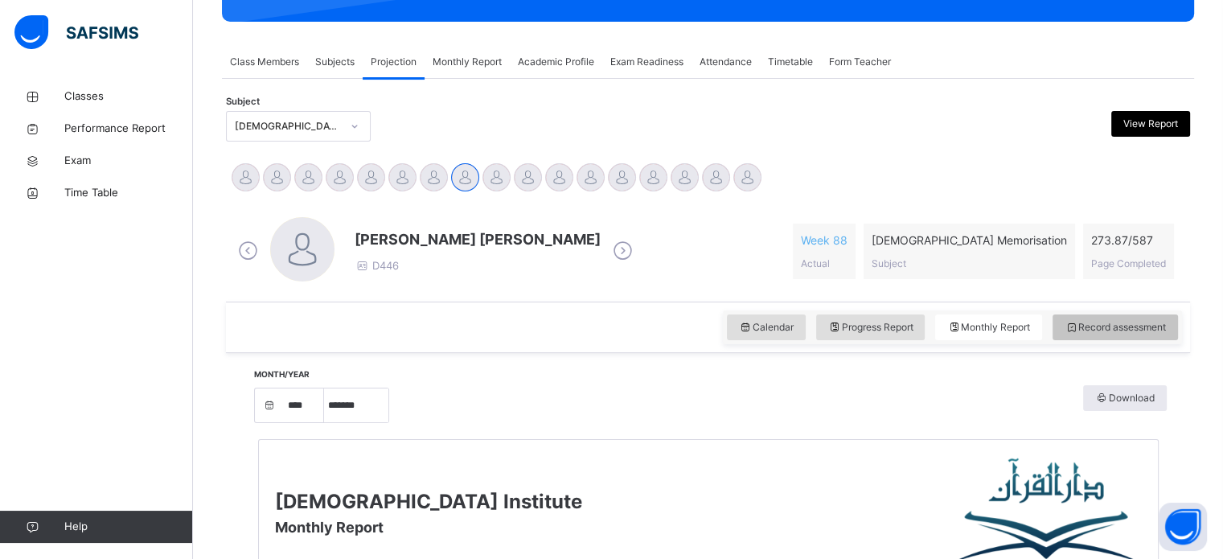
click at [1138, 318] on div "Record assessment" at bounding box center [1115, 327] width 125 height 26
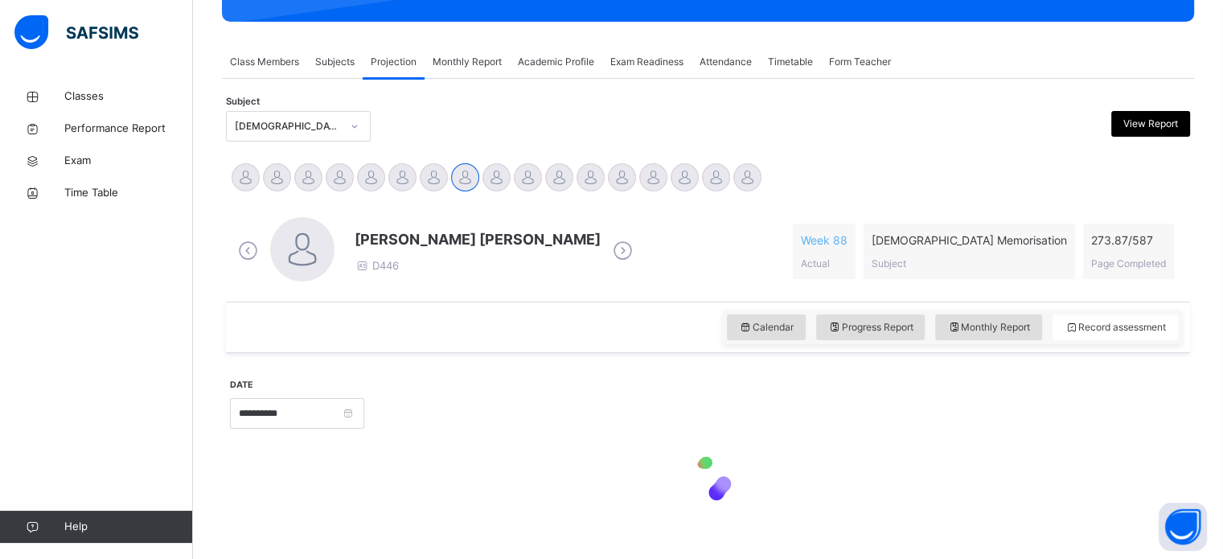
click at [894, 109] on div "Subject [DEMOGRAPHIC_DATA] Memorisation View Report" at bounding box center [708, 126] width 964 height 47
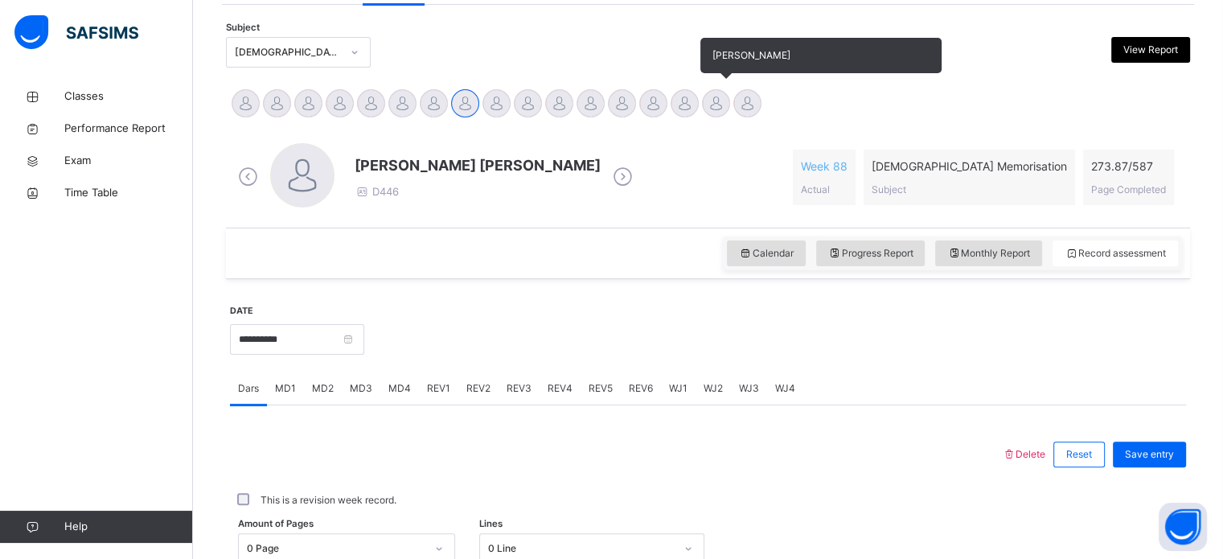
scroll to position [289, 0]
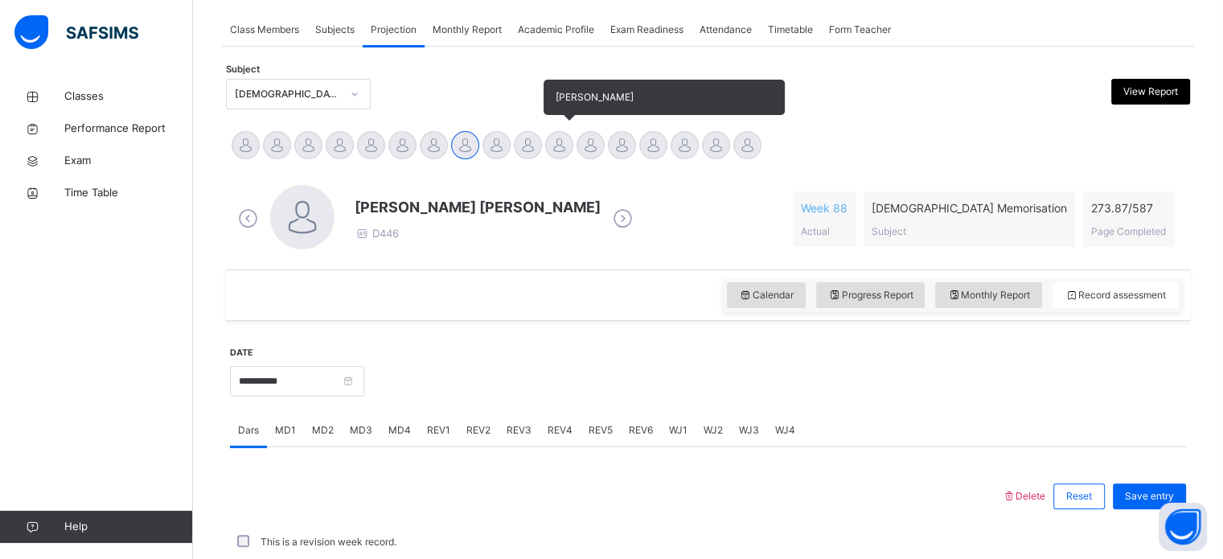
click at [557, 144] on div at bounding box center [559, 145] width 28 height 28
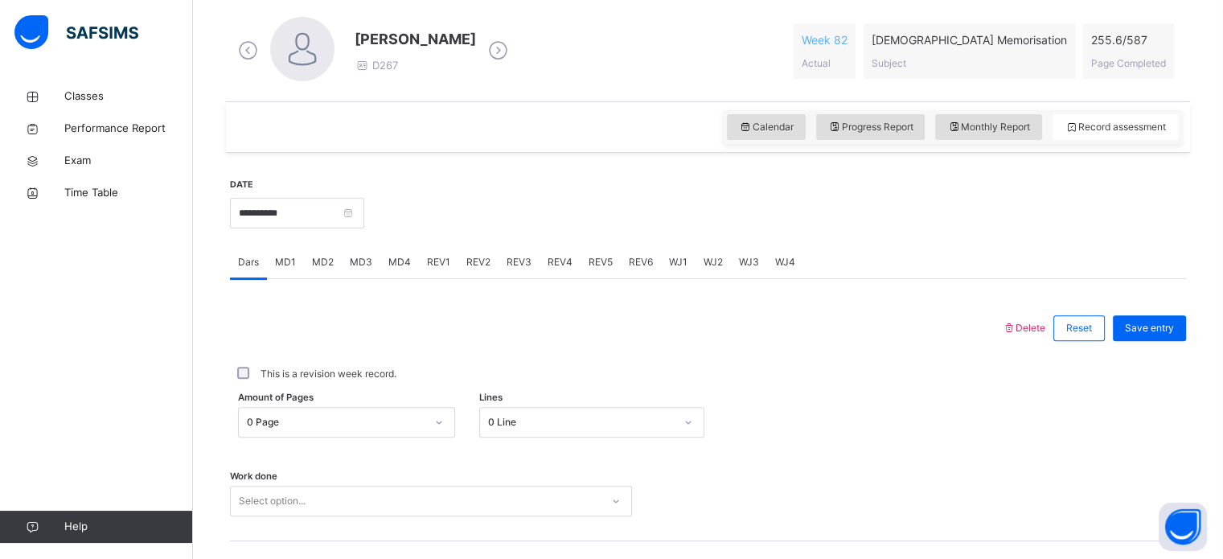
scroll to position [391, 0]
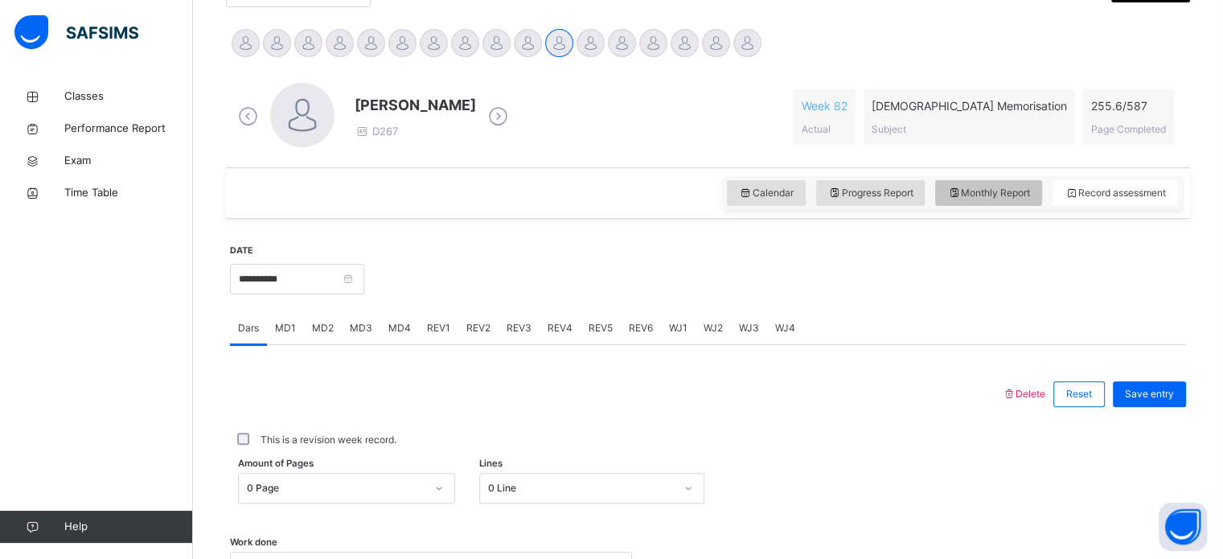
click at [974, 186] on span "Monthly Report" at bounding box center [988, 193] width 83 height 14
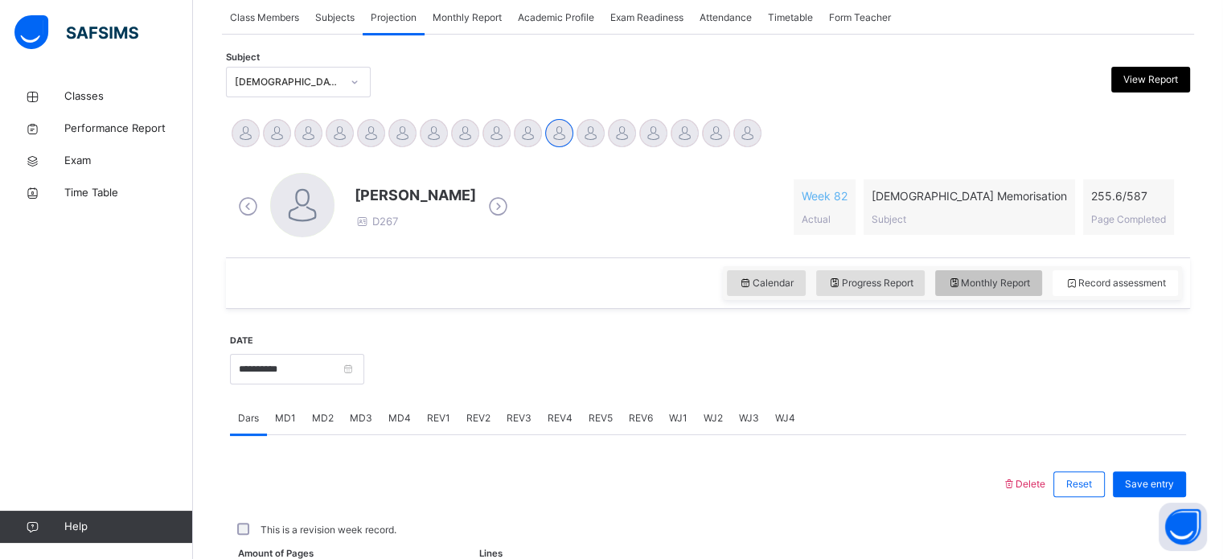
select select "****"
select select "*"
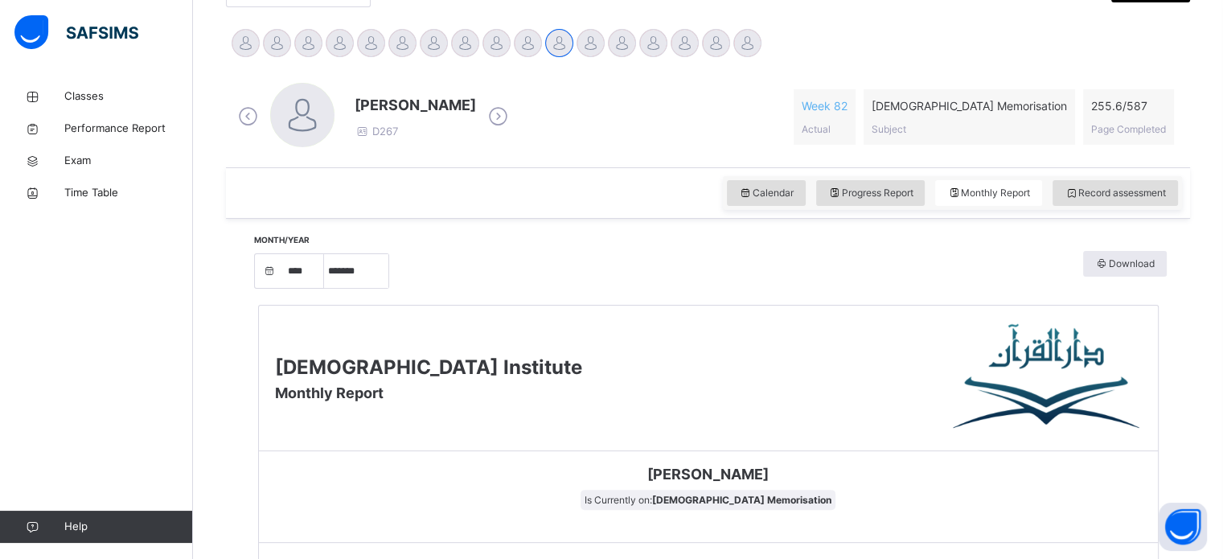
click at [576, 394] on div "Darul Quran Institute Monthly Report" at bounding box center [708, 379] width 899 height 146
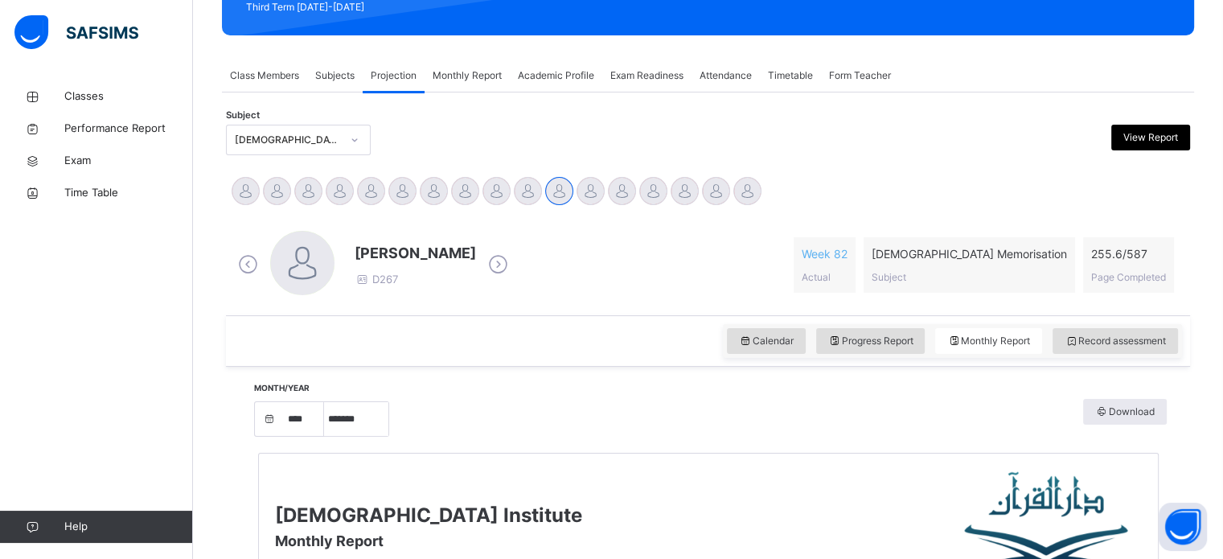
scroll to position [230, 0]
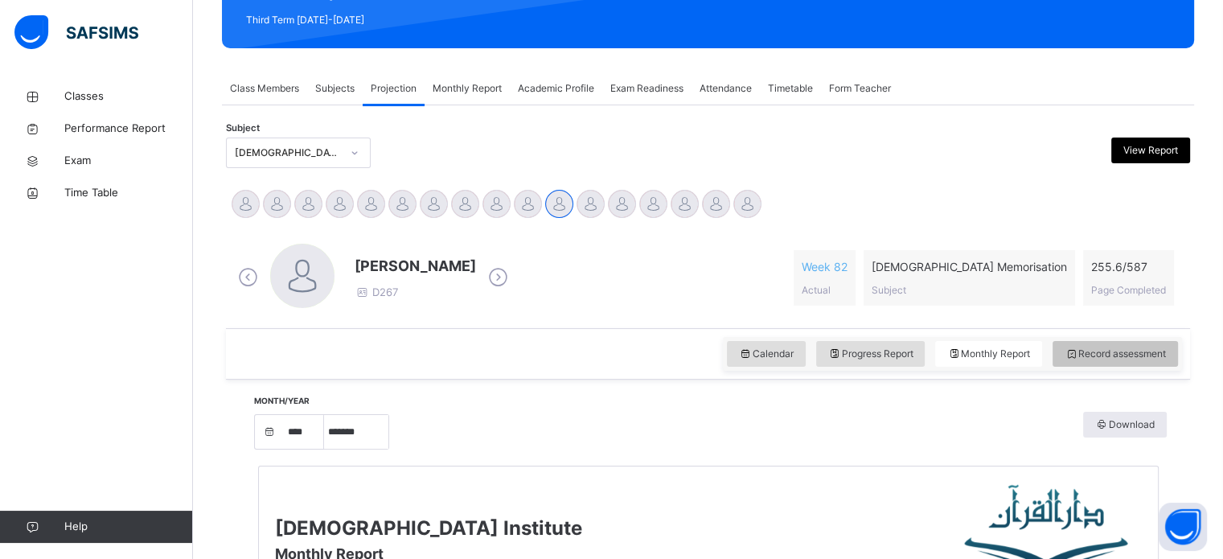
click at [1162, 355] on span "Record assessment" at bounding box center [1115, 354] width 101 height 14
